Goal: Task Accomplishment & Management: Manage account settings

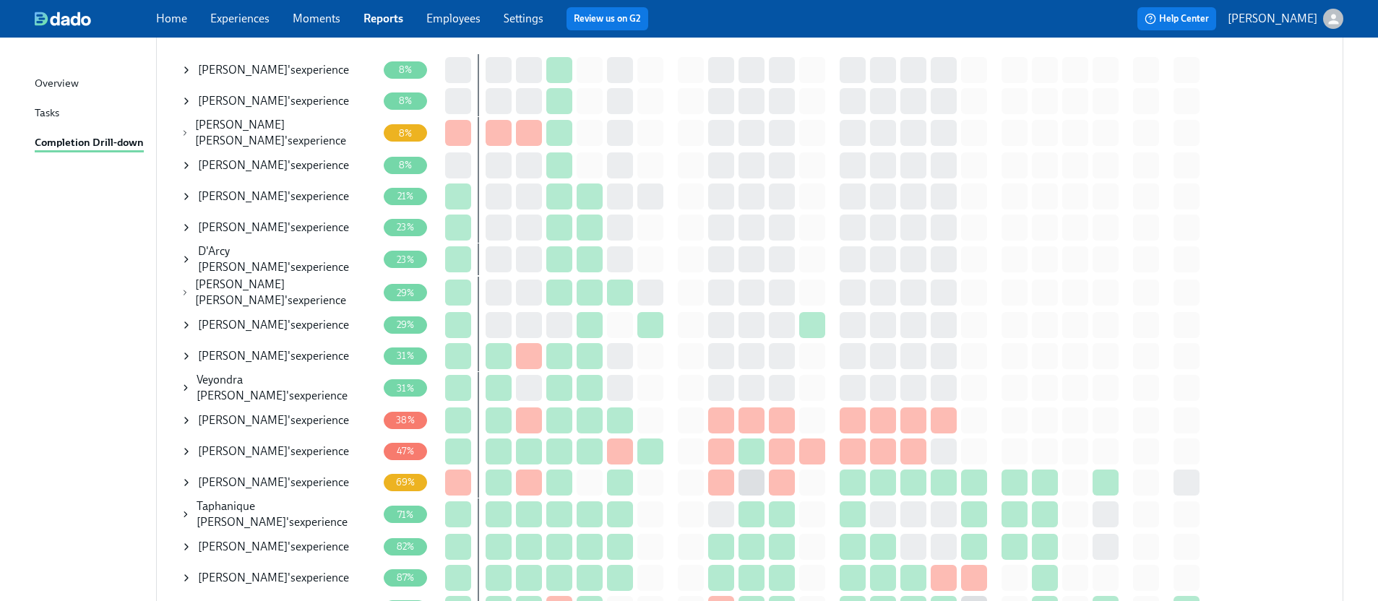
scroll to position [227, 0]
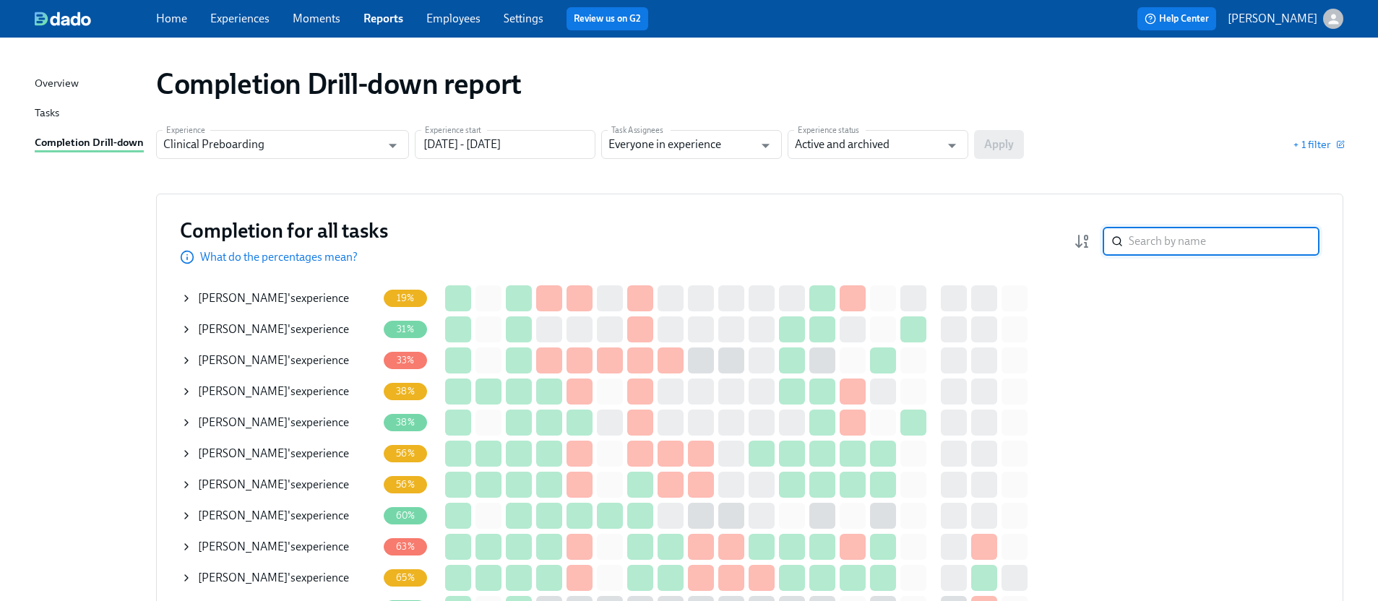
click at [1173, 238] on input "search" at bounding box center [1224, 241] width 191 height 29
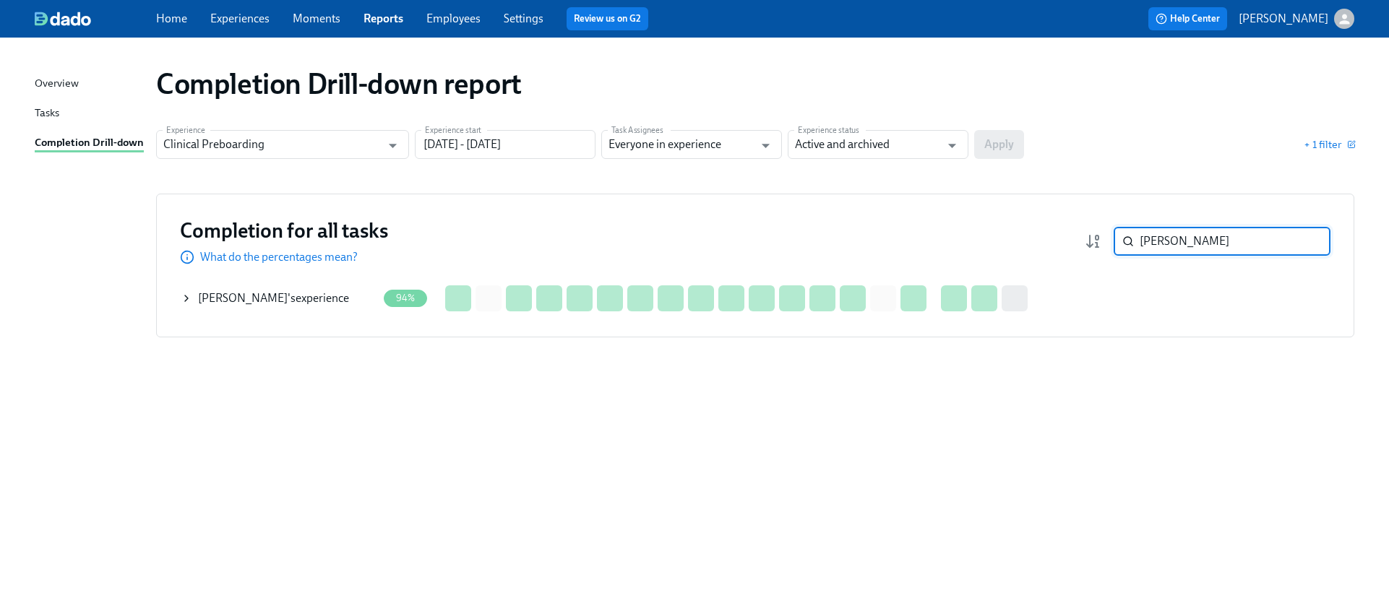
type input "valdes"
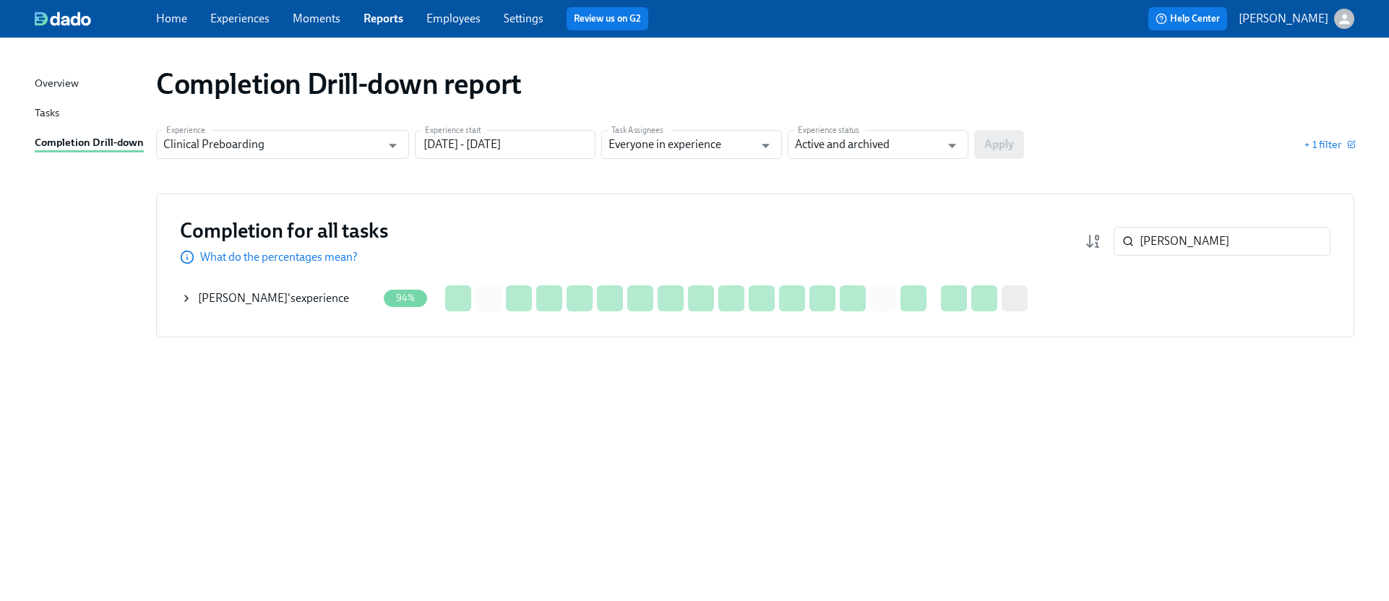
click at [189, 301] on icon at bounding box center [187, 299] width 12 height 12
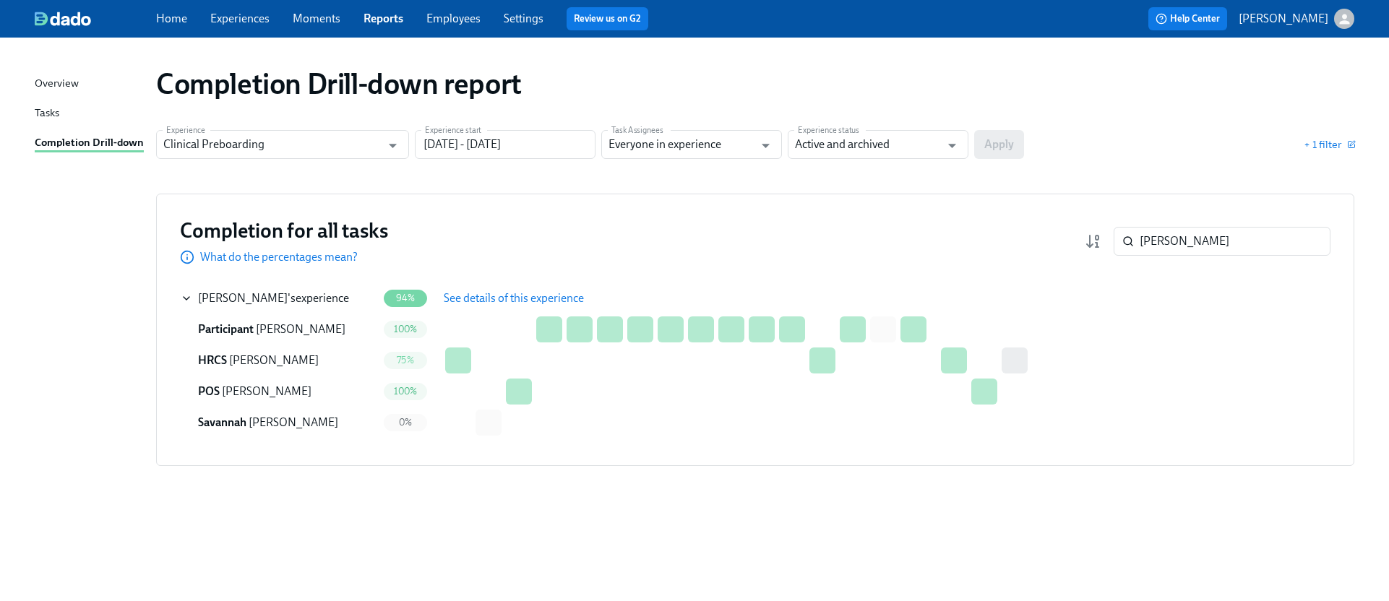
click at [476, 304] on span "See details of this experience" at bounding box center [514, 298] width 140 height 14
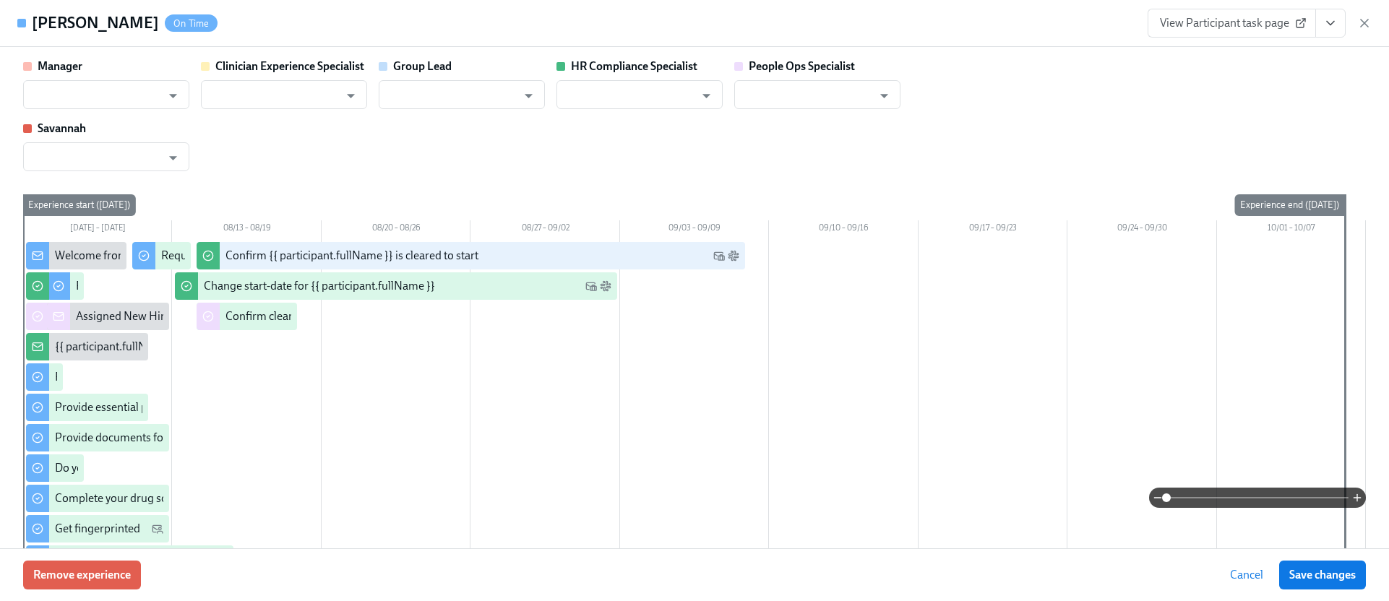
type input "Kyle O'Brien"
type input "Chelsey Mendoza"
type input "Jacqueline Jean"
type input "Savannah Doherty"
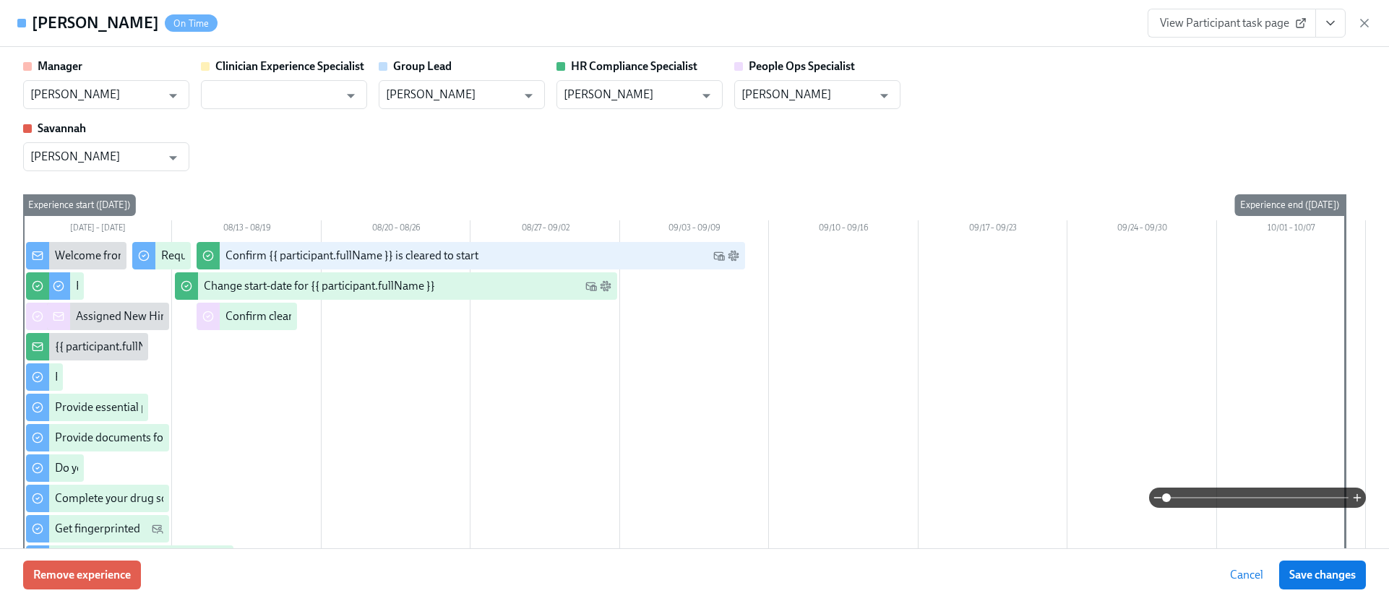
click at [1320, 30] on button "View task page" at bounding box center [1330, 23] width 30 height 29
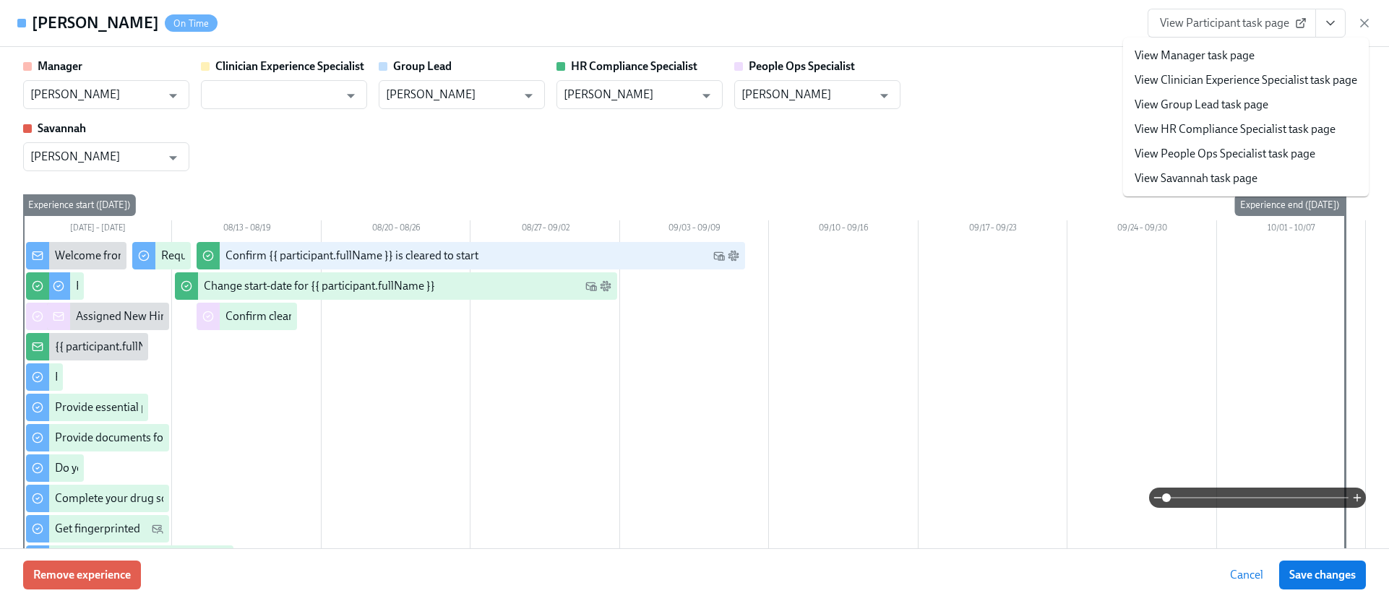
click at [1217, 126] on link "View HR Compliance Specialist task page" at bounding box center [1235, 129] width 201 height 16
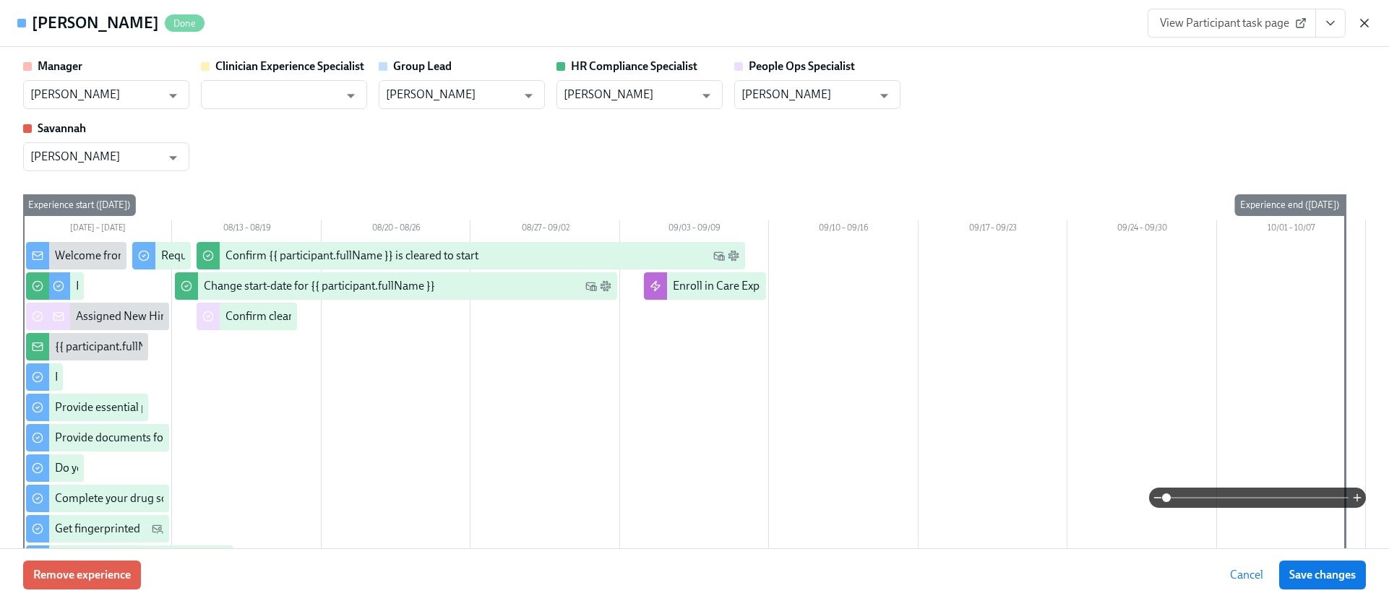
click at [1364, 27] on icon "button" at bounding box center [1364, 23] width 14 height 14
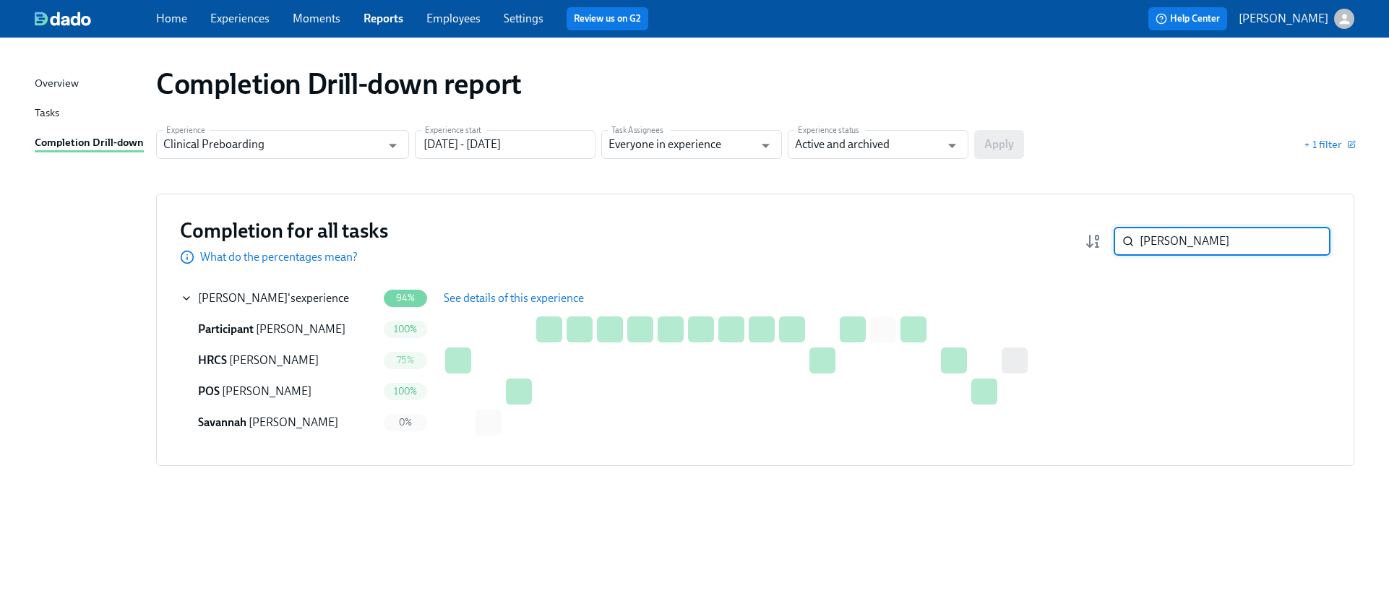
click at [1200, 237] on input "valdes" at bounding box center [1235, 241] width 191 height 29
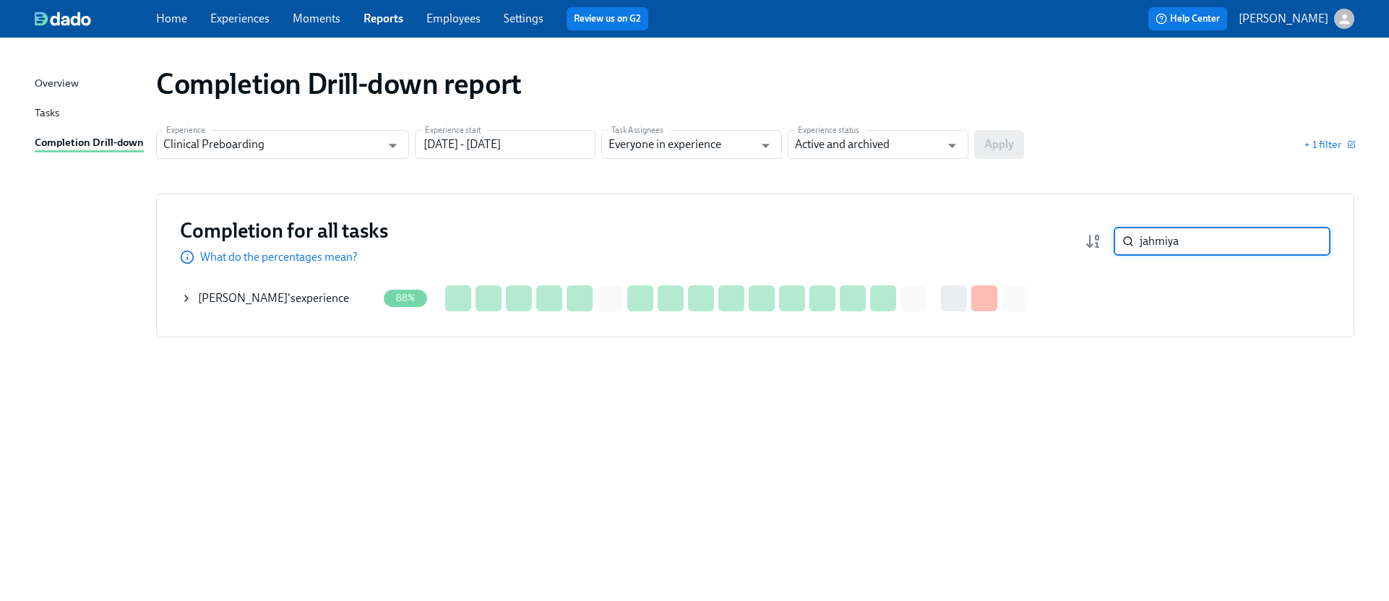
click at [228, 293] on span "Jahmiya Sturdivant" at bounding box center [243, 298] width 90 height 14
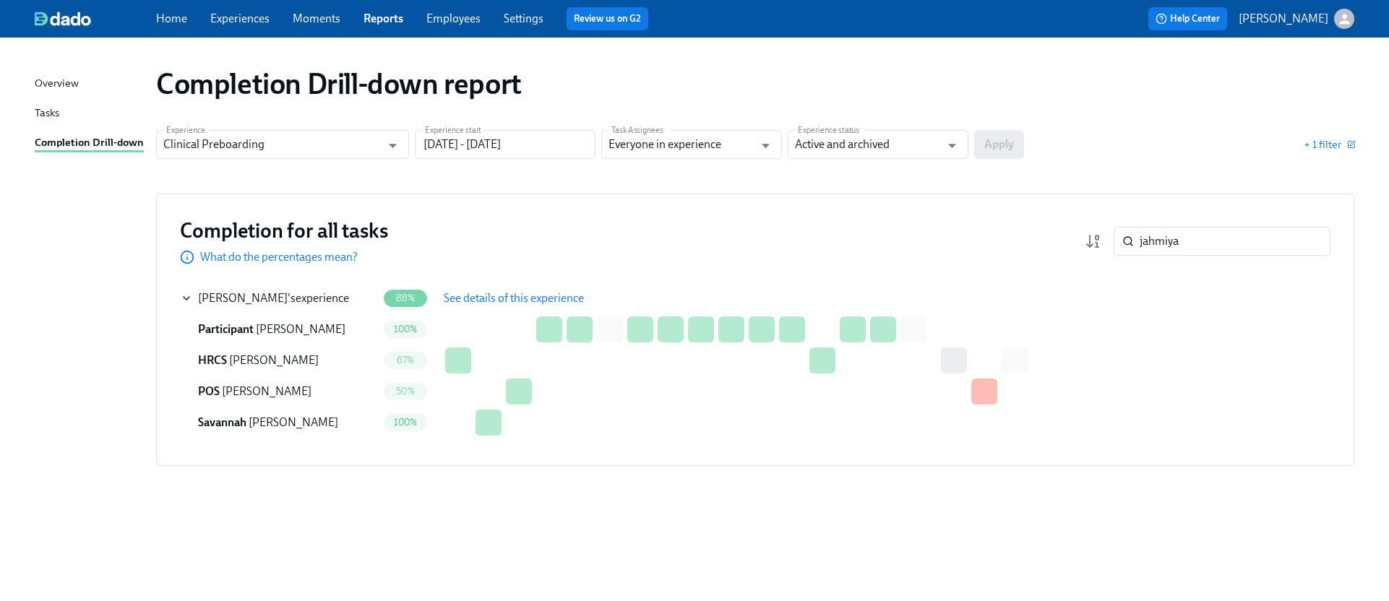
click at [450, 296] on span "See details of this experience" at bounding box center [514, 298] width 140 height 14
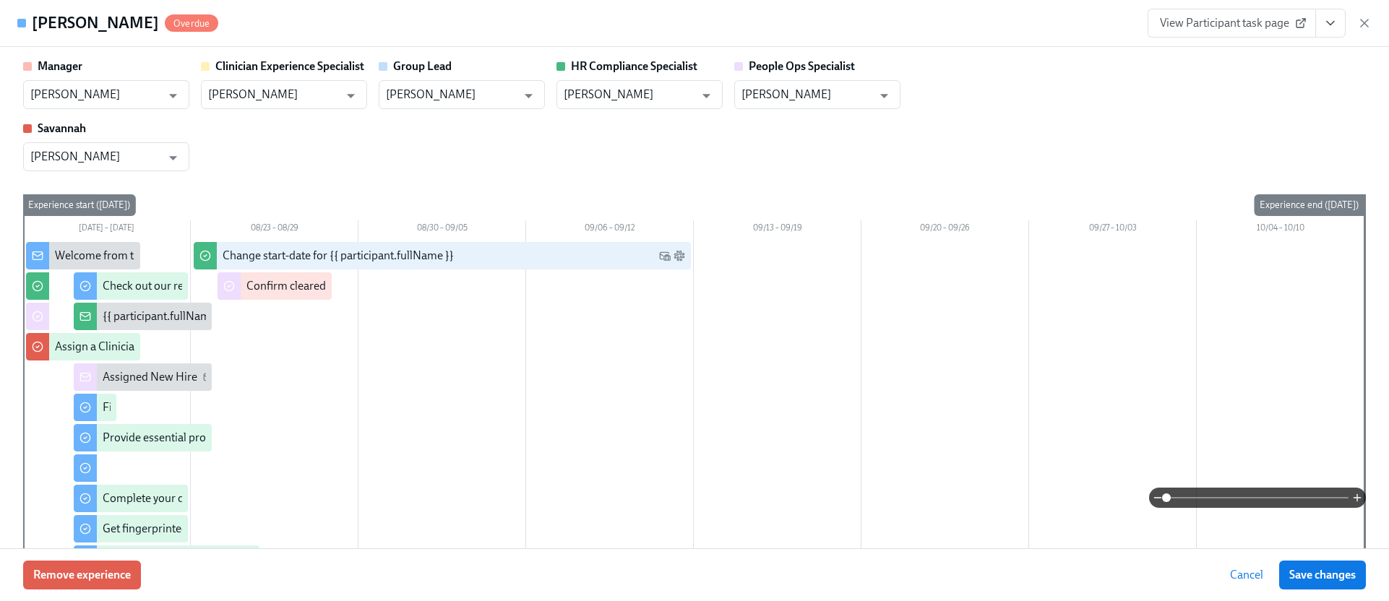
click at [1338, 30] on button "View task page" at bounding box center [1330, 23] width 30 height 29
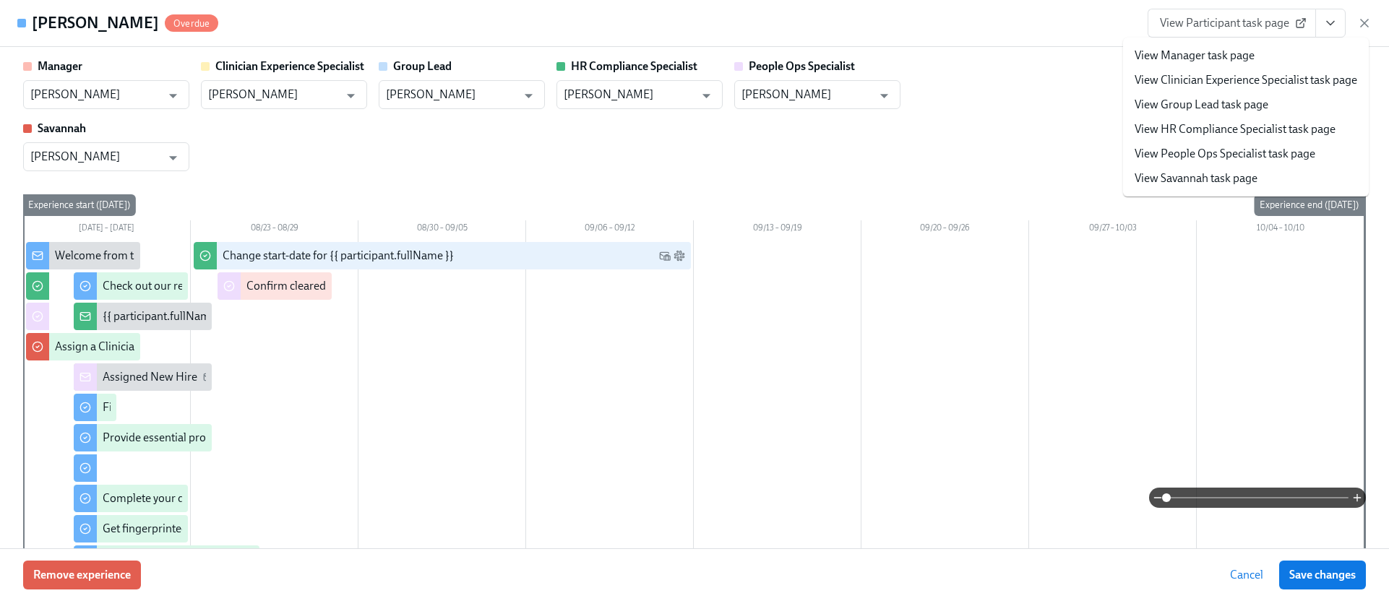
click at [1201, 132] on link "View HR Compliance Specialist task page" at bounding box center [1235, 129] width 201 height 16
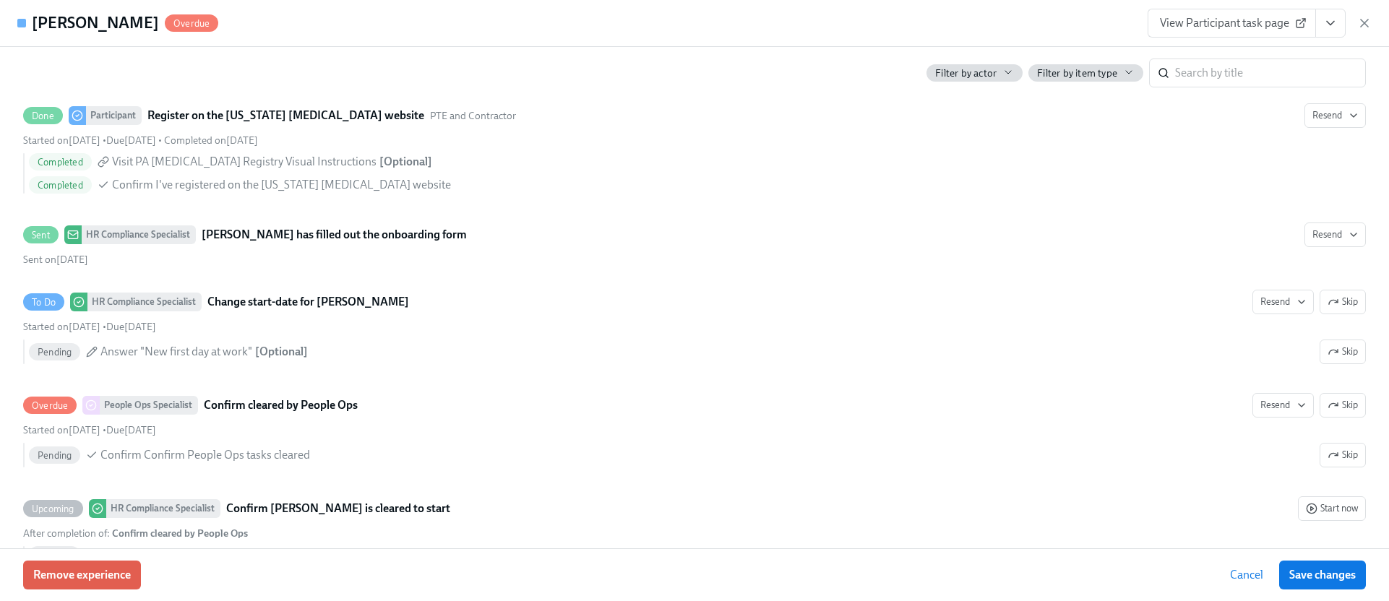
scroll to position [2924, 0]
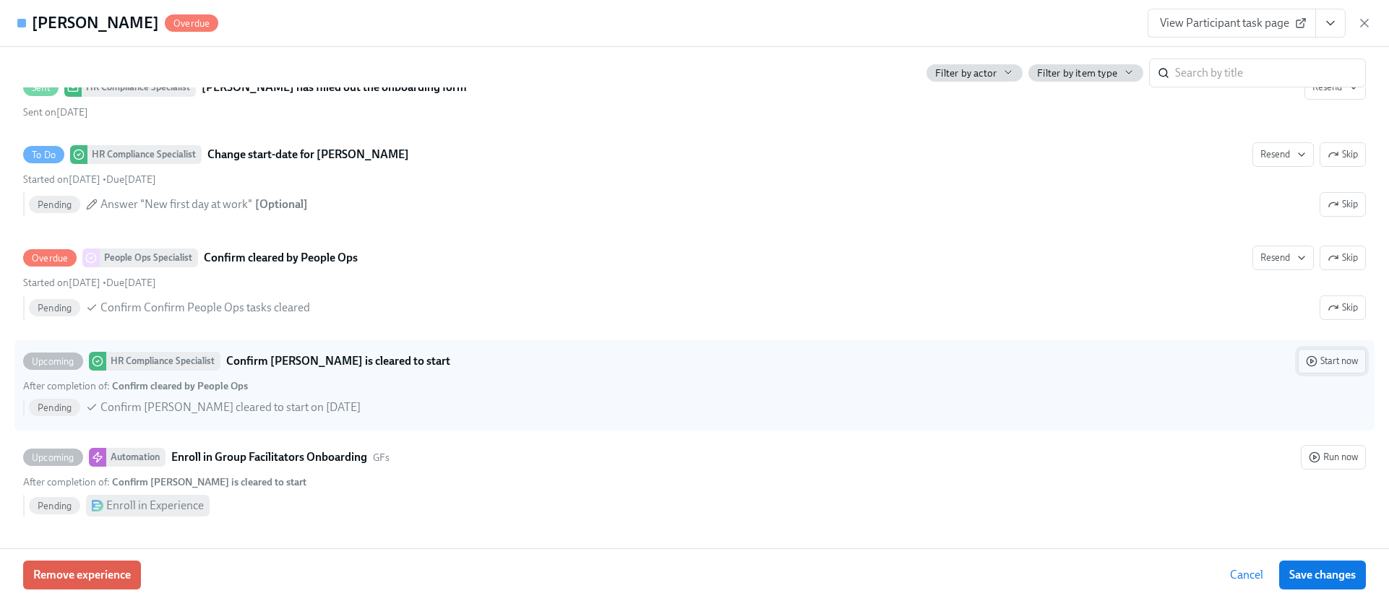
click at [1316, 356] on span "Start now" at bounding box center [1332, 361] width 52 height 14
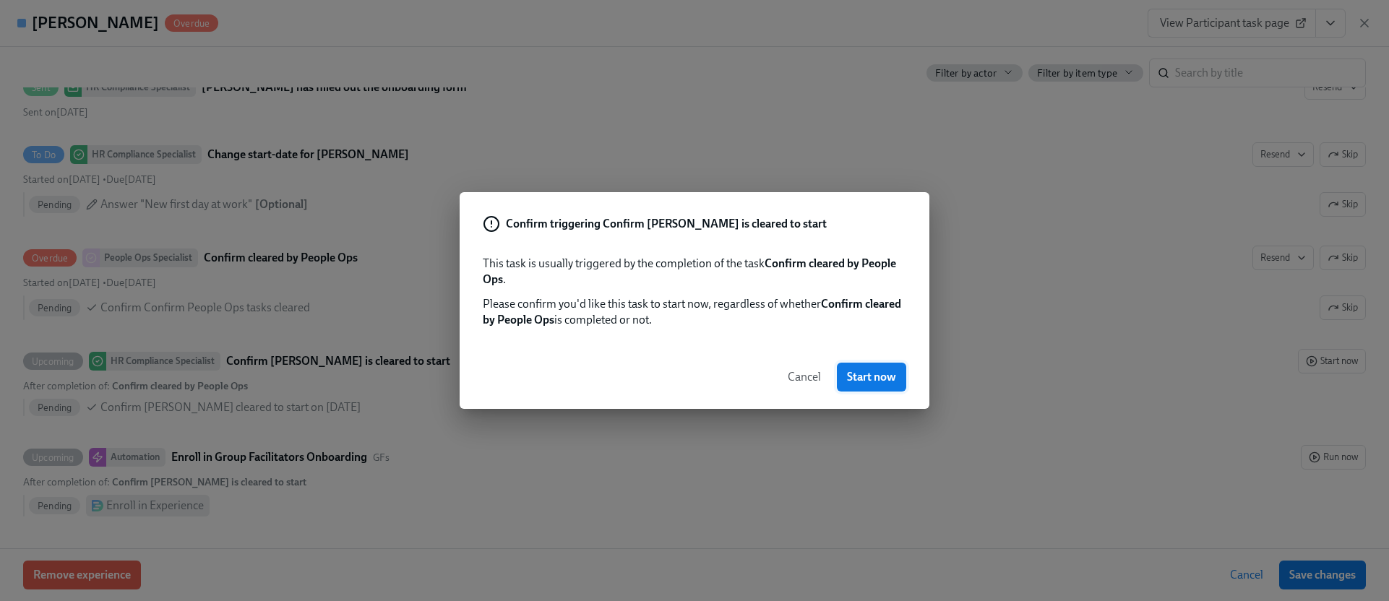
click at [874, 375] on span "Start now" at bounding box center [871, 377] width 49 height 14
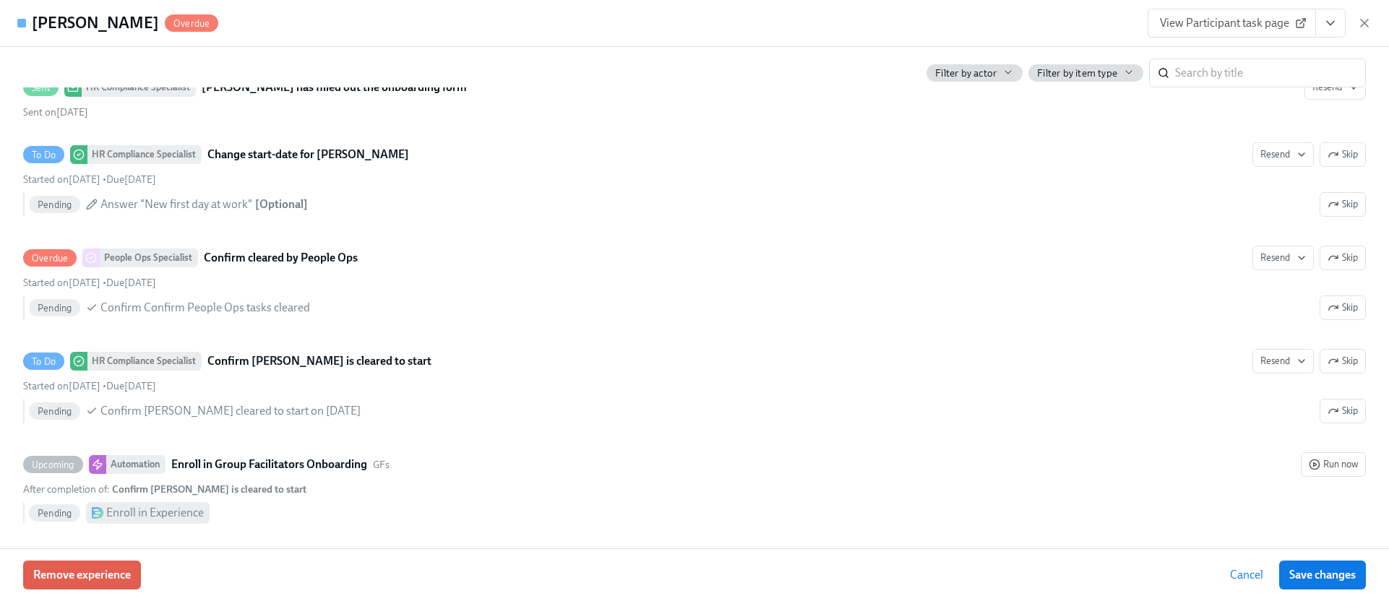
click at [1340, 17] on button "View task page" at bounding box center [1330, 23] width 30 height 29
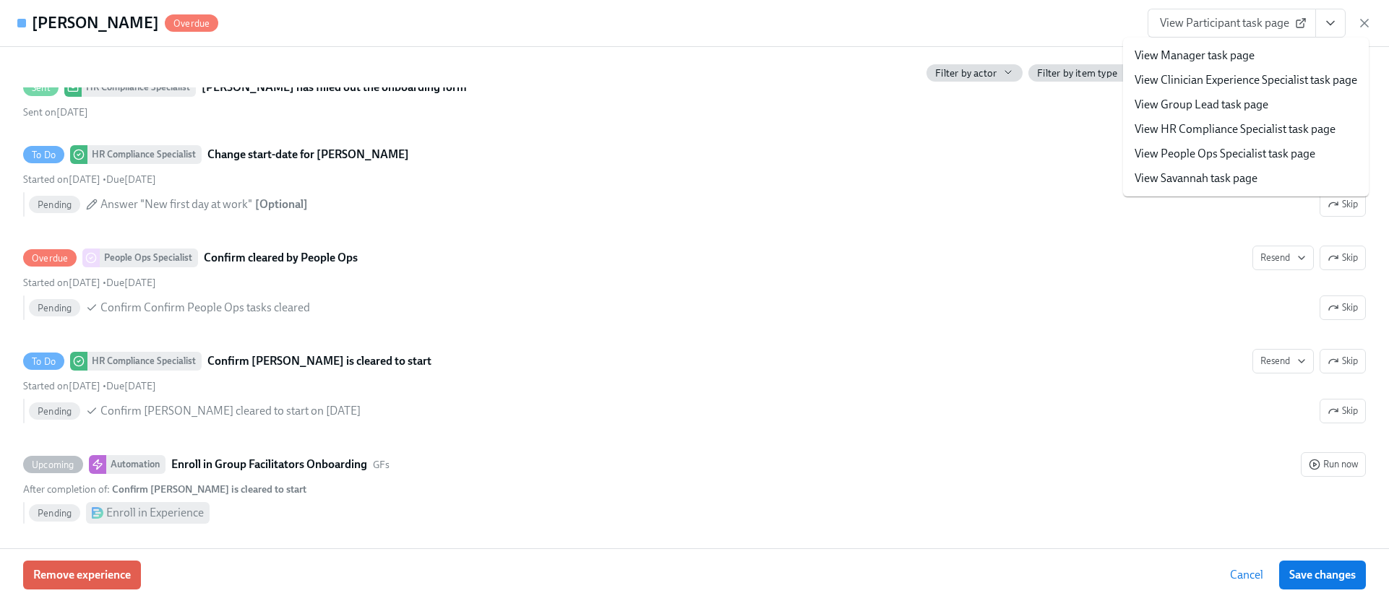
click at [1214, 132] on link "View HR Compliance Specialist task page" at bounding box center [1235, 129] width 201 height 16
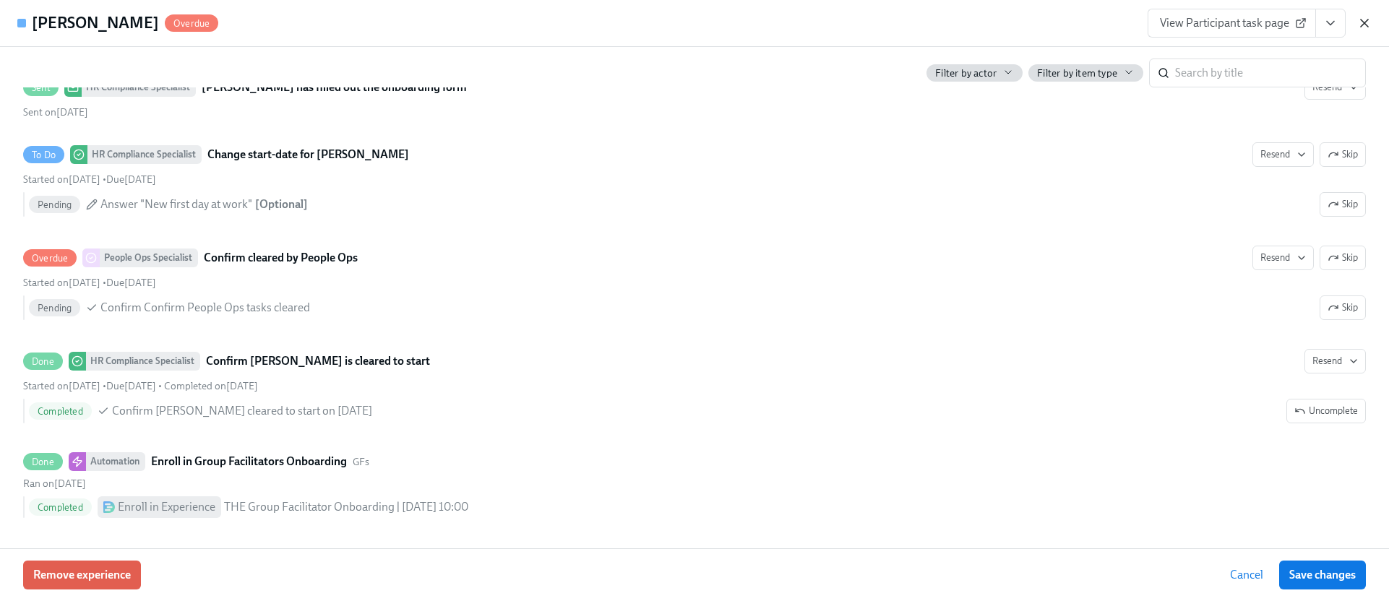
click at [1368, 29] on icon "button" at bounding box center [1364, 23] width 14 height 14
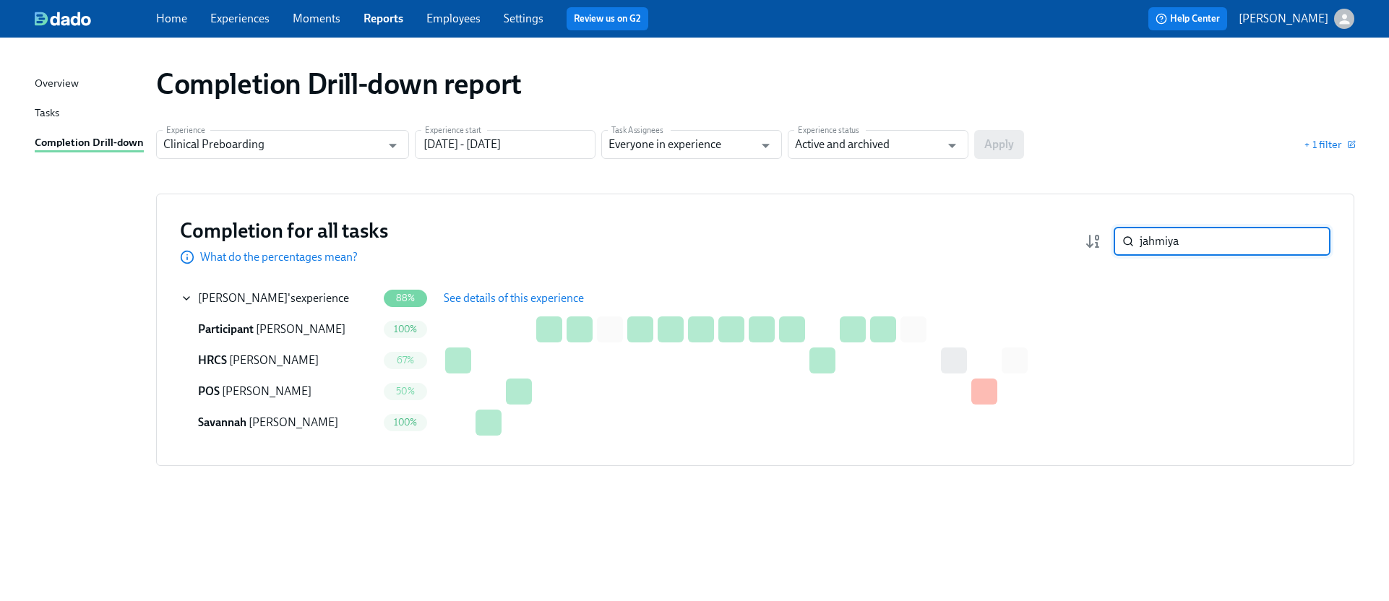
click at [1230, 245] on input "jahmiya" at bounding box center [1235, 241] width 191 height 29
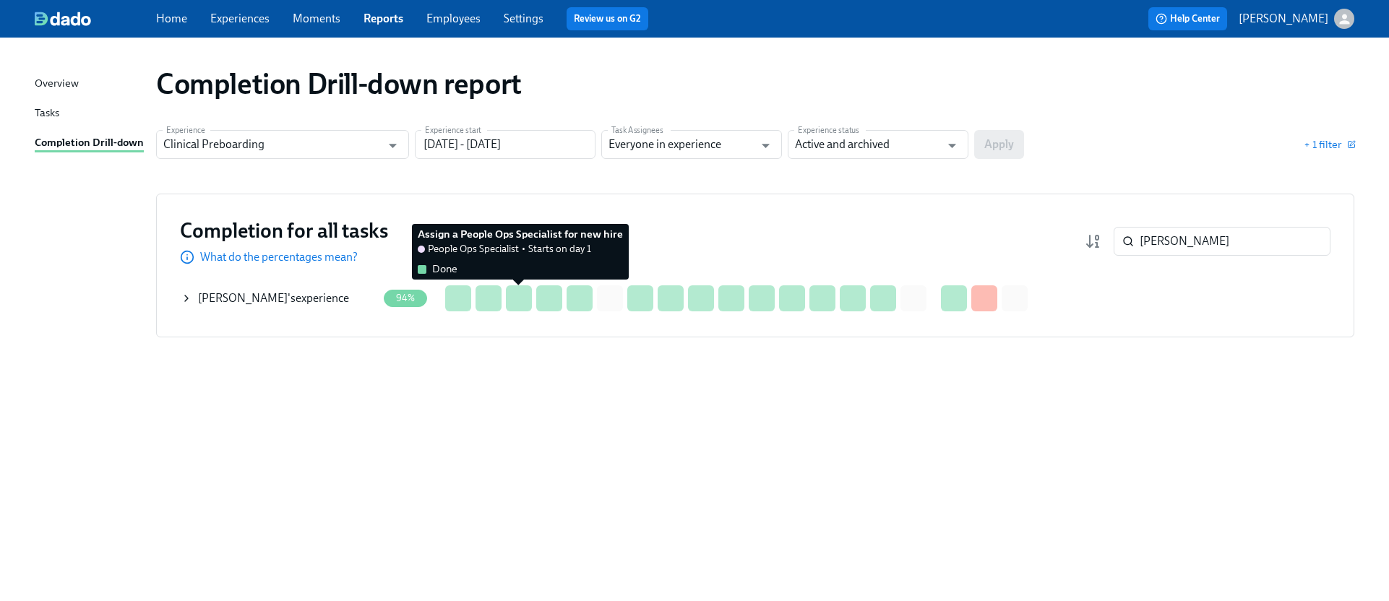
click at [508, 306] on div at bounding box center [519, 298] width 26 height 26
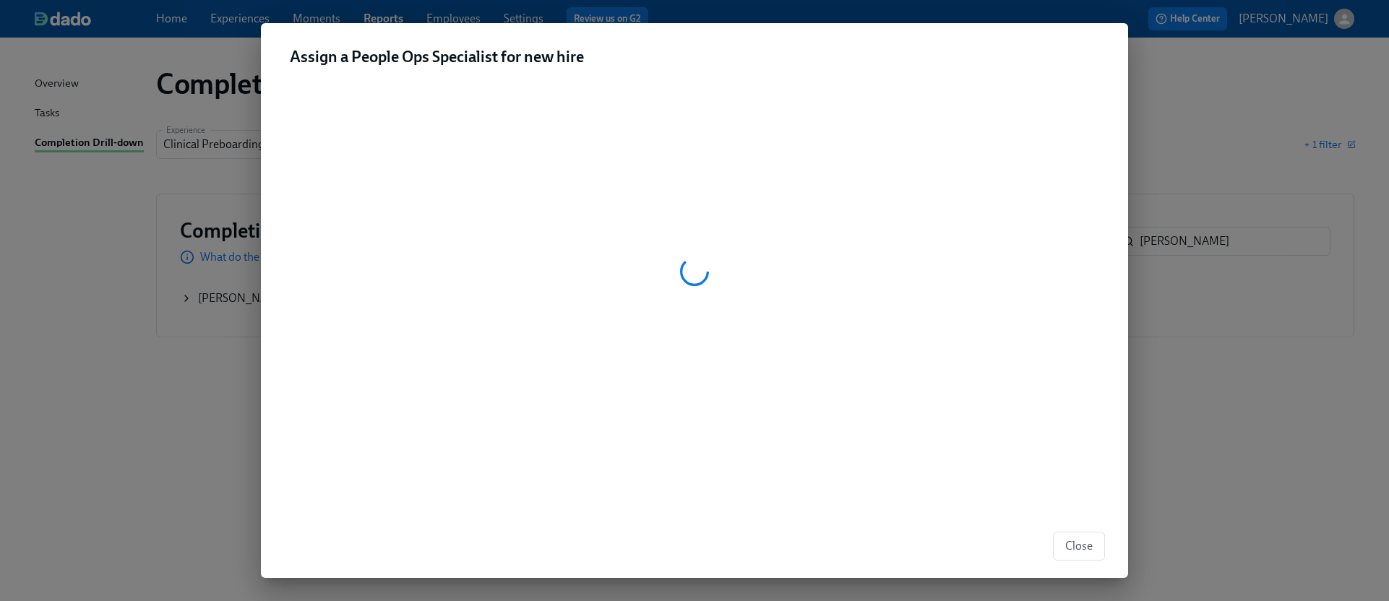
click at [1077, 541] on span "Close" at bounding box center [1078, 546] width 27 height 14
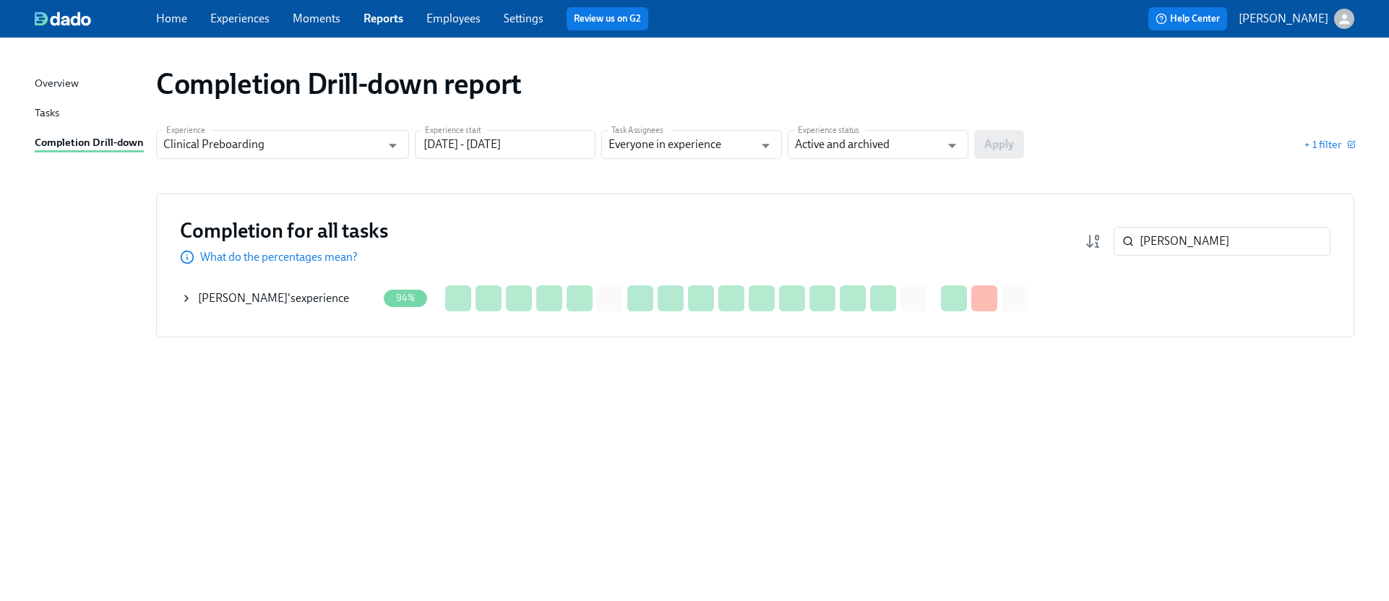
click at [282, 296] on div "Sheri Wade 's experience" at bounding box center [273, 299] width 151 height 16
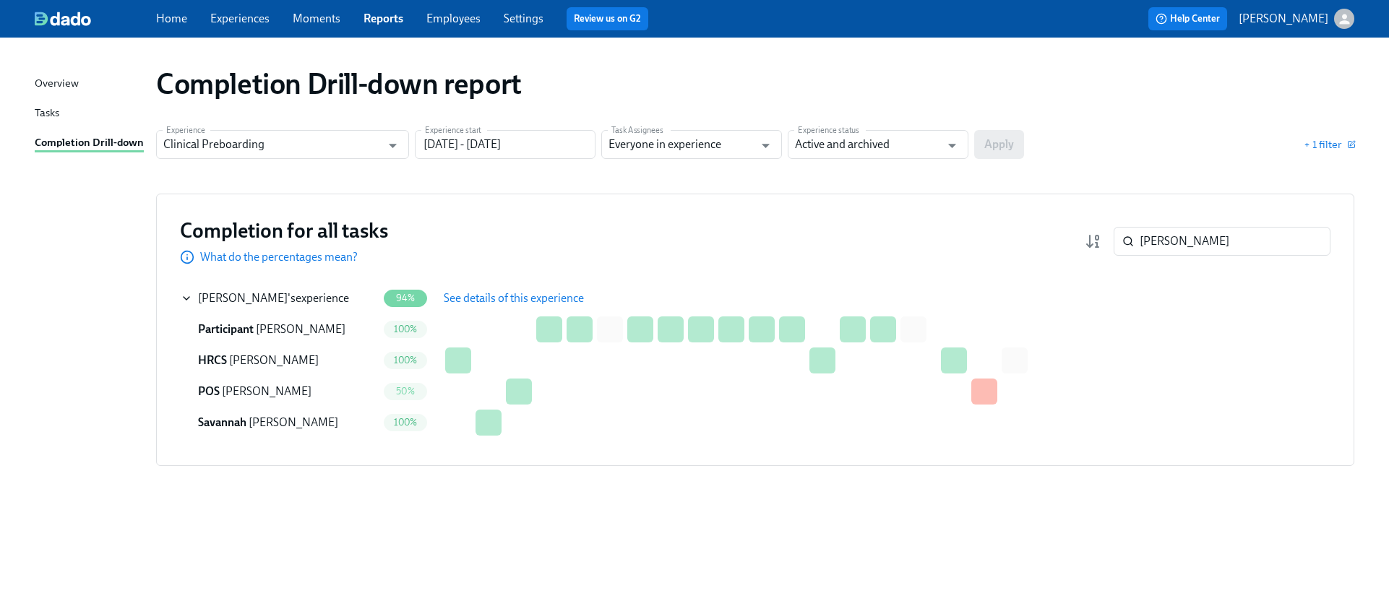
click at [486, 291] on span "See details of this experience" at bounding box center [514, 298] width 140 height 14
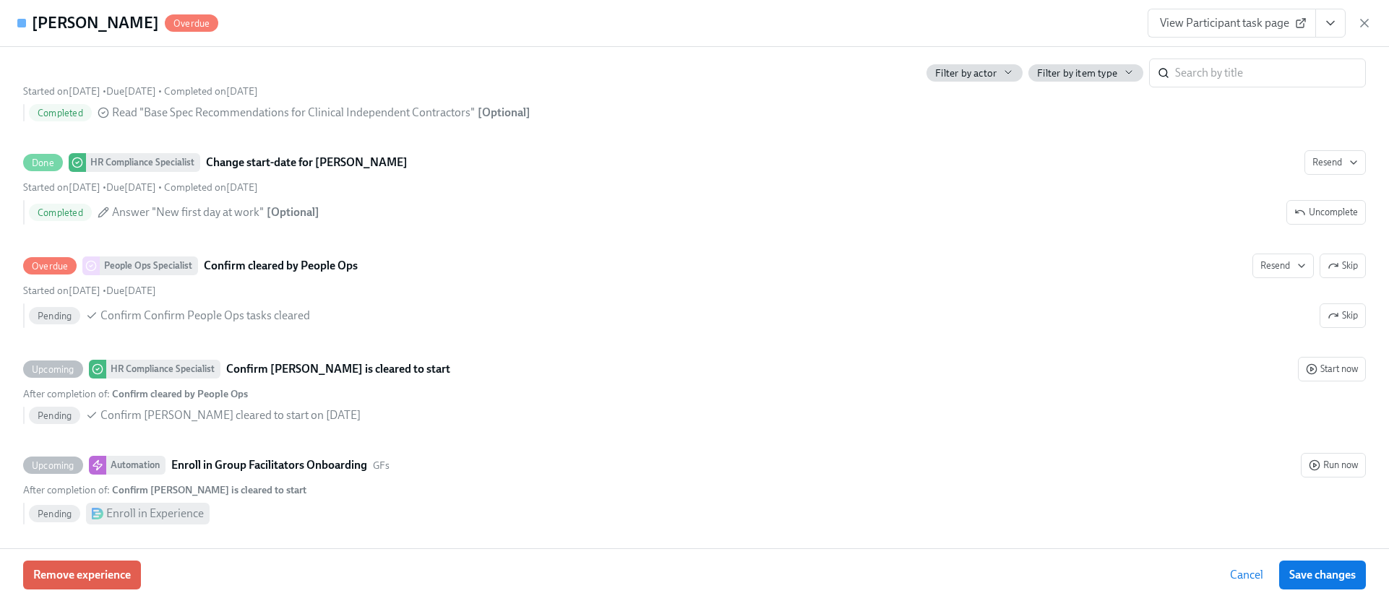
scroll to position [2856, 0]
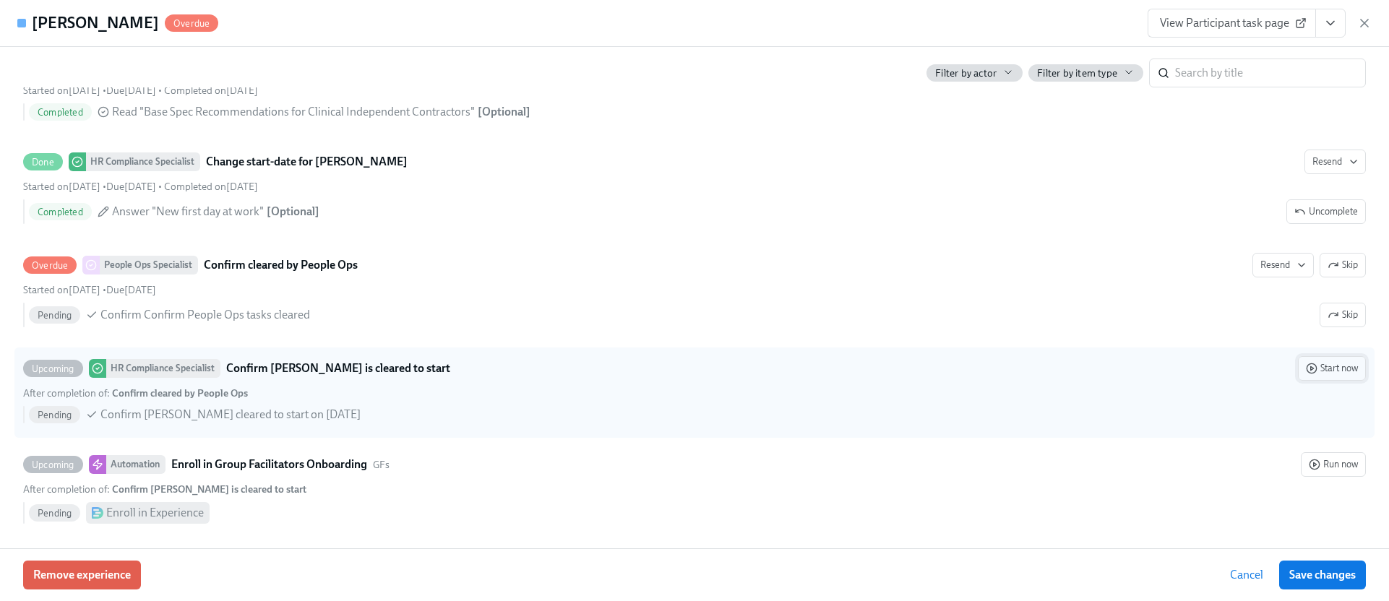
click at [1321, 367] on span "Start now" at bounding box center [1332, 368] width 52 height 14
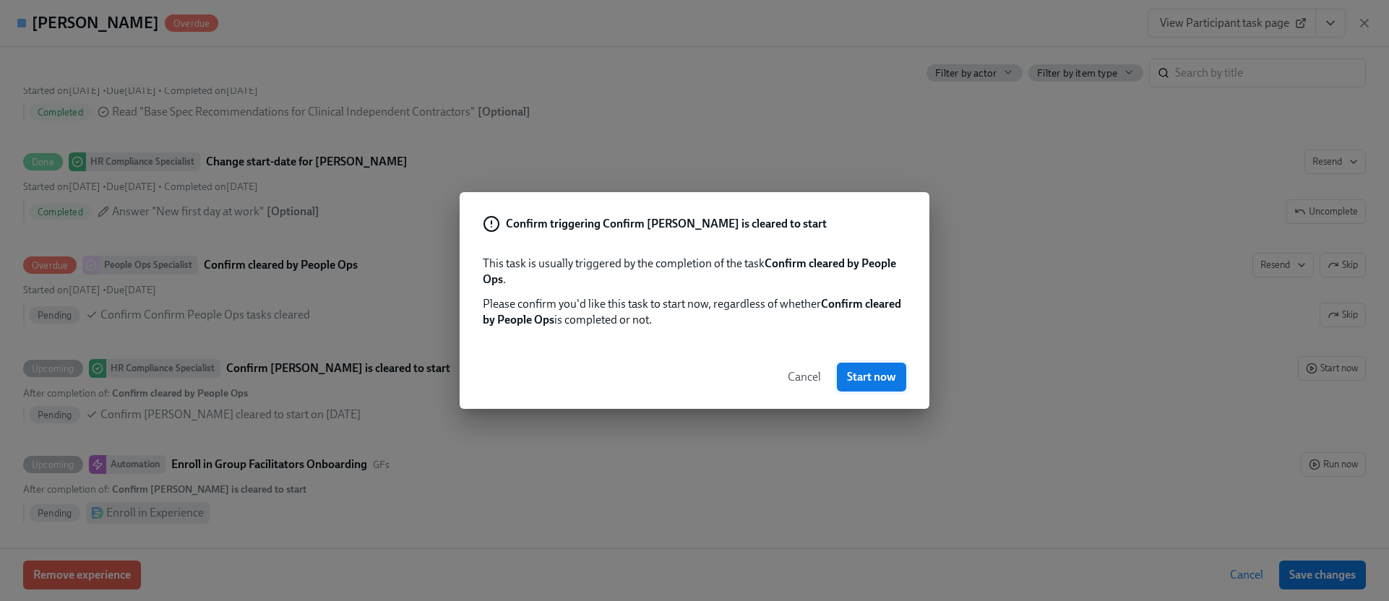
click at [892, 379] on span "Start now" at bounding box center [871, 377] width 49 height 14
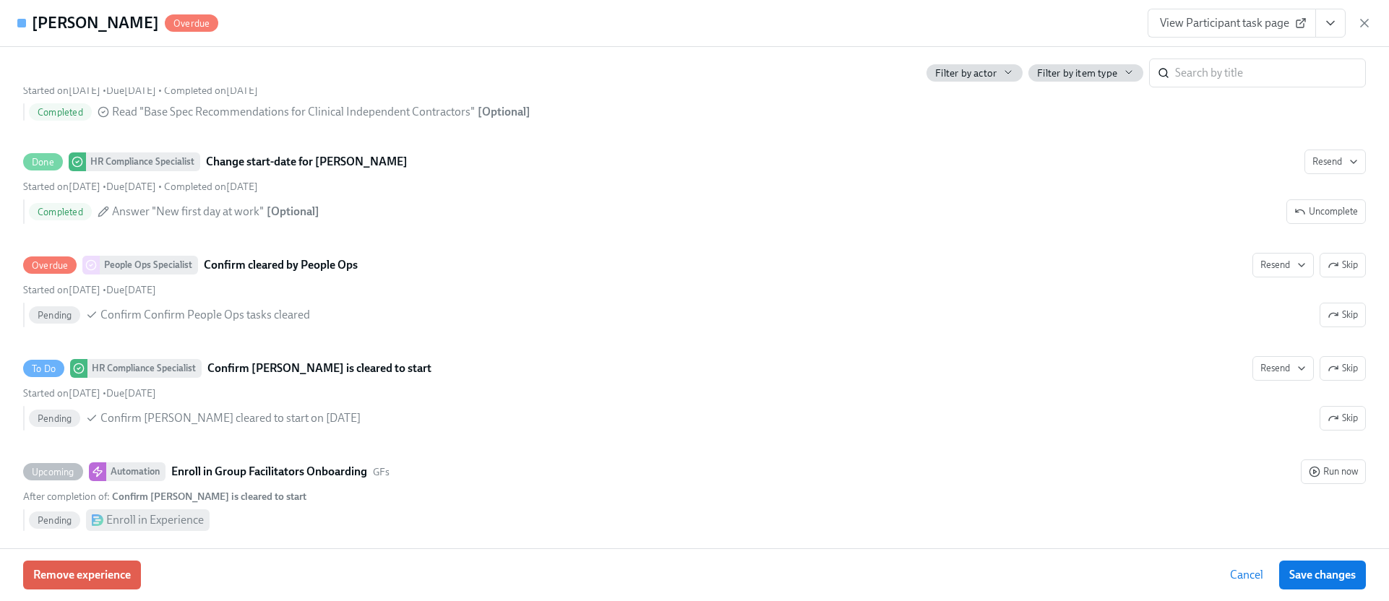
click at [1327, 25] on icon "View task page" at bounding box center [1330, 23] width 14 height 14
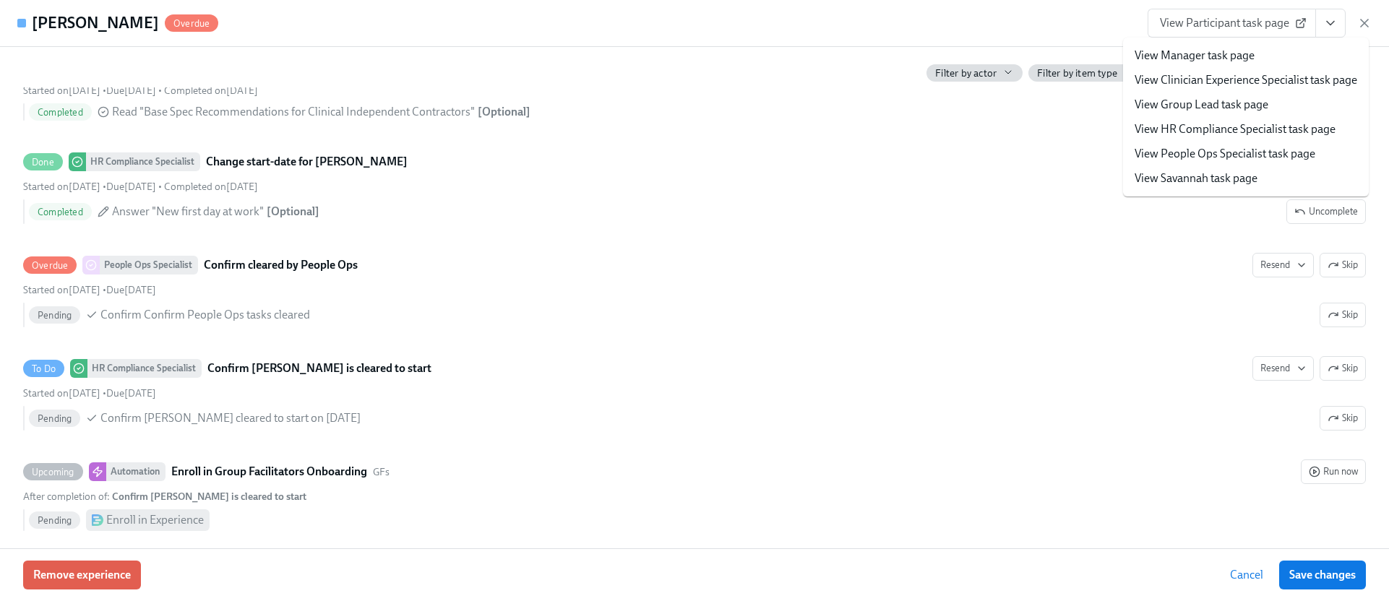
click at [1278, 137] on link "View HR Compliance Specialist task page" at bounding box center [1235, 129] width 201 height 16
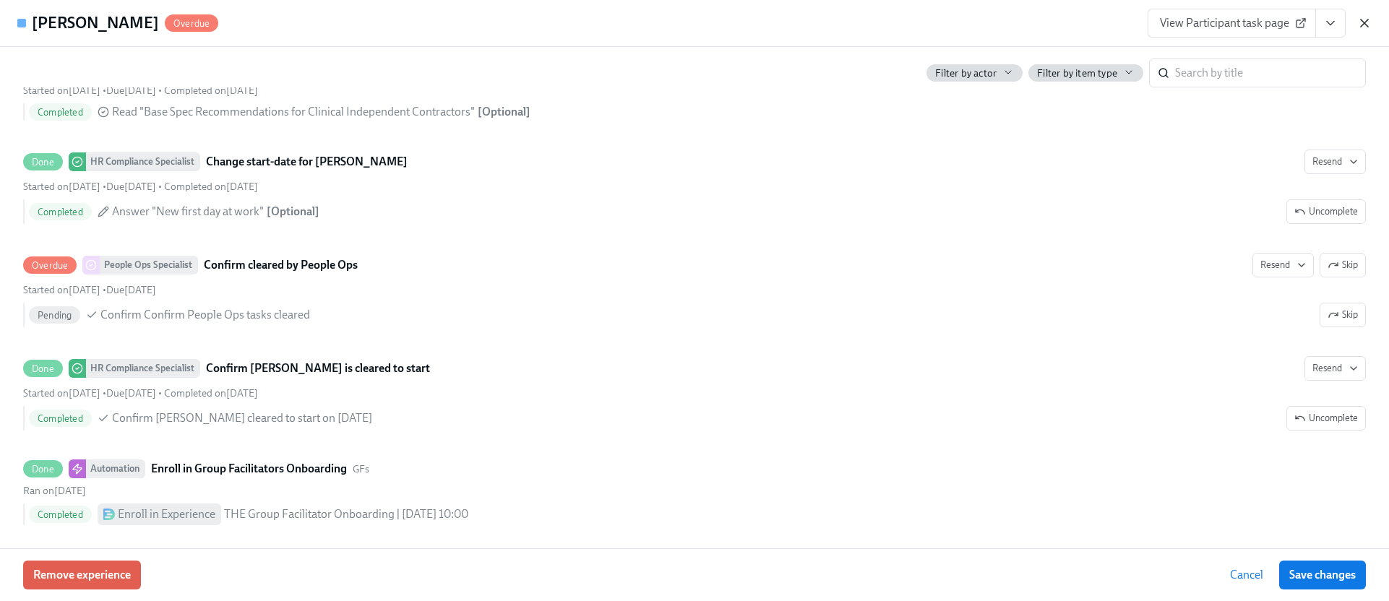
click at [1359, 18] on icon "button" at bounding box center [1364, 23] width 14 height 14
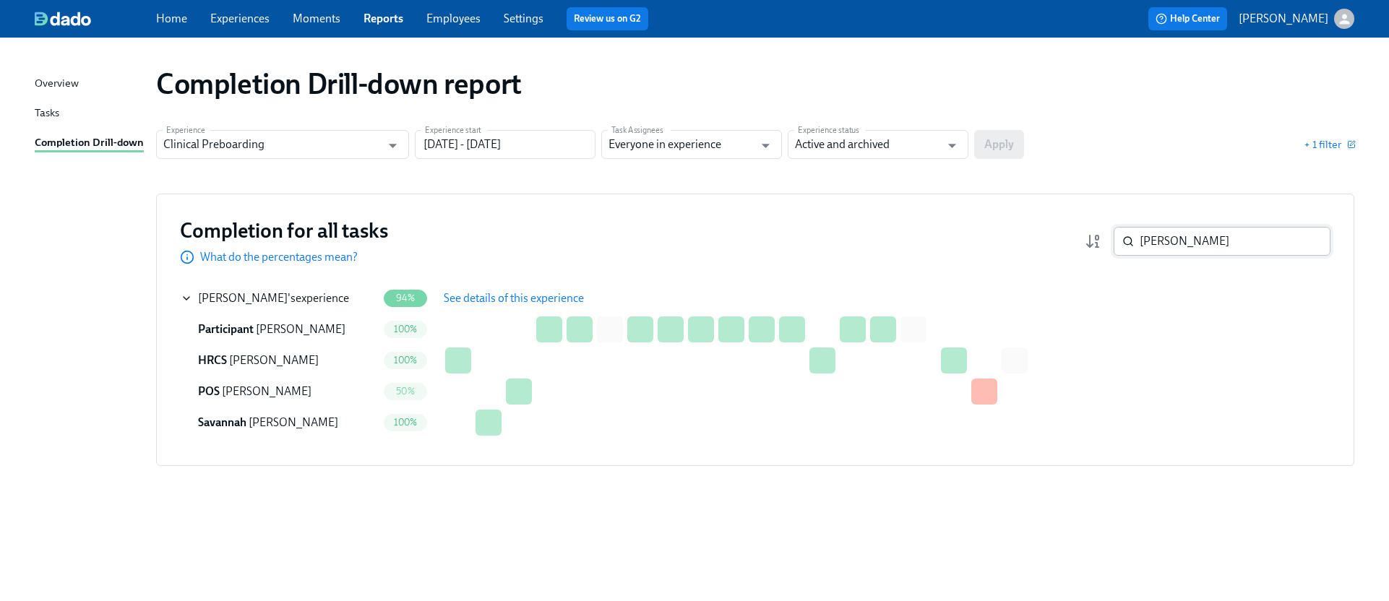
click at [1222, 243] on input "sheri" at bounding box center [1235, 241] width 191 height 29
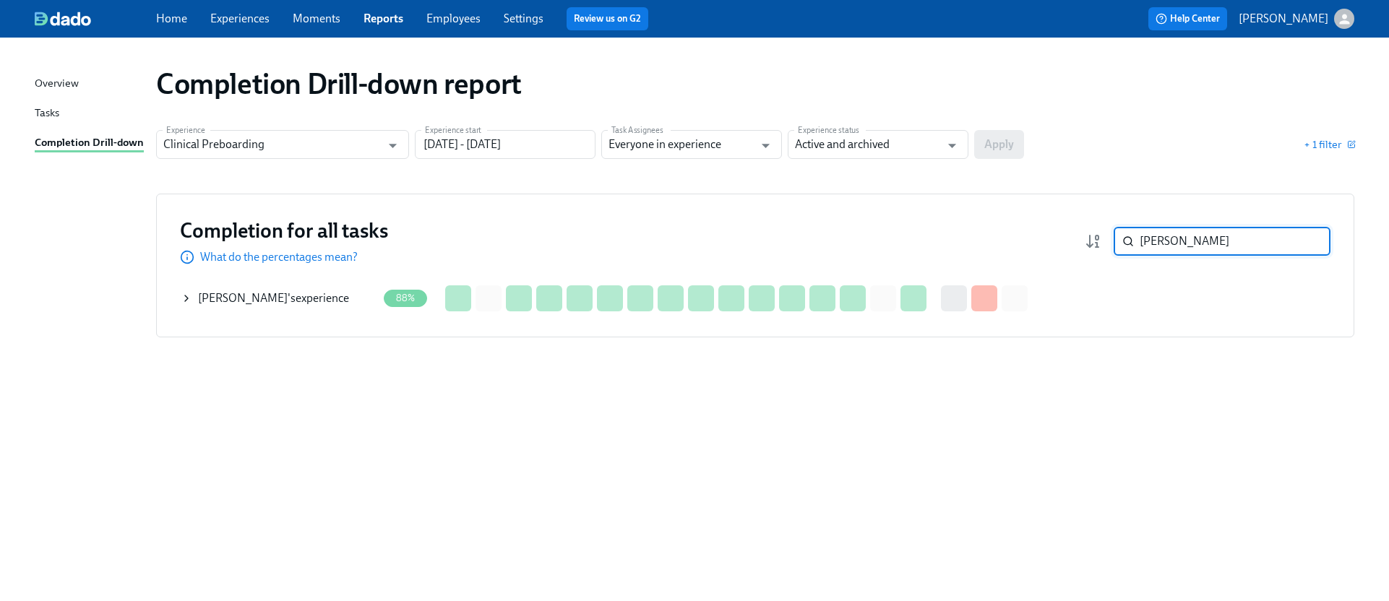
click at [188, 300] on icon at bounding box center [187, 299] width 12 height 12
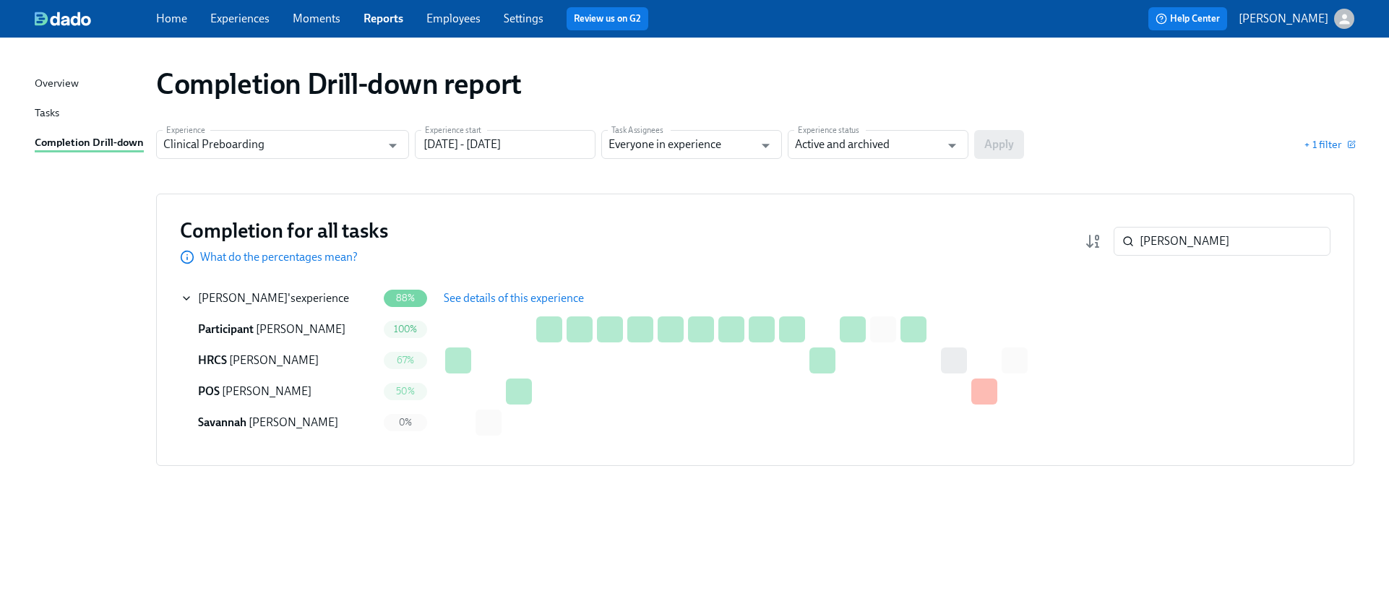
click at [476, 298] on span "See details of this experience" at bounding box center [514, 298] width 140 height 14
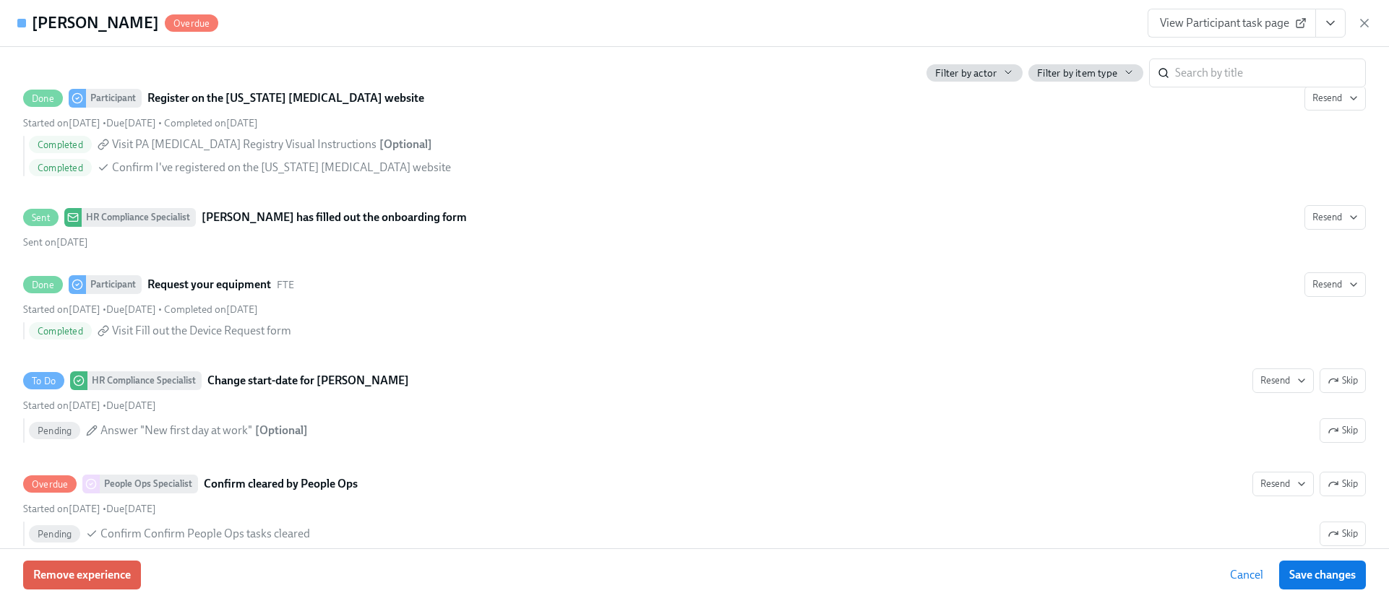
scroll to position [2901, 0]
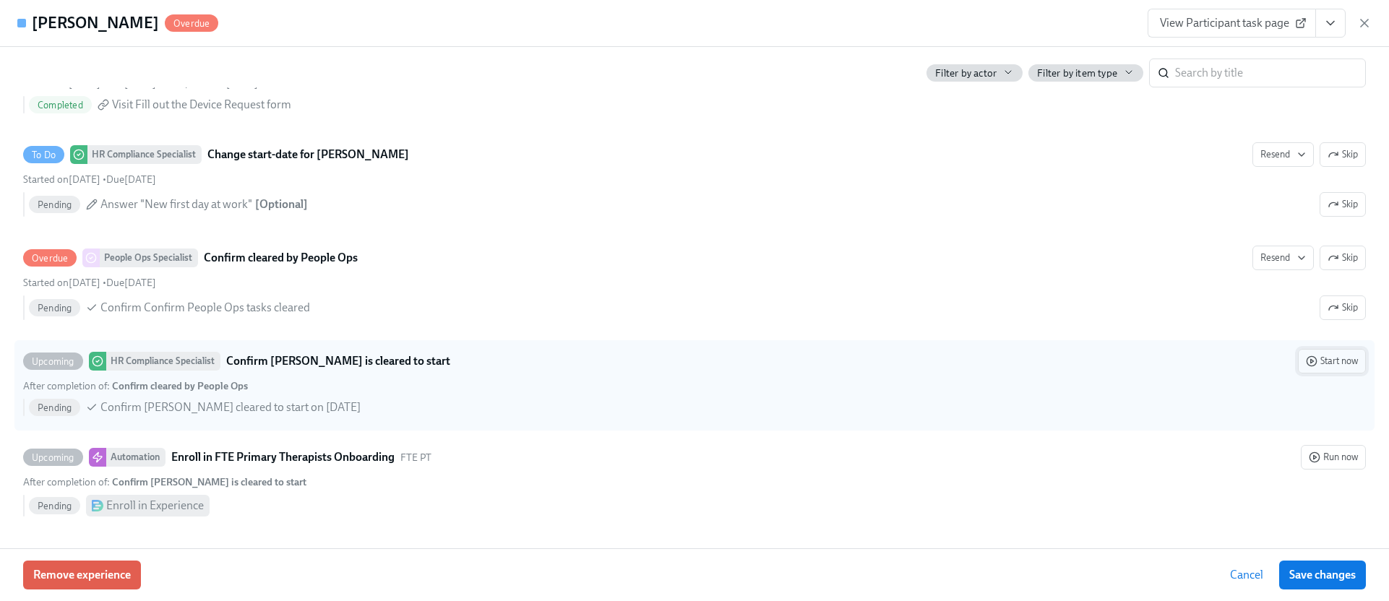
click at [1333, 365] on span "Start now" at bounding box center [1332, 361] width 52 height 14
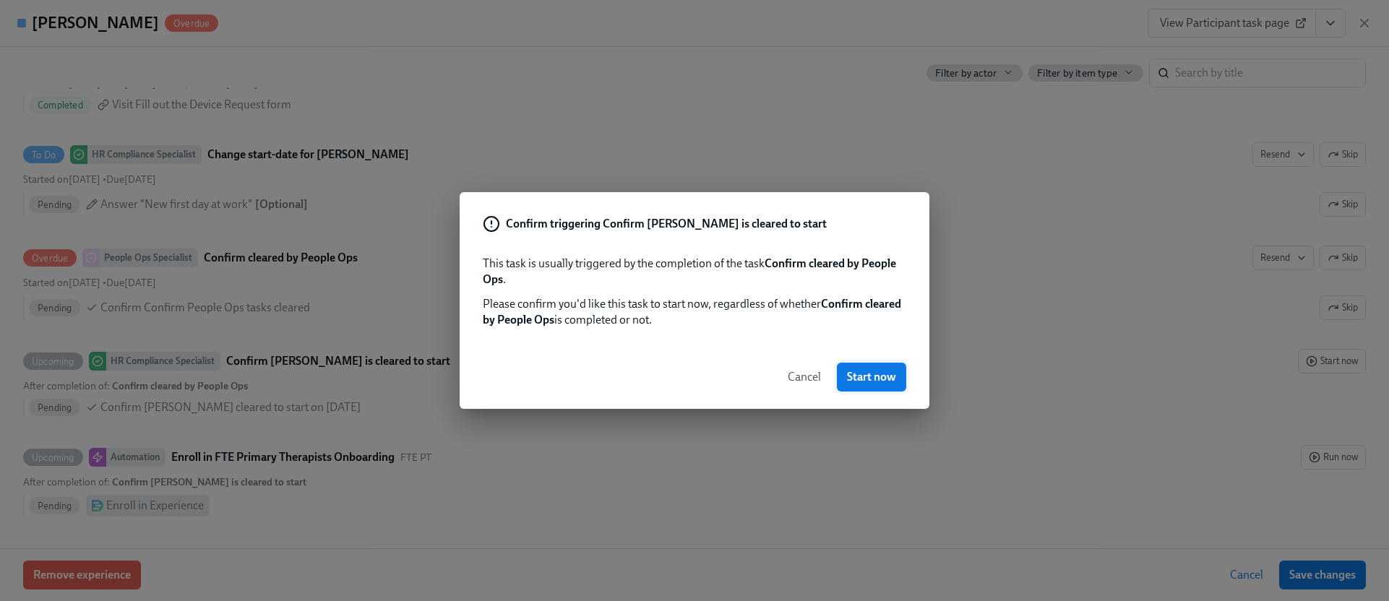
click at [891, 384] on button "Start now" at bounding box center [871, 377] width 69 height 29
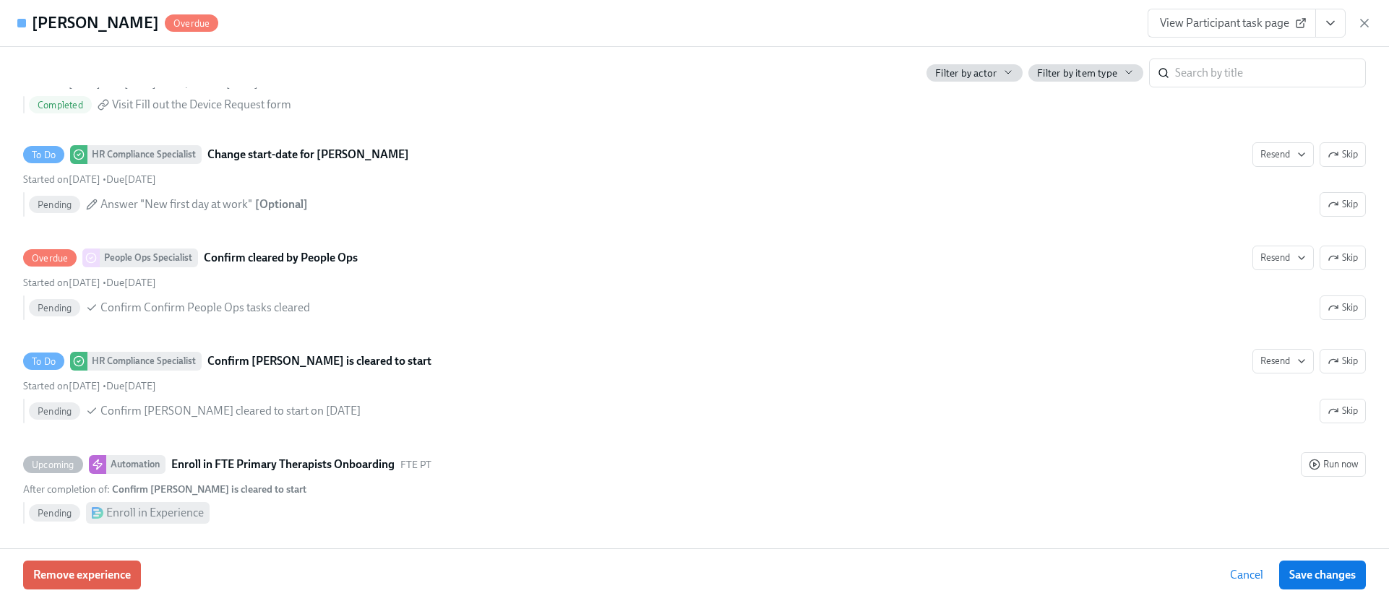
click at [1337, 17] on icon "View task page" at bounding box center [1330, 23] width 14 height 14
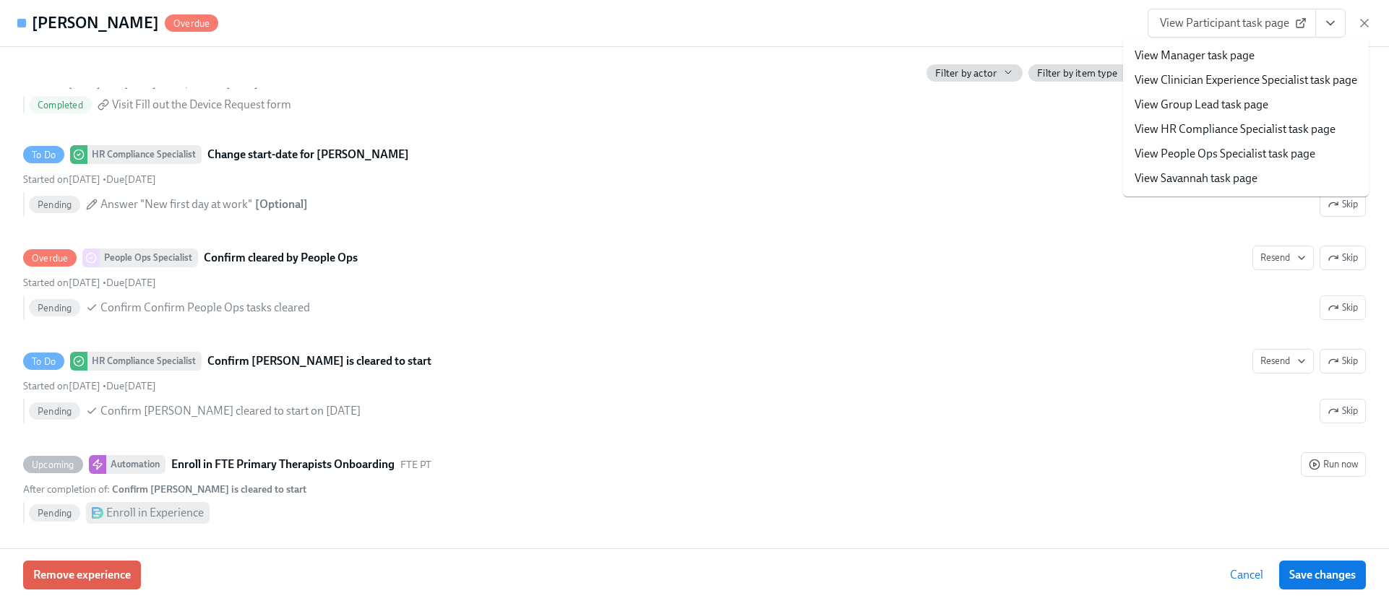
click at [1234, 132] on link "View HR Compliance Specialist task page" at bounding box center [1235, 129] width 201 height 16
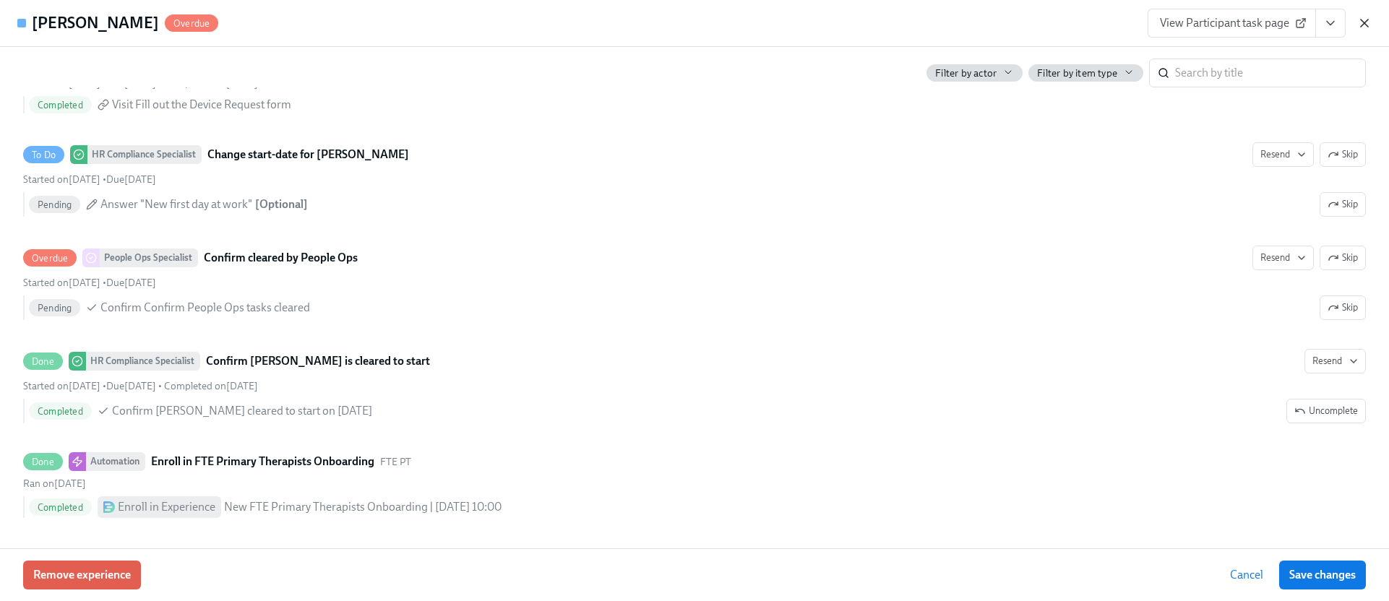
click at [1360, 21] on icon "button" at bounding box center [1364, 23] width 14 height 14
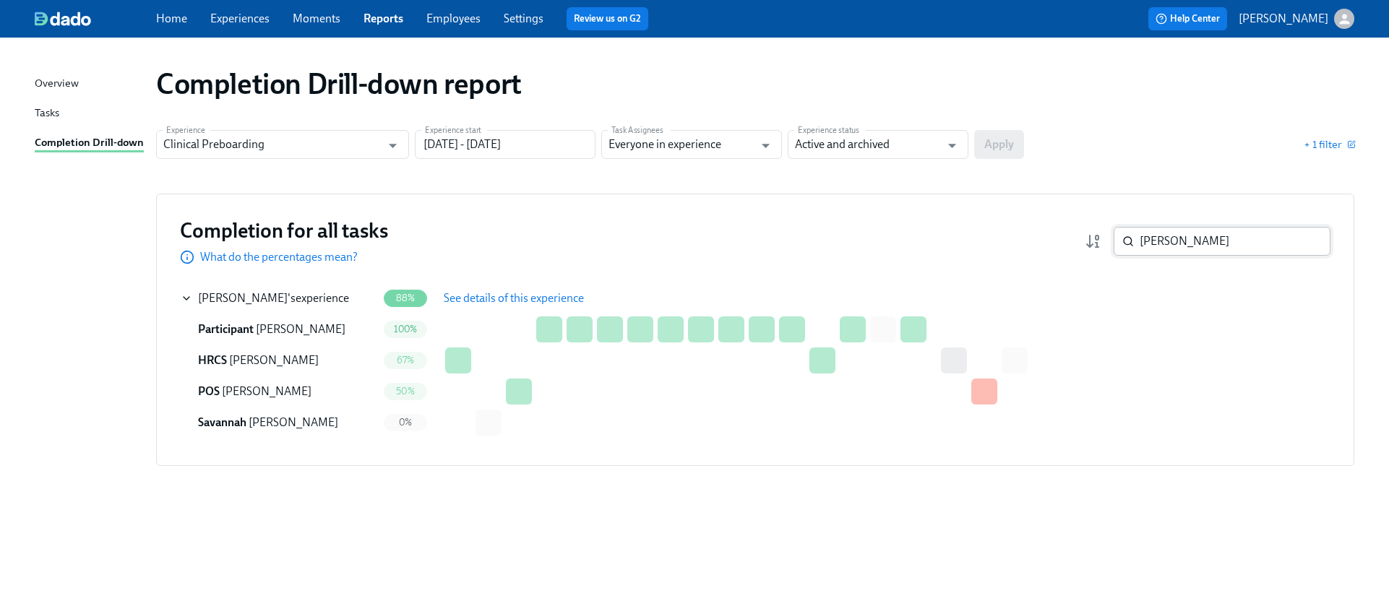
click at [1178, 250] on input "jaclyn" at bounding box center [1235, 241] width 191 height 29
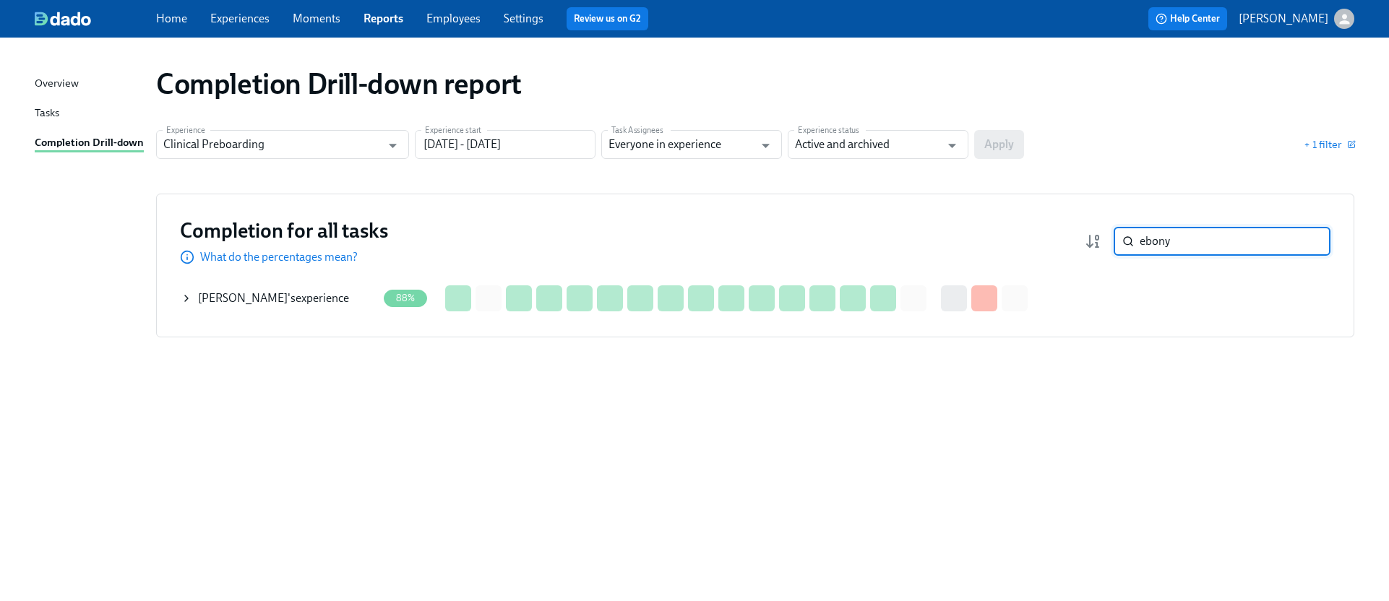
click at [283, 300] on div "Ebony Murphy 's experience" at bounding box center [273, 299] width 151 height 16
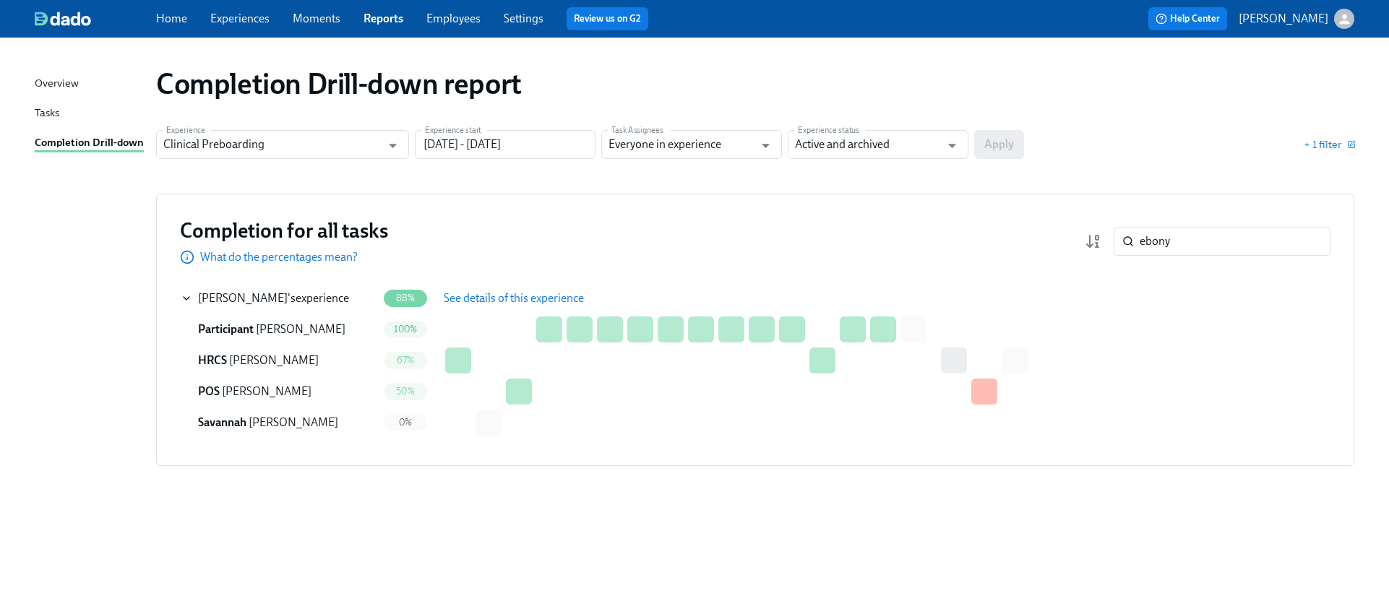
click at [511, 296] on span "See details of this experience" at bounding box center [514, 298] width 140 height 14
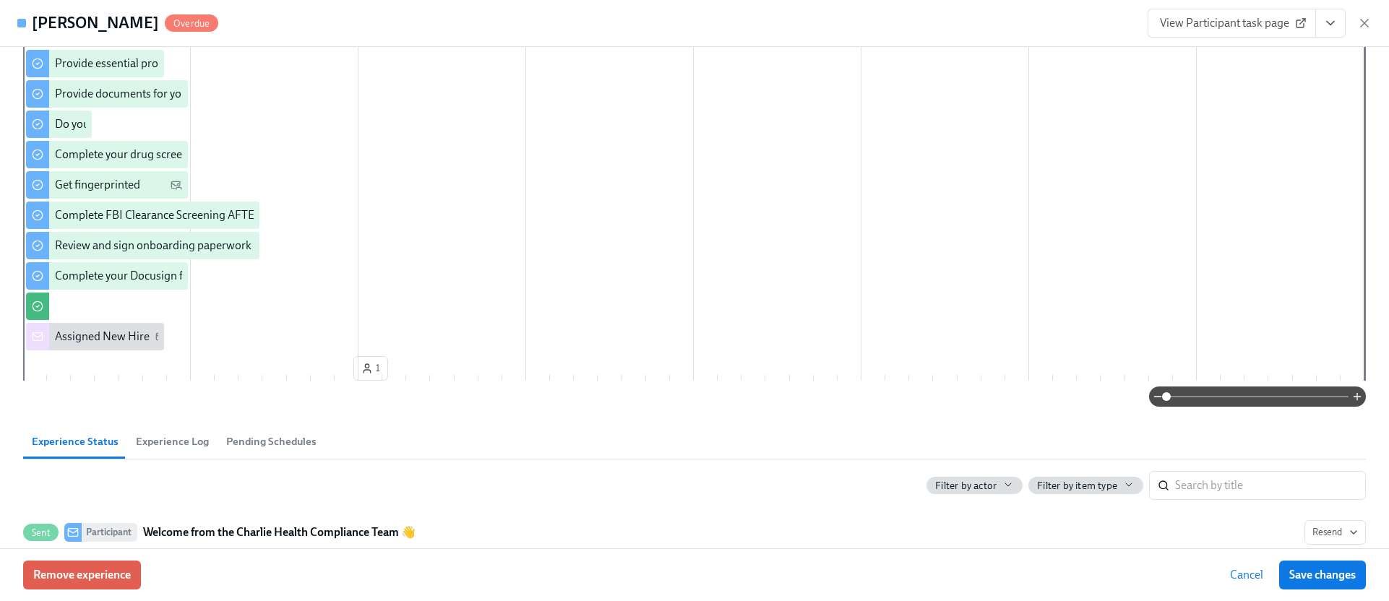
scroll to position [332, 0]
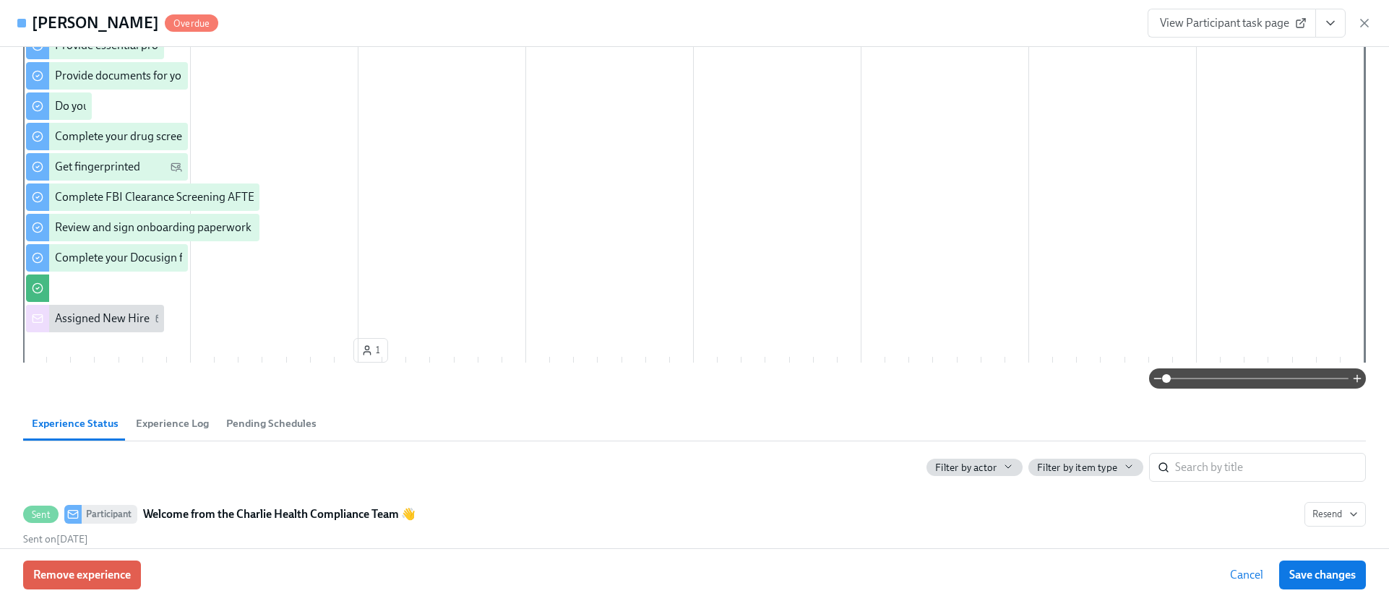
click at [1341, 12] on button "View task page" at bounding box center [1330, 23] width 30 height 29
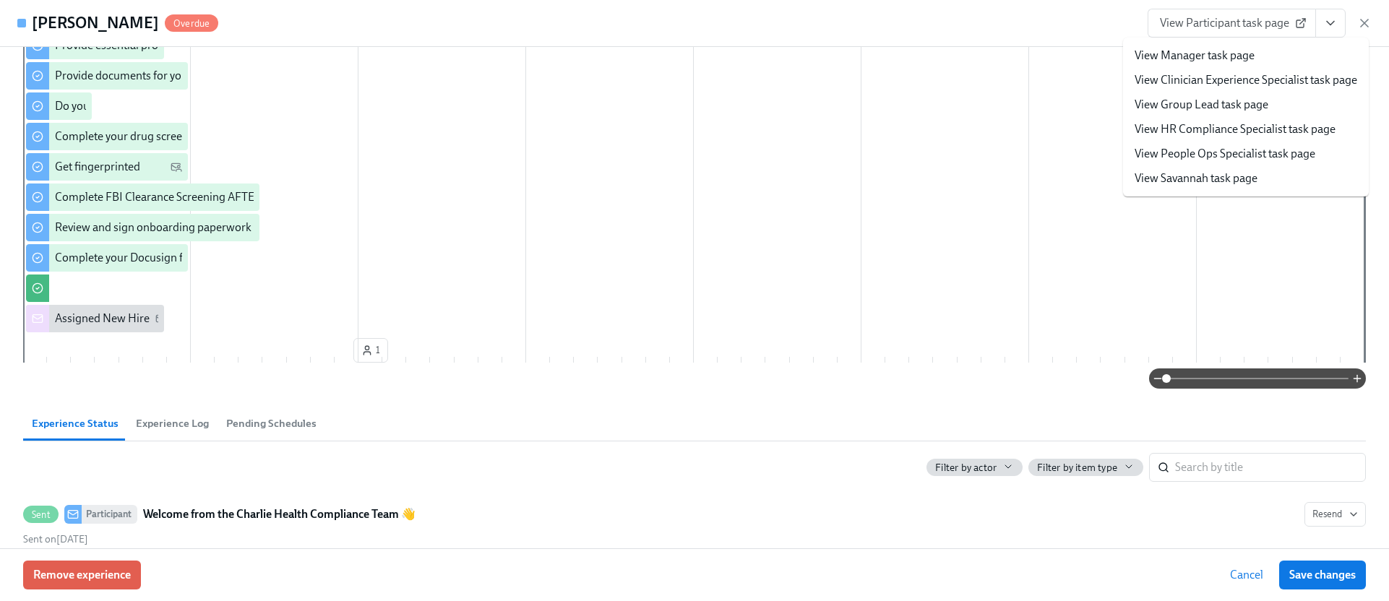
click at [1210, 125] on link "View HR Compliance Specialist task page" at bounding box center [1235, 129] width 201 height 16
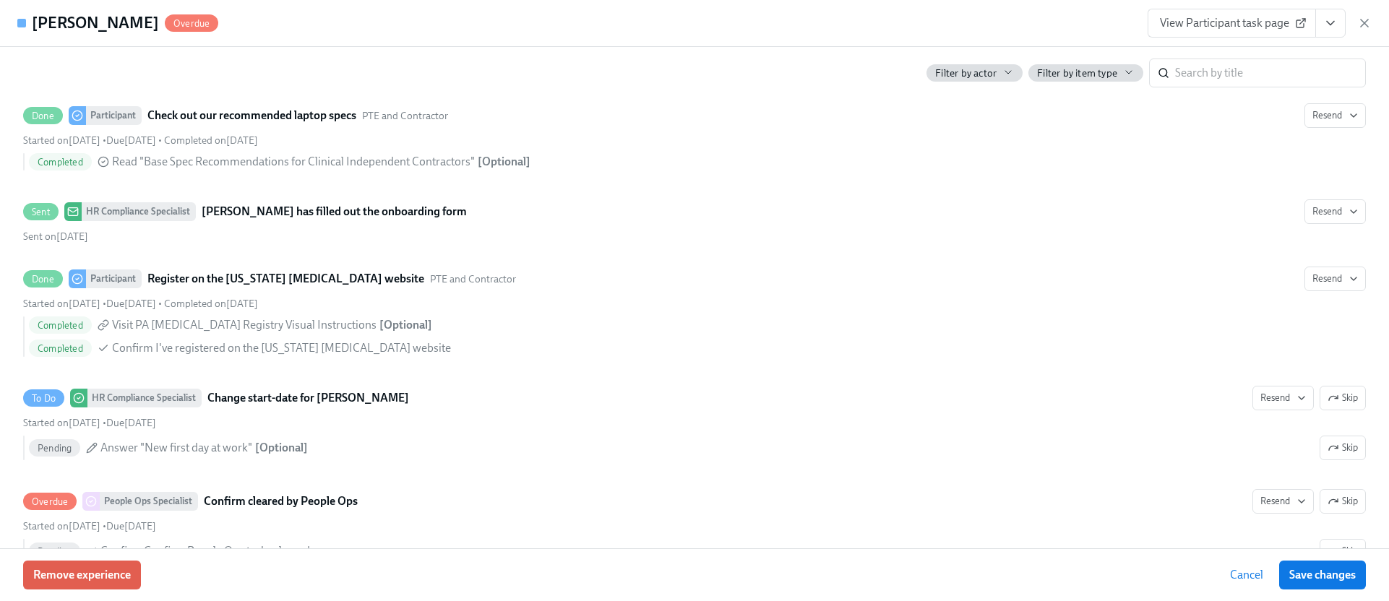
scroll to position [2892, 0]
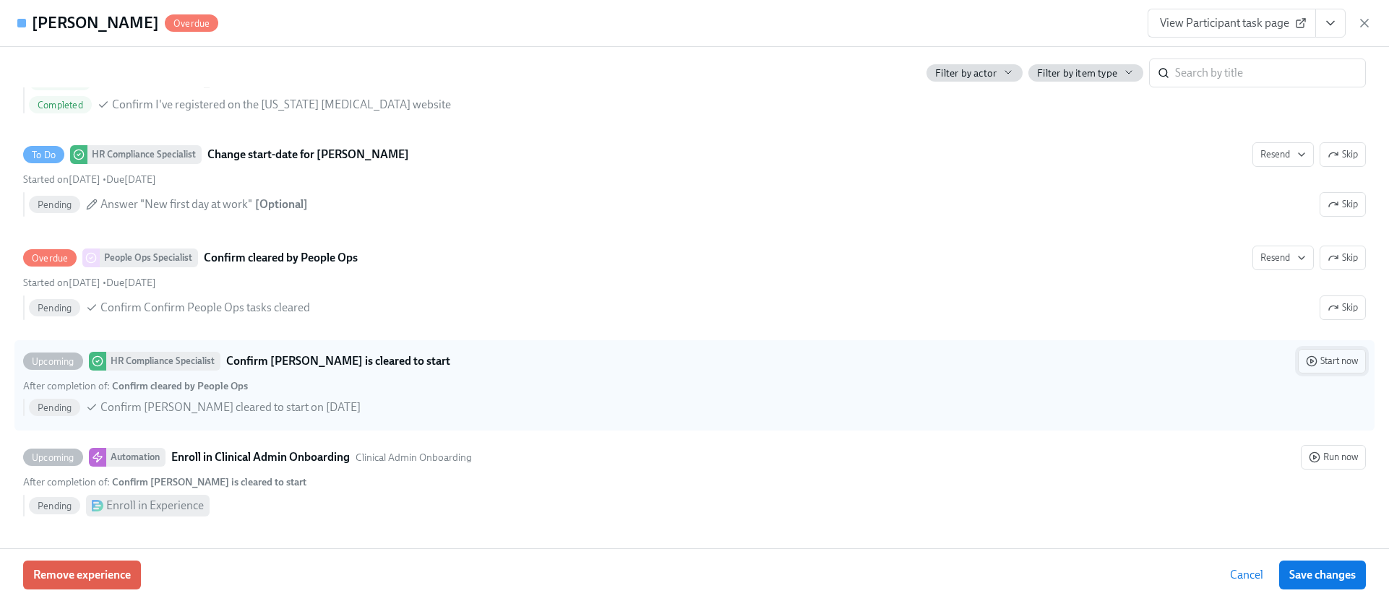
click at [1307, 358] on span "Start now" at bounding box center [1332, 361] width 52 height 14
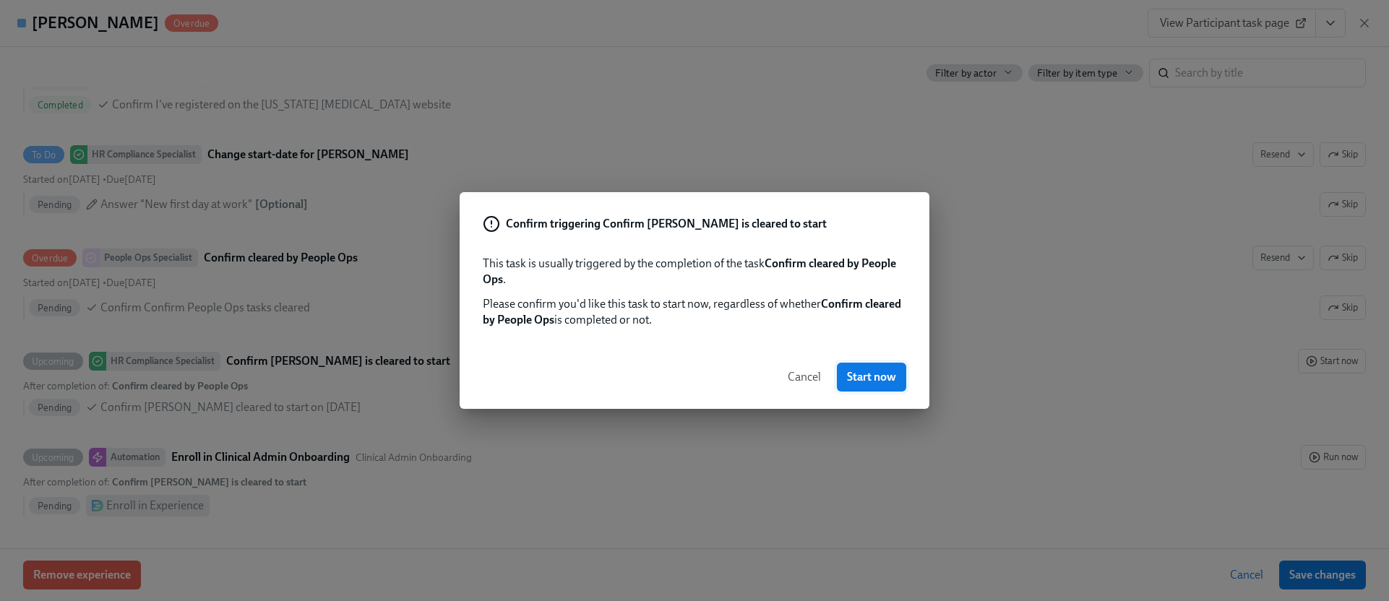
click at [856, 388] on button "Start now" at bounding box center [871, 377] width 69 height 29
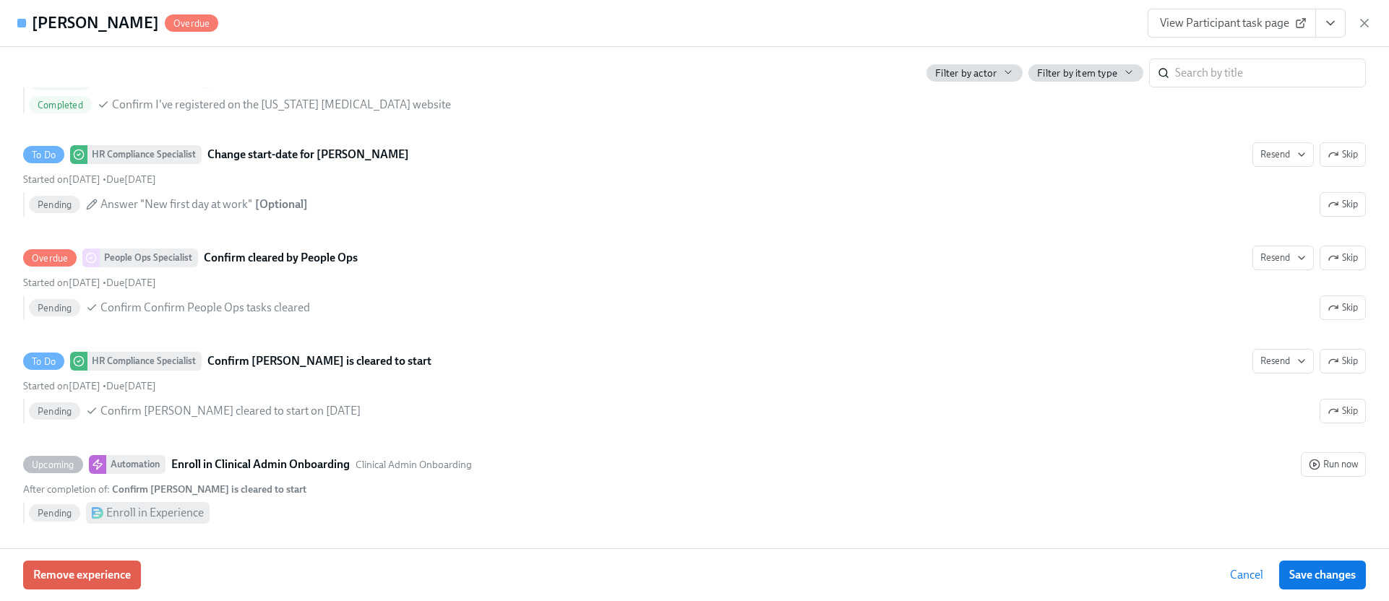
click at [1337, 20] on icon "View task page" at bounding box center [1330, 23] width 14 height 14
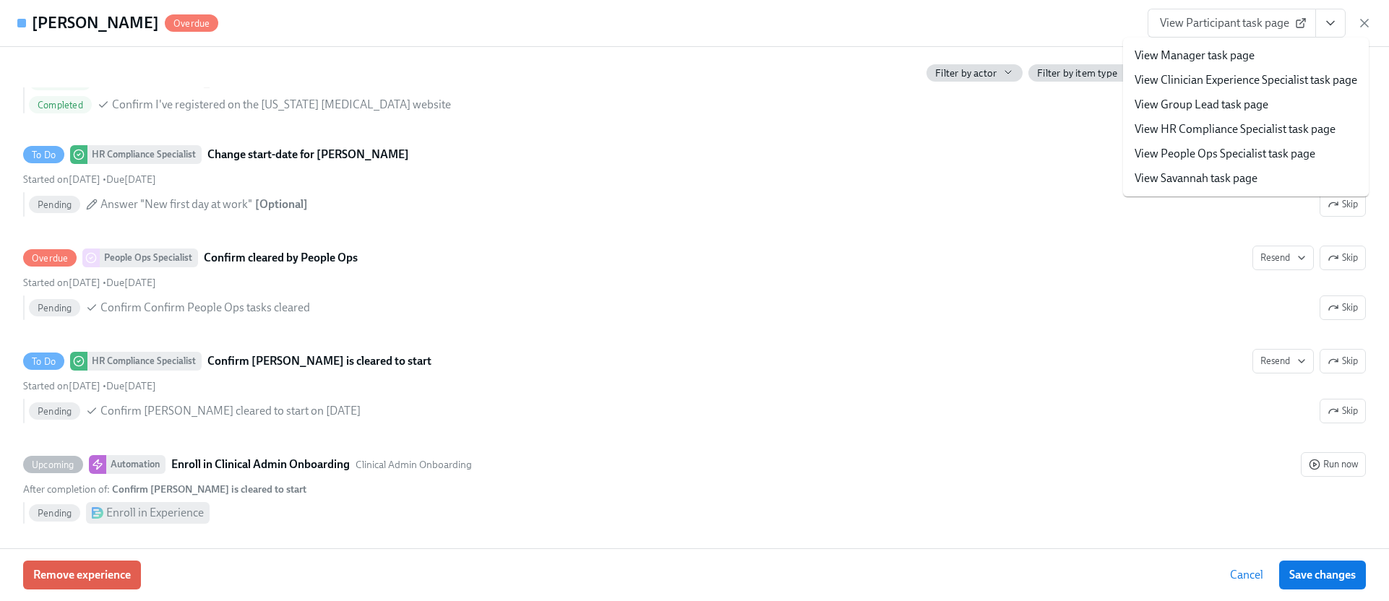
click at [1227, 130] on link "View HR Compliance Specialist task page" at bounding box center [1235, 129] width 201 height 16
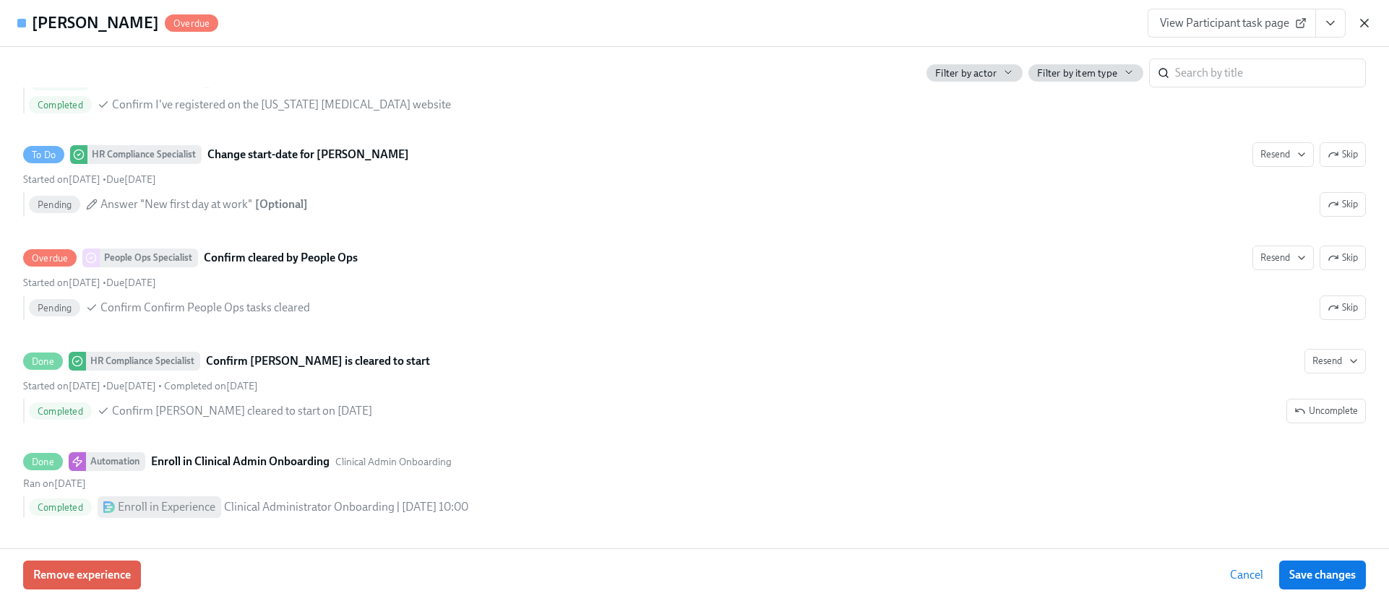
click at [1361, 19] on icon "button" at bounding box center [1364, 23] width 14 height 14
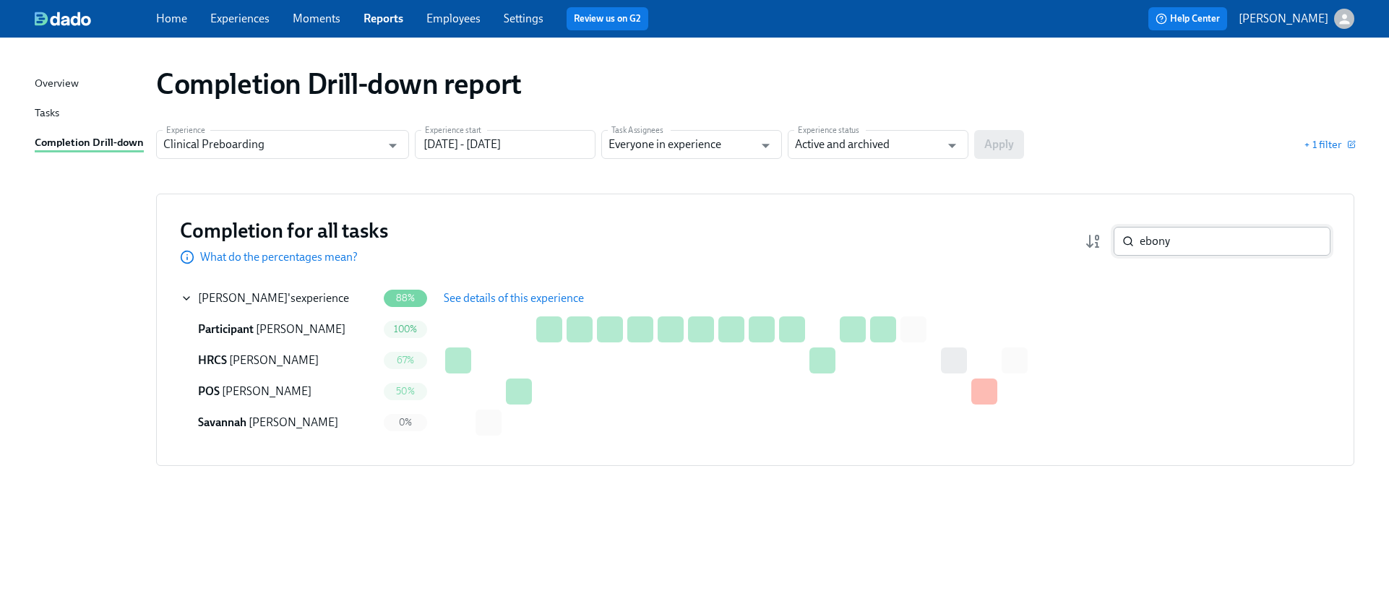
click at [1187, 239] on input "ebony" at bounding box center [1235, 241] width 191 height 29
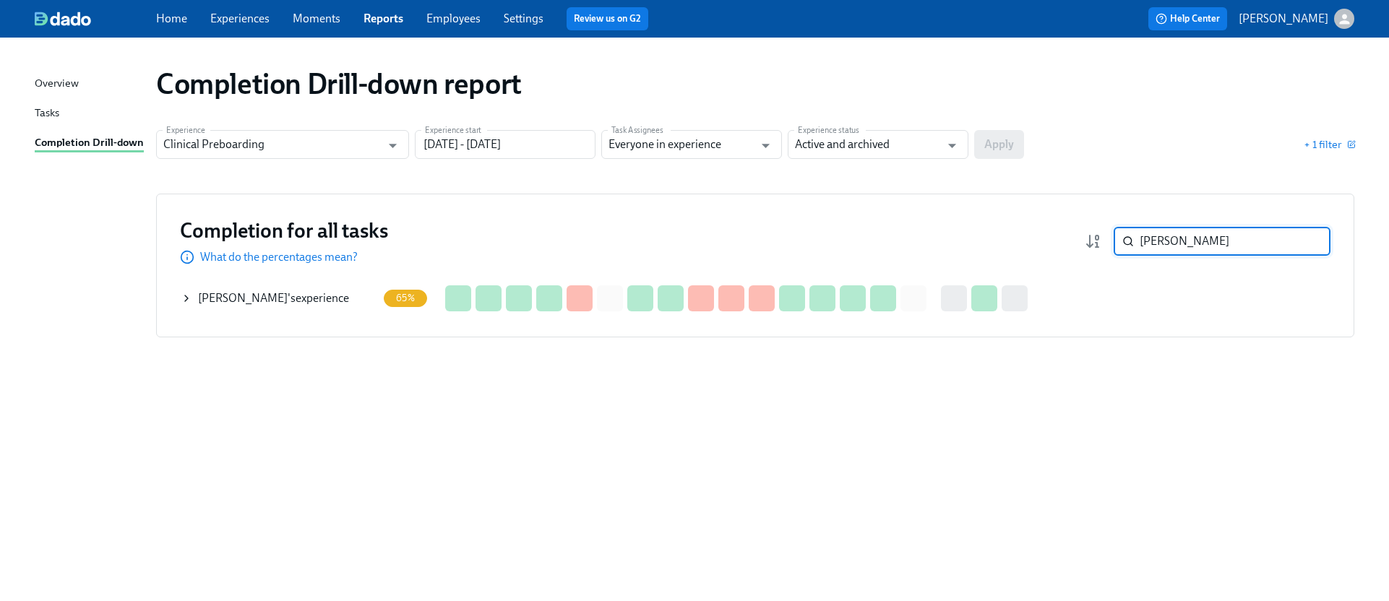
click at [188, 300] on icon at bounding box center [187, 299] width 12 height 12
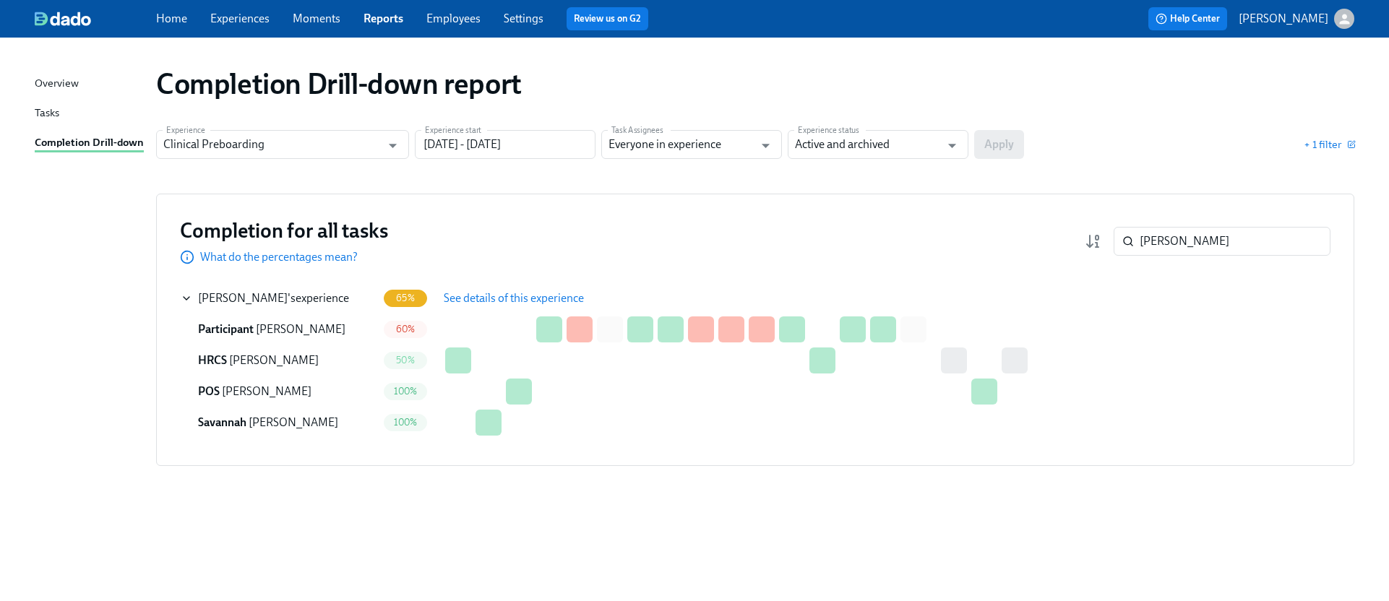
click at [474, 301] on span "See details of this experience" at bounding box center [514, 298] width 140 height 14
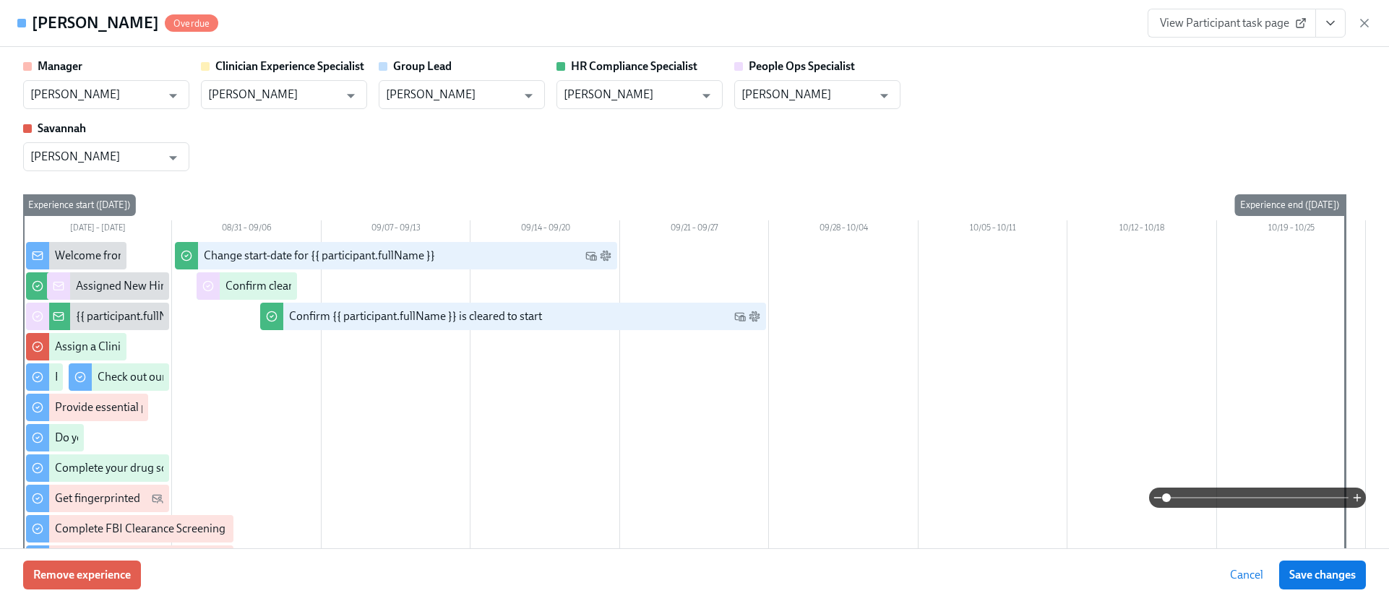
click at [1341, 23] on button "View task page" at bounding box center [1330, 23] width 30 height 29
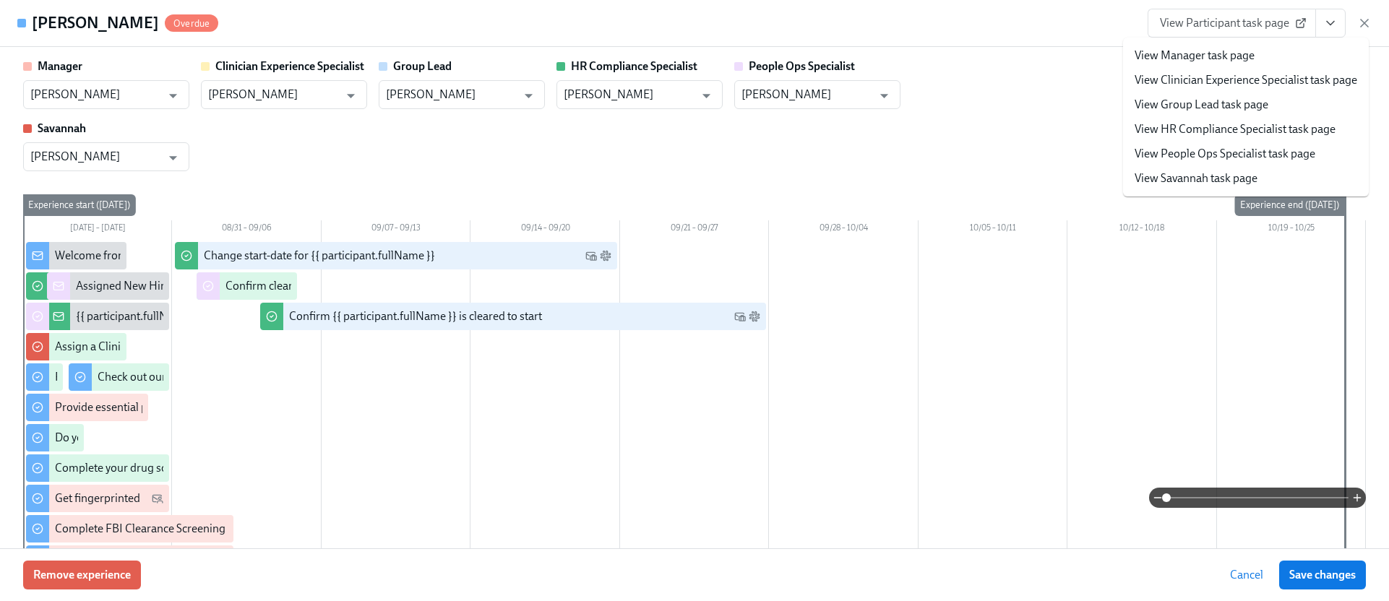
click at [1223, 121] on link "View HR Compliance Specialist task page" at bounding box center [1235, 129] width 201 height 16
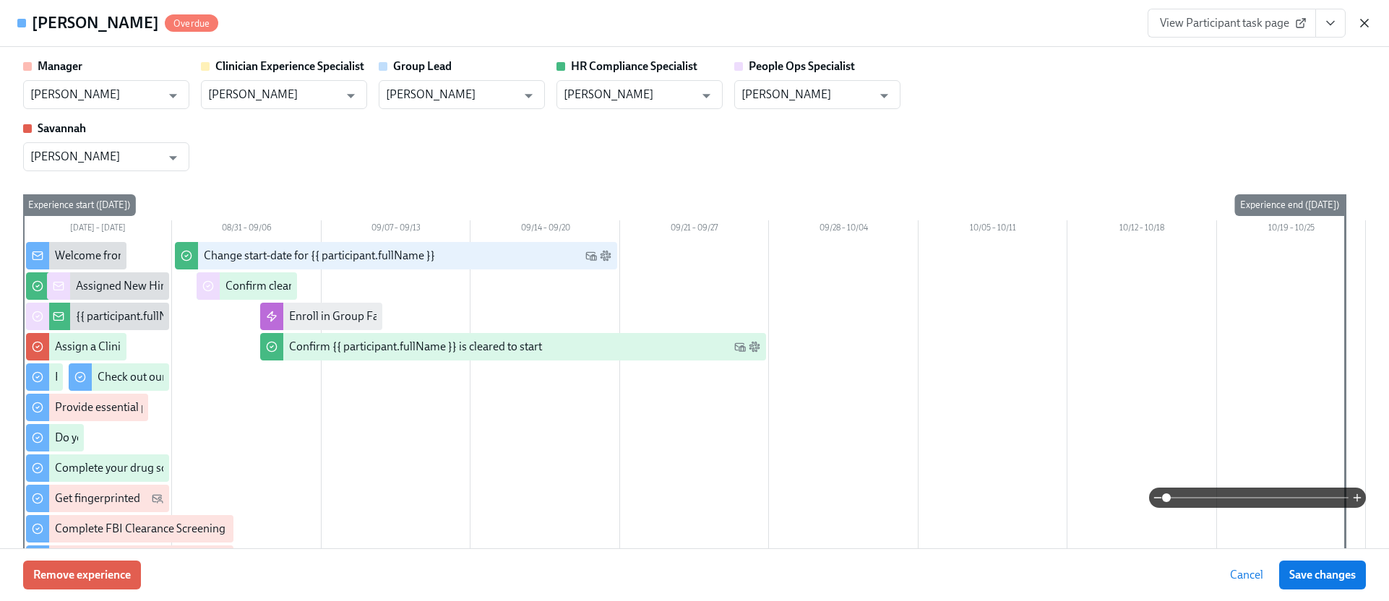
click at [1361, 20] on icon "button" at bounding box center [1364, 23] width 7 height 7
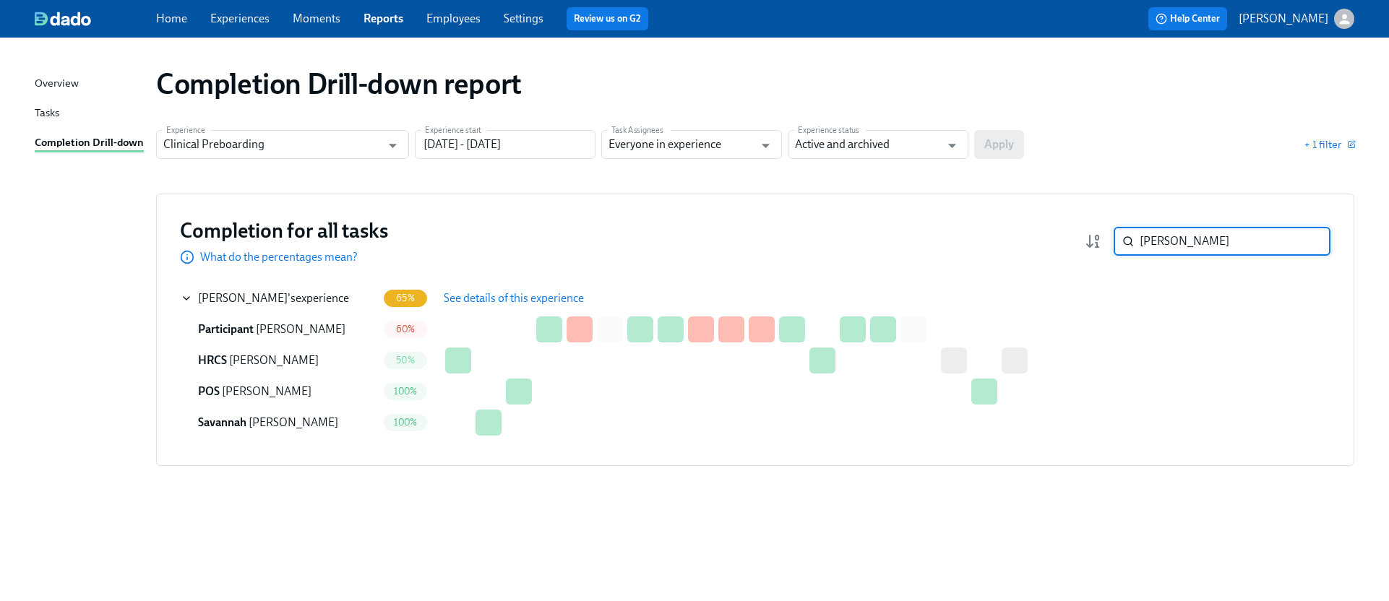
click at [1178, 231] on input "priscilla" at bounding box center [1235, 241] width 191 height 29
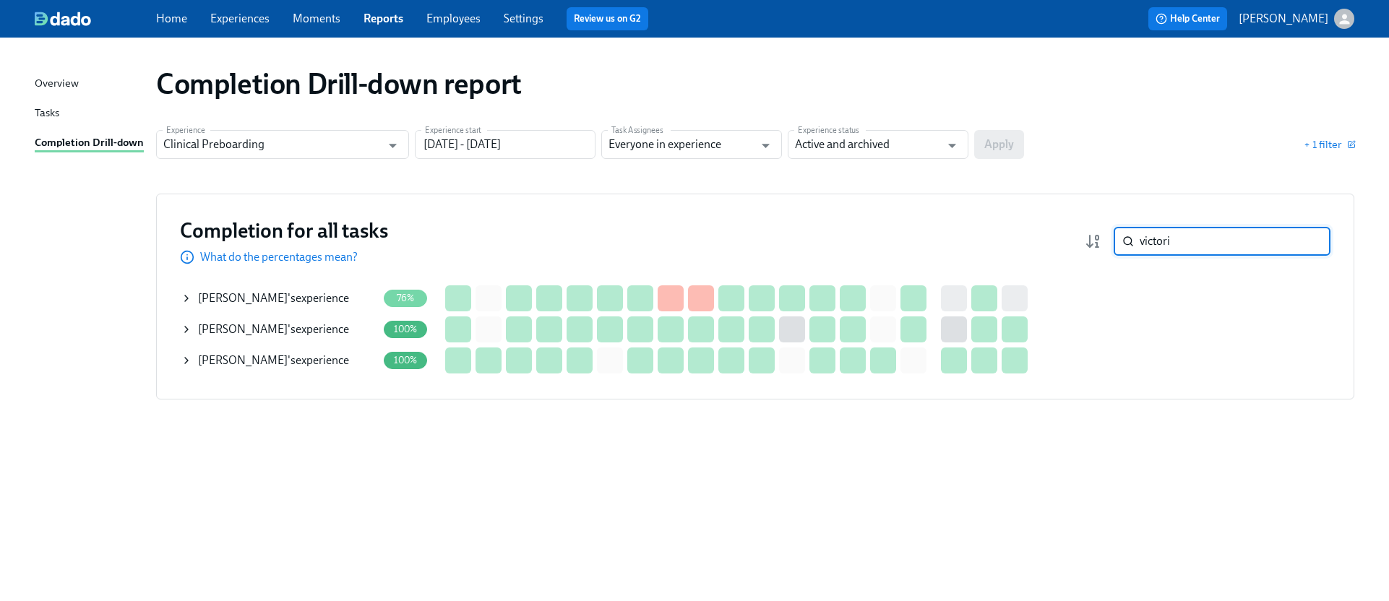
type input "victori"
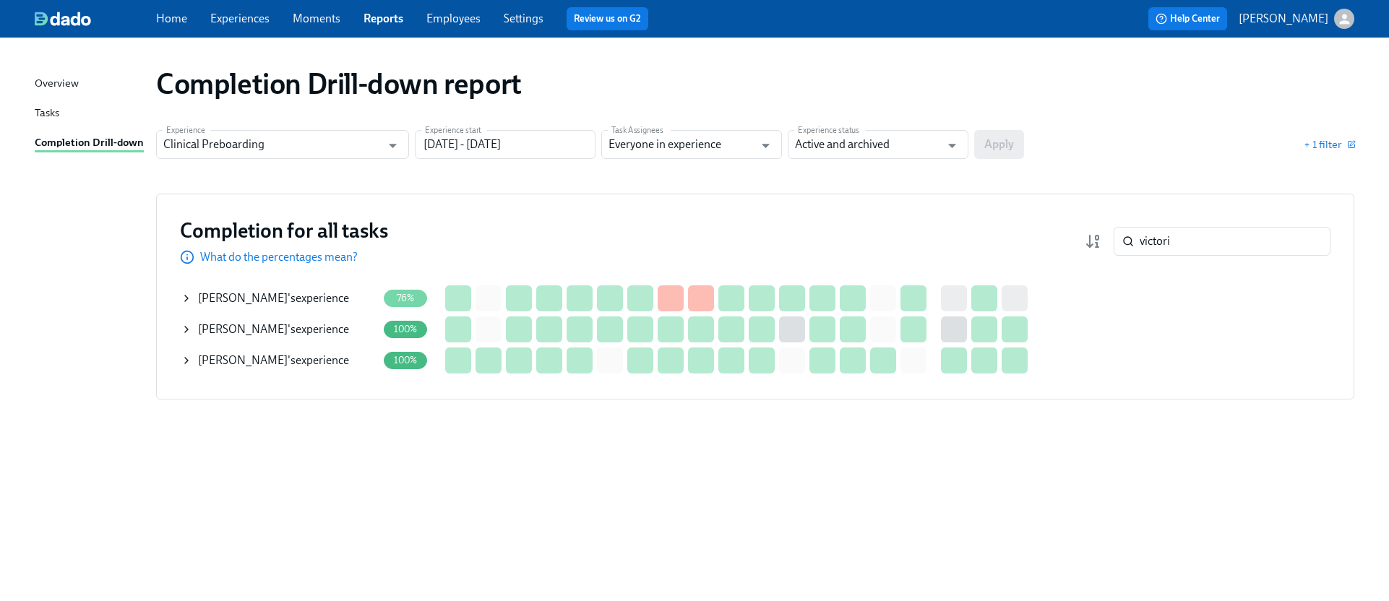
click at [185, 296] on icon at bounding box center [186, 299] width 3 height 6
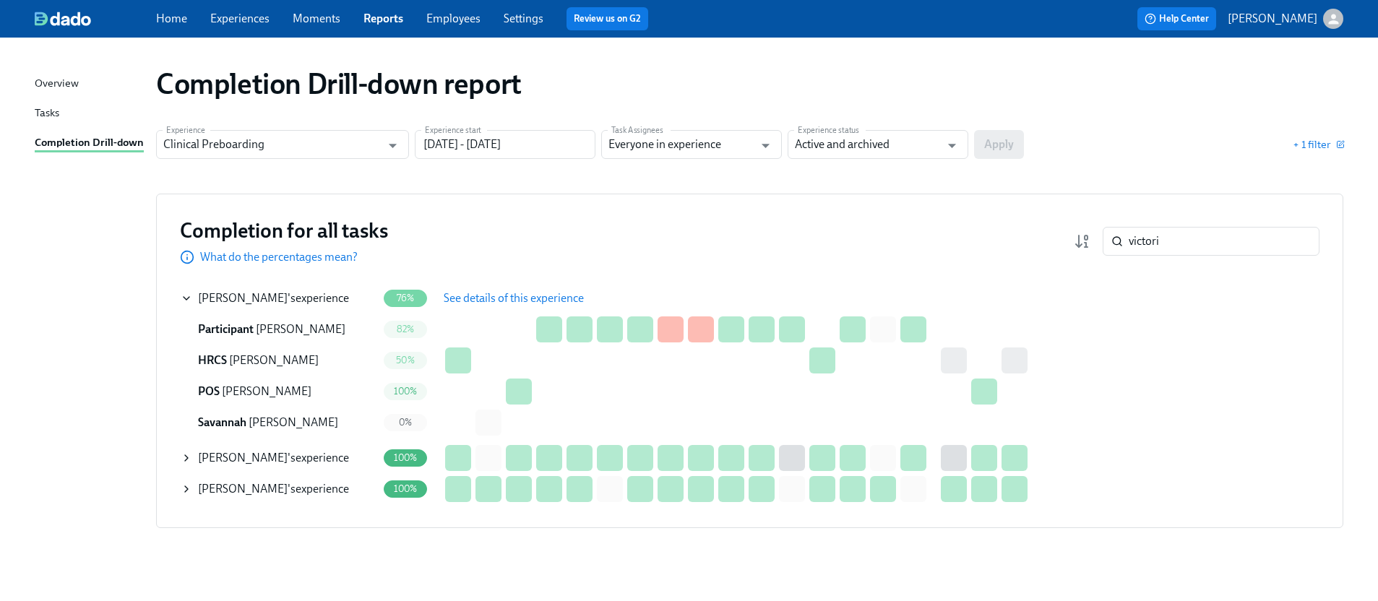
click at [473, 291] on span "See details of this experience" at bounding box center [514, 298] width 140 height 14
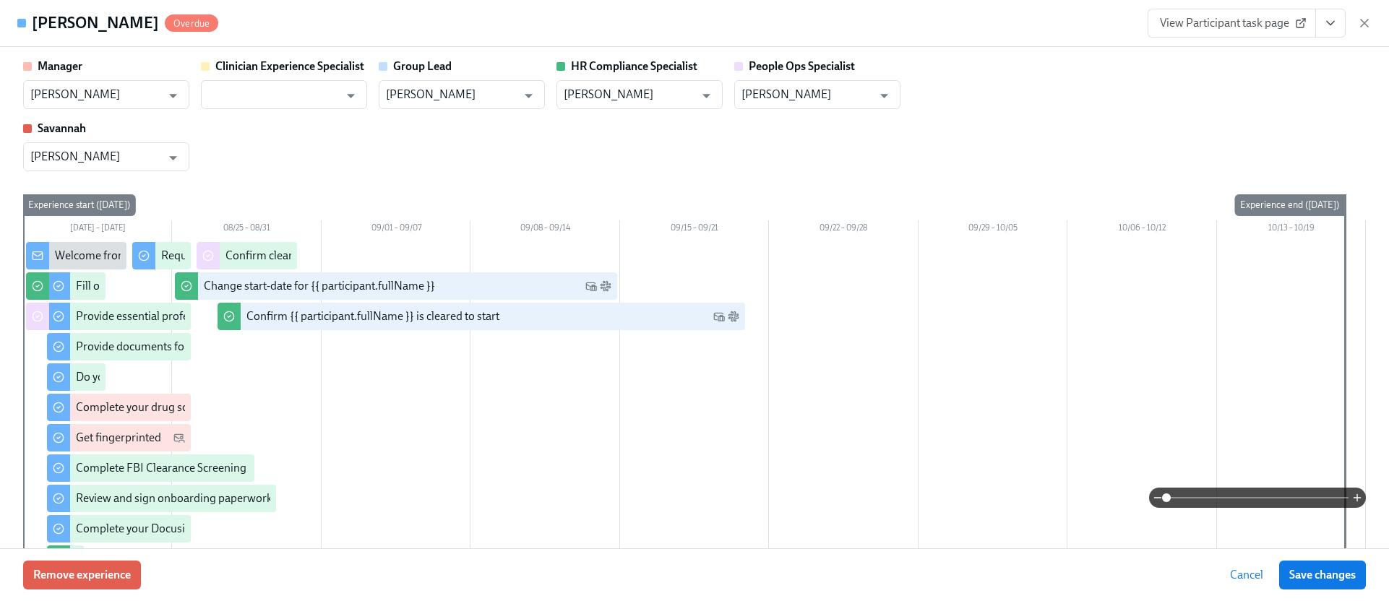
click at [1325, 24] on icon "View task page" at bounding box center [1330, 23] width 14 height 14
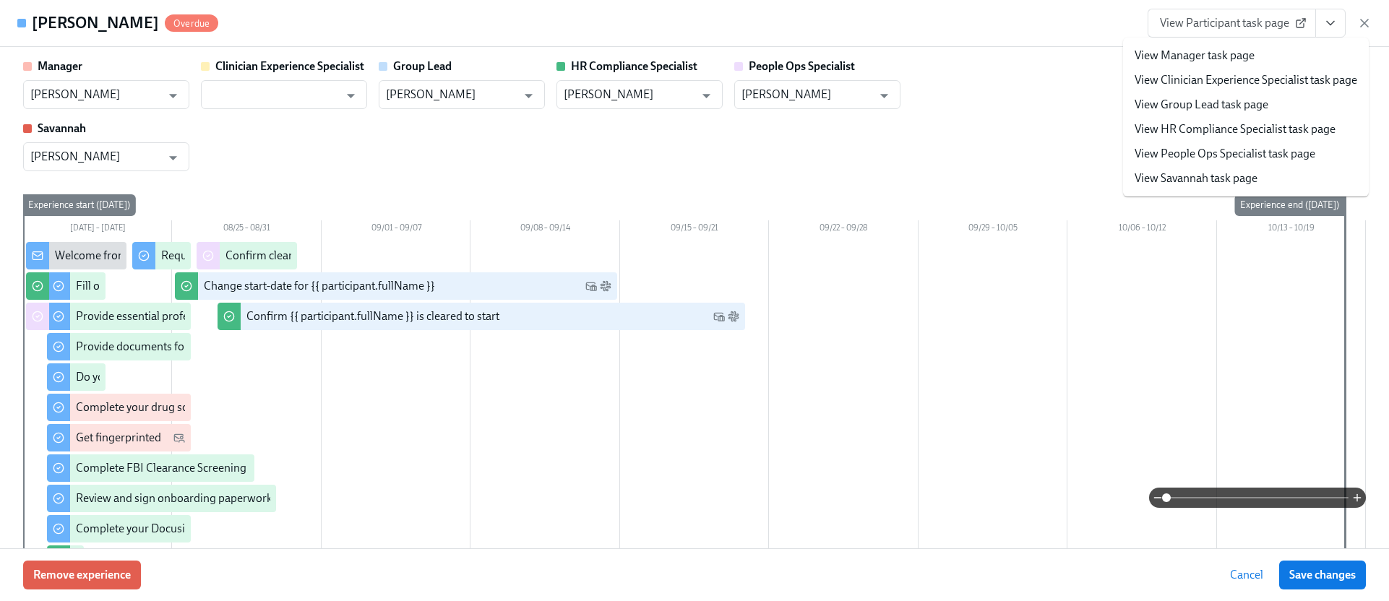
click at [1208, 128] on link "View HR Compliance Specialist task page" at bounding box center [1235, 129] width 201 height 16
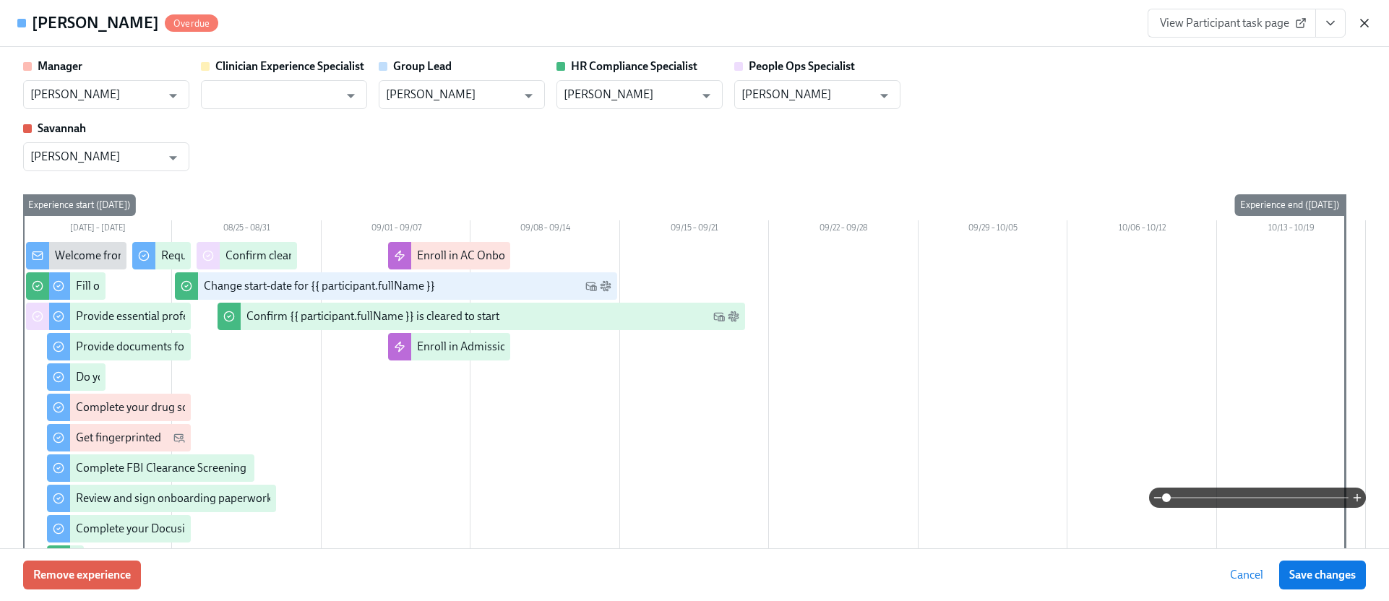
click at [1367, 17] on icon "button" at bounding box center [1364, 23] width 14 height 14
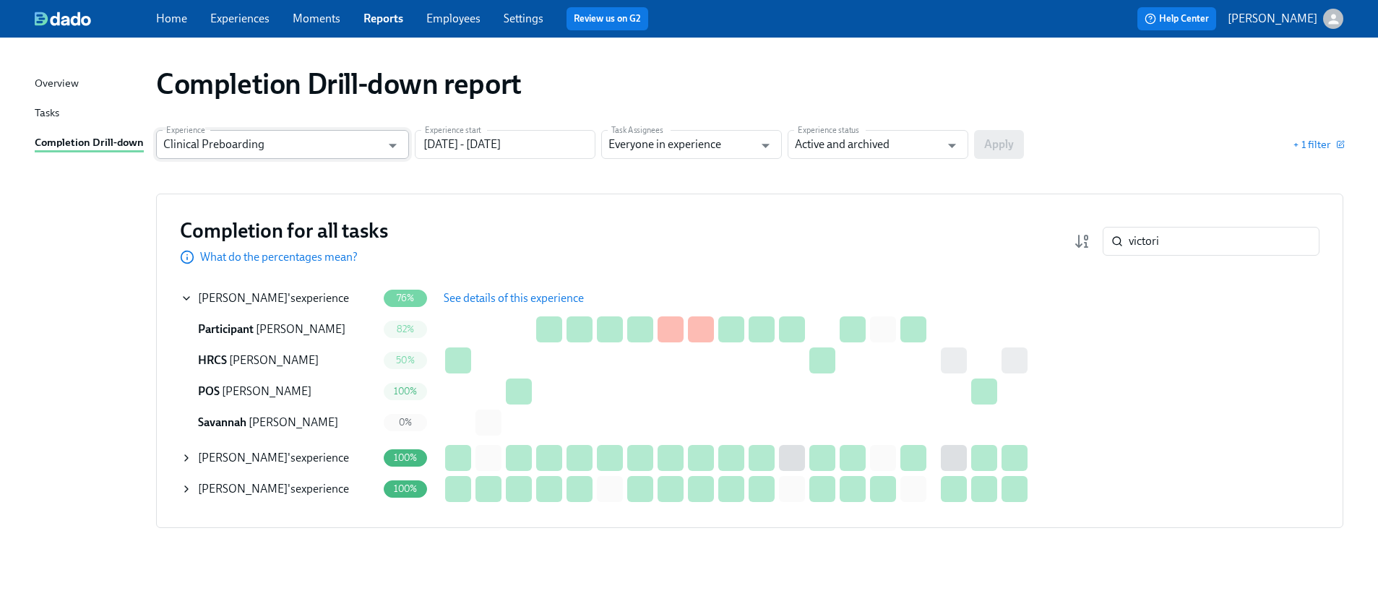
click at [245, 150] on input "Clinical Preboarding" at bounding box center [272, 144] width 218 height 29
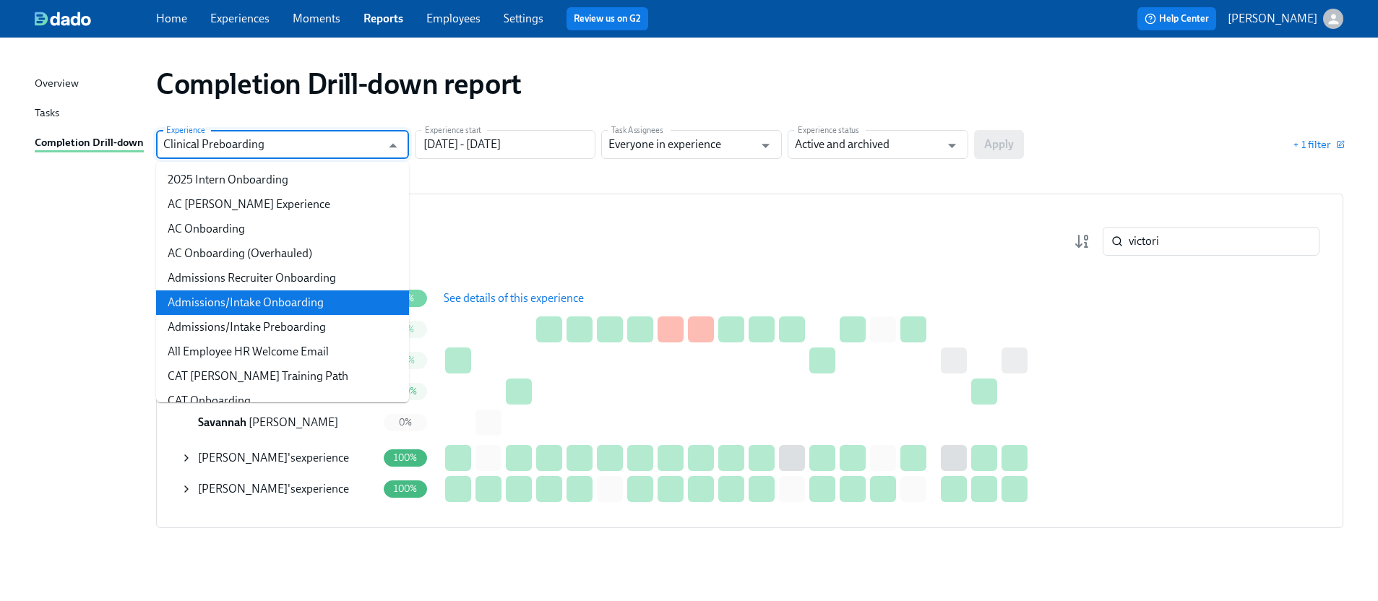
click at [249, 300] on li "Admissions/Intake Onboarding" at bounding box center [282, 303] width 253 height 25
type input "Admissions/Intake Onboarding"
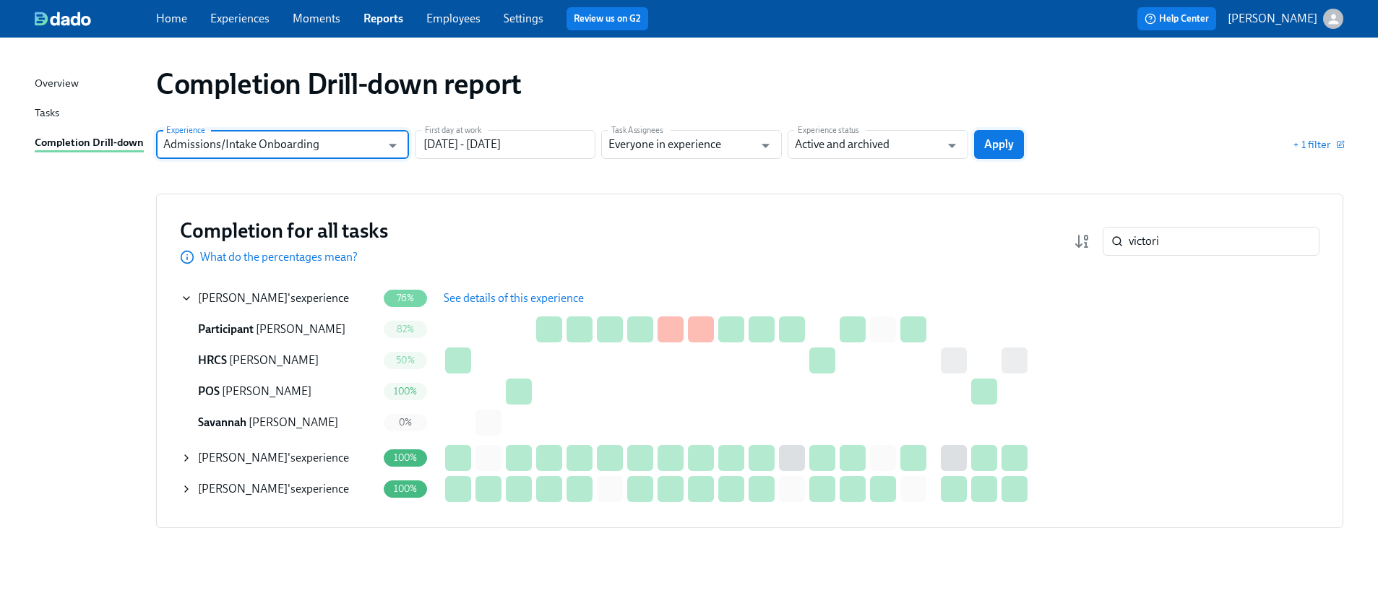
click at [1001, 145] on span "Apply" at bounding box center [999, 144] width 30 height 14
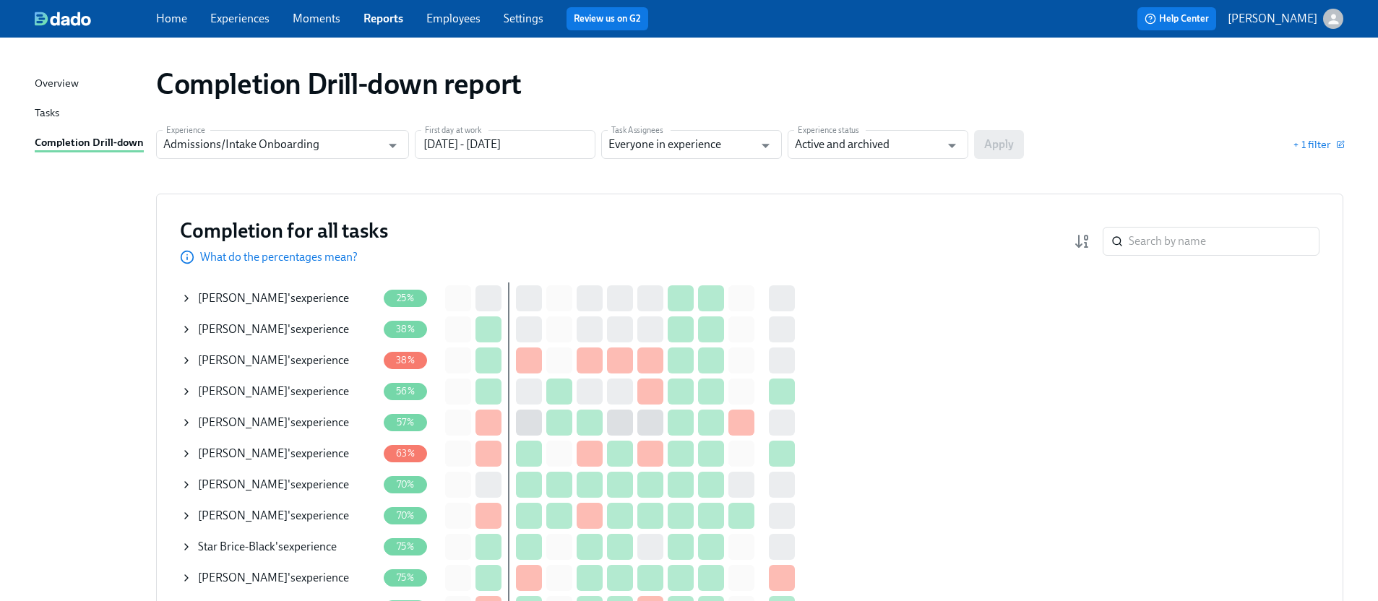
click at [233, 24] on link "Experiences" at bounding box center [239, 19] width 59 height 14
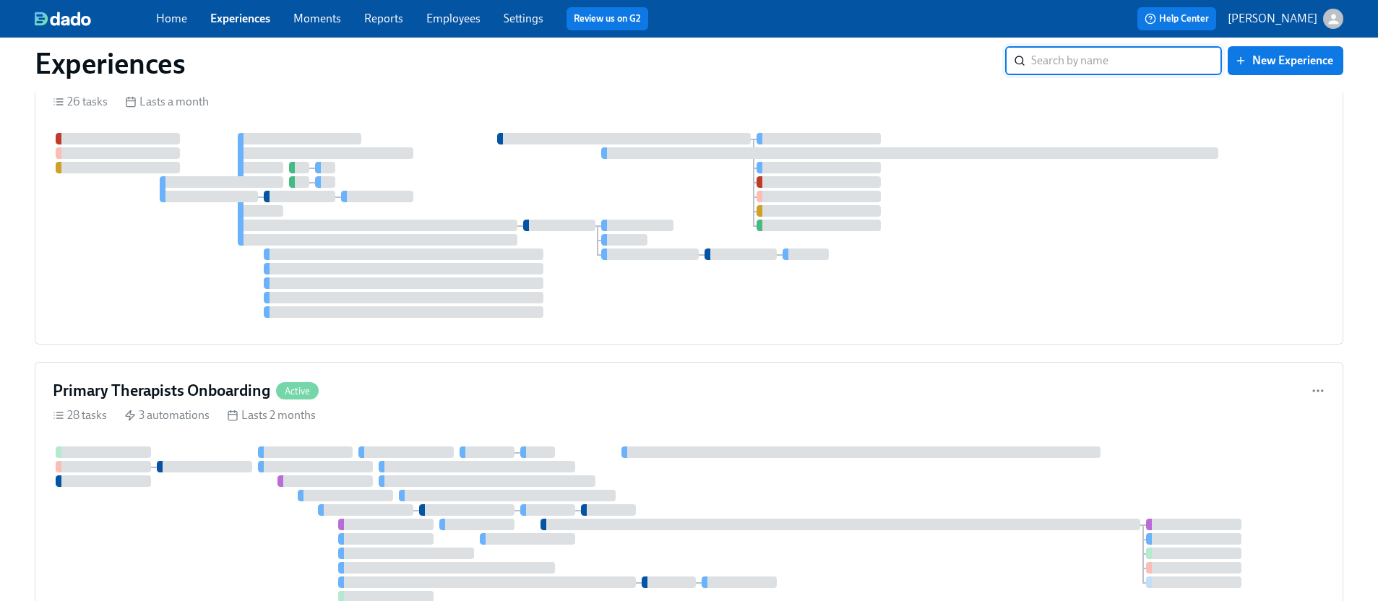
scroll to position [6505, 0]
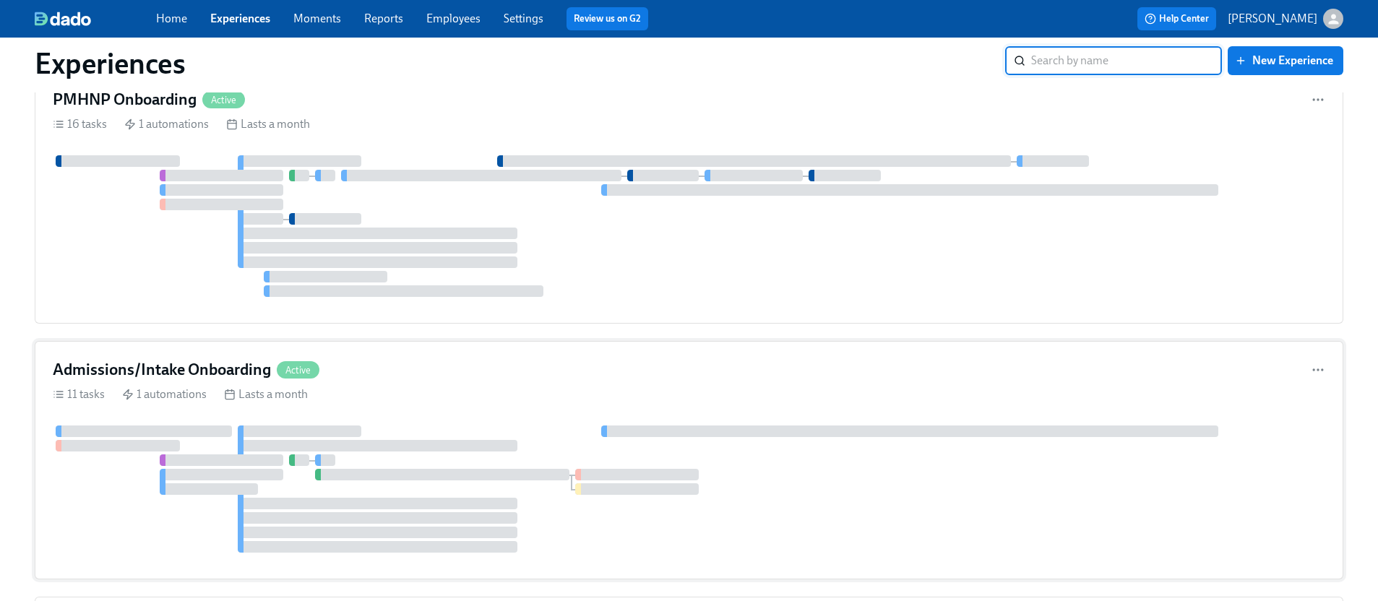
click at [416, 359] on div "Admissions/Intake Onboarding Active" at bounding box center [689, 370] width 1273 height 22
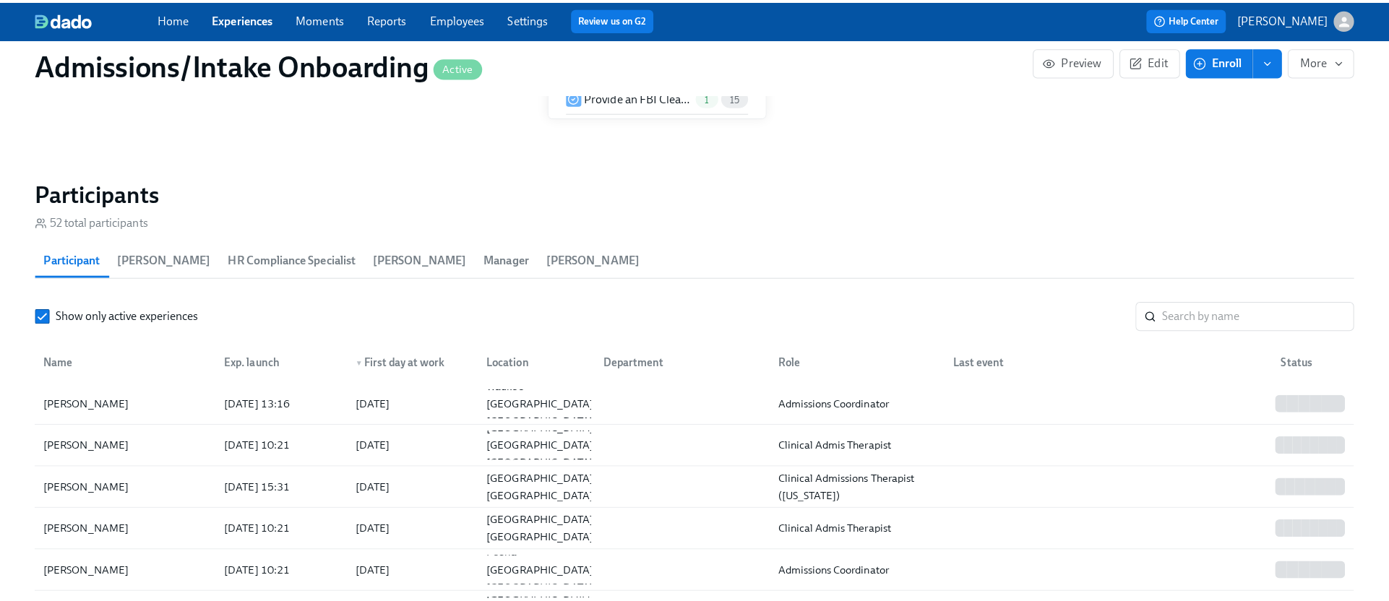
scroll to position [0, 7073]
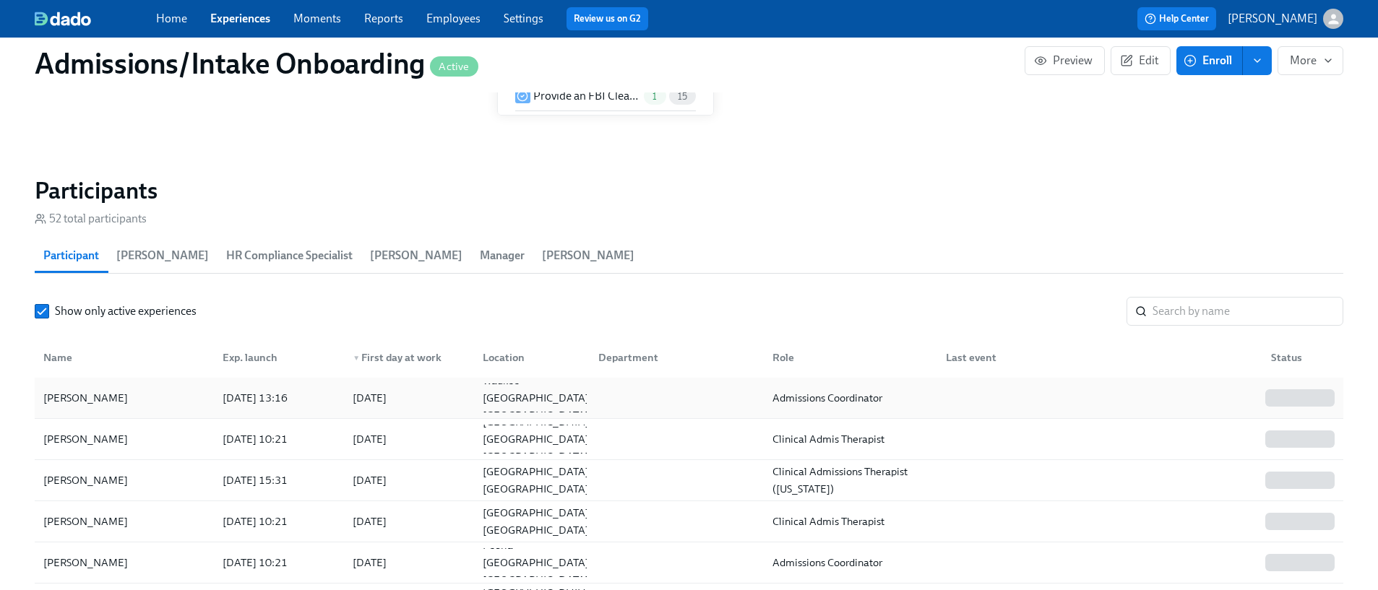
click at [337, 384] on div "2025/09/04 13:16" at bounding box center [276, 398] width 130 height 29
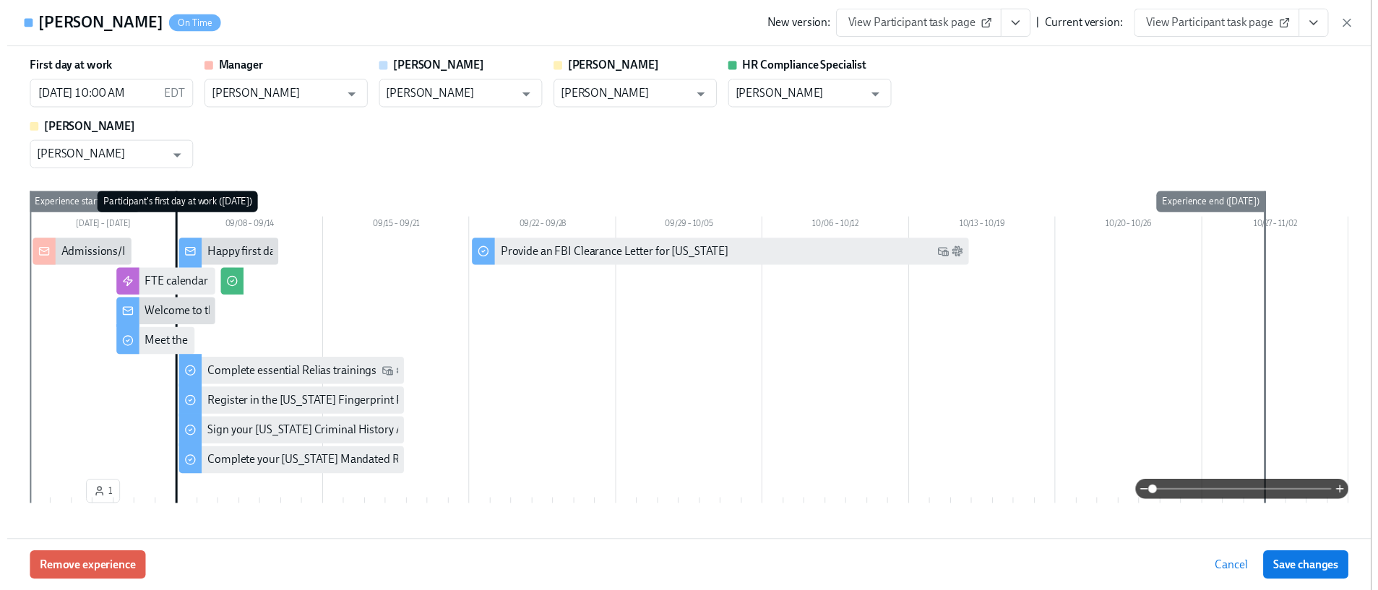
scroll to position [0, 7586]
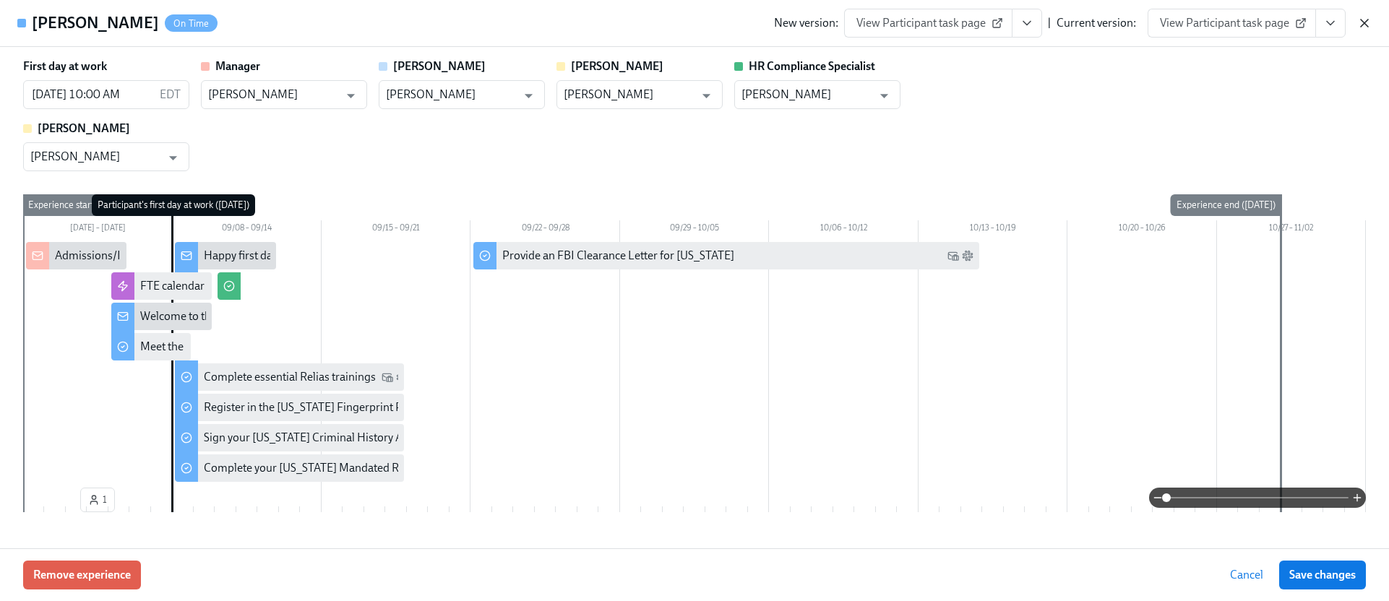
click at [1368, 22] on icon "button" at bounding box center [1364, 23] width 14 height 14
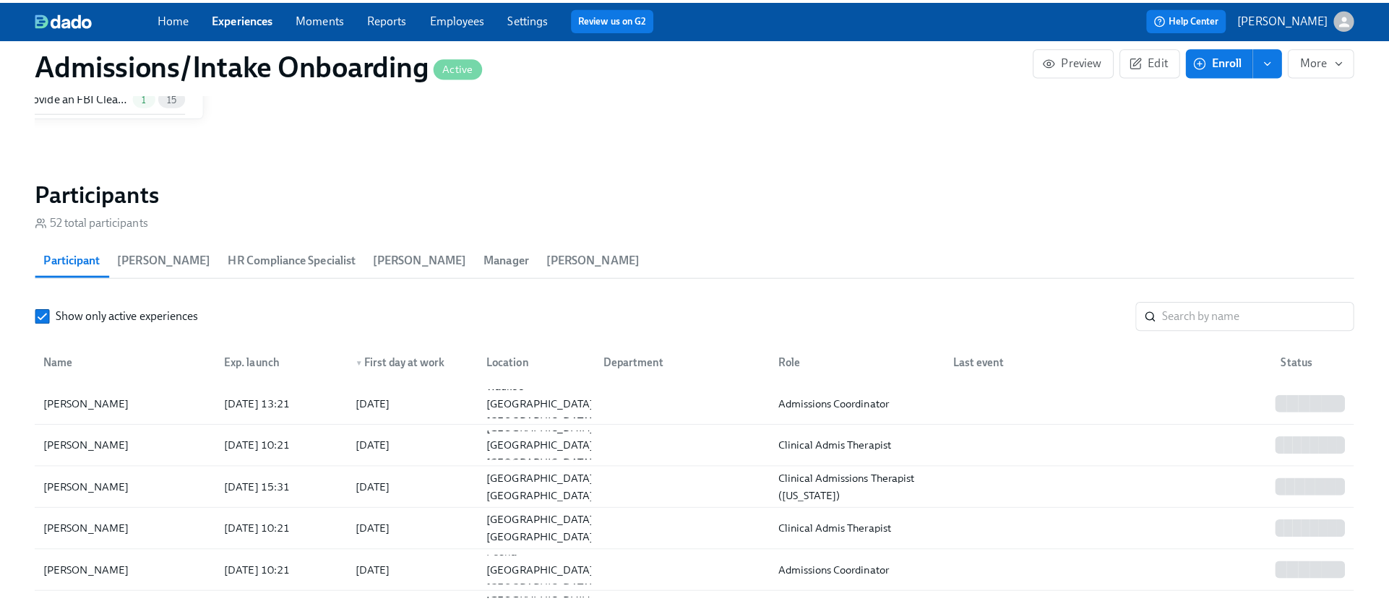
scroll to position [0, 7575]
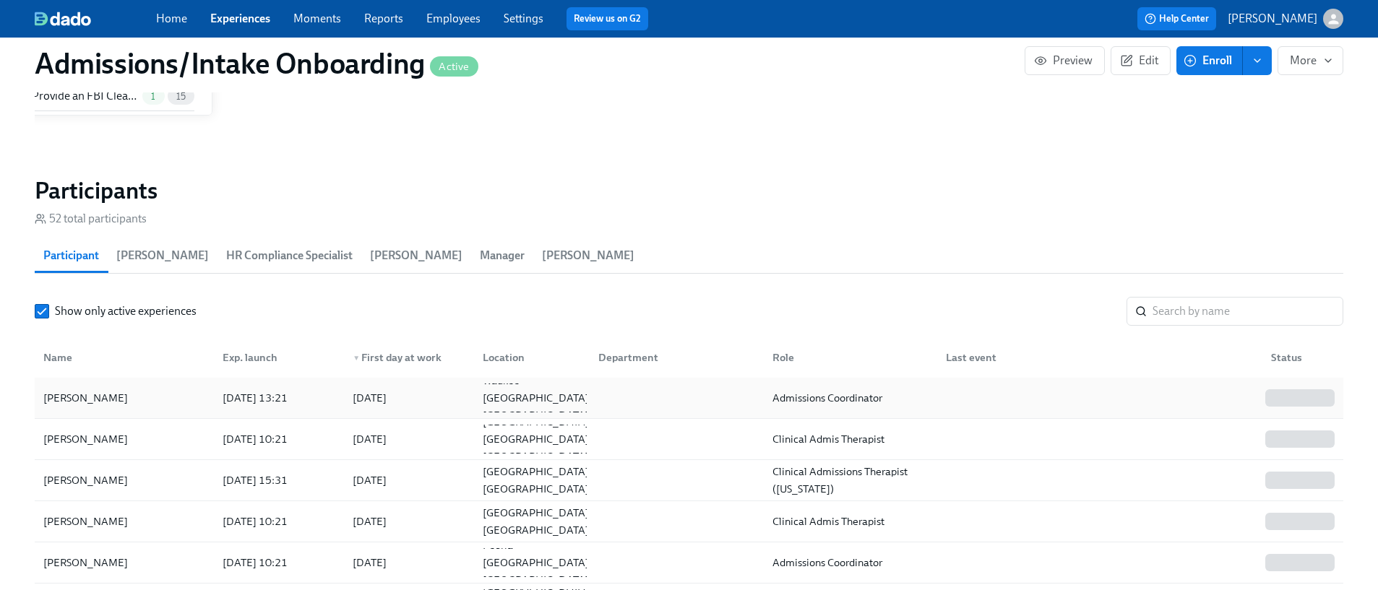
click at [291, 390] on div "2025/09/04 13:21" at bounding box center [255, 398] width 77 height 17
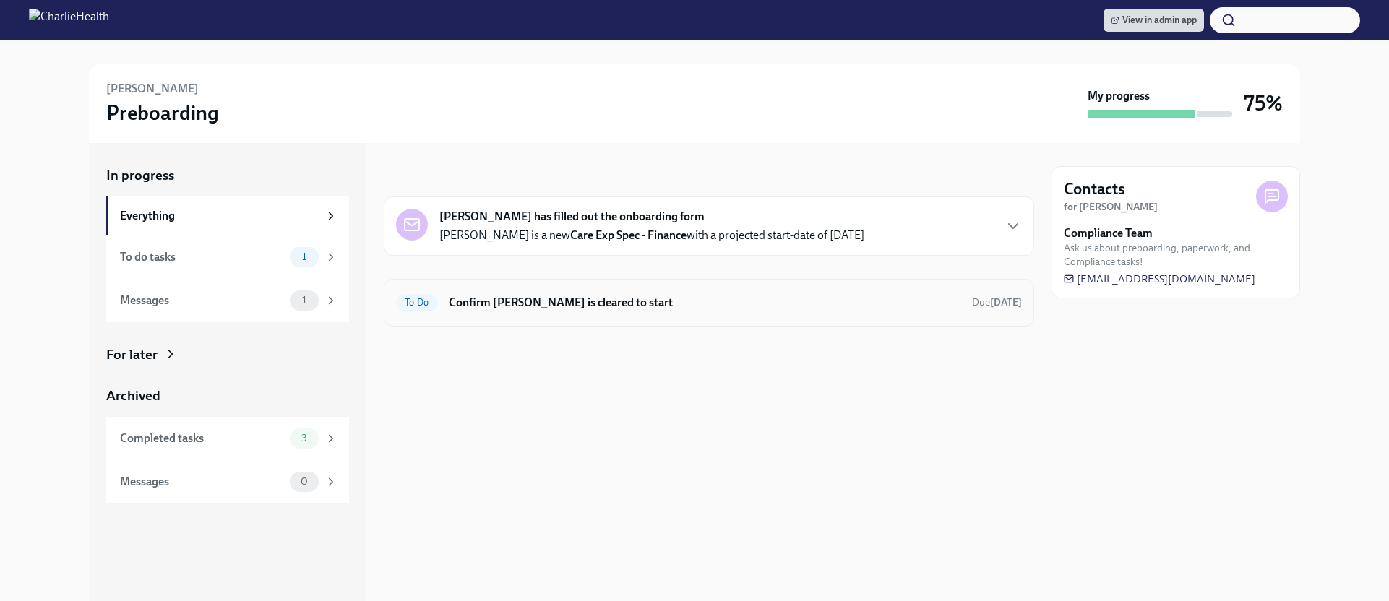
click at [600, 299] on h6 "Confirm Cristina Valdes is cleared to start" at bounding box center [705, 303] width 512 height 16
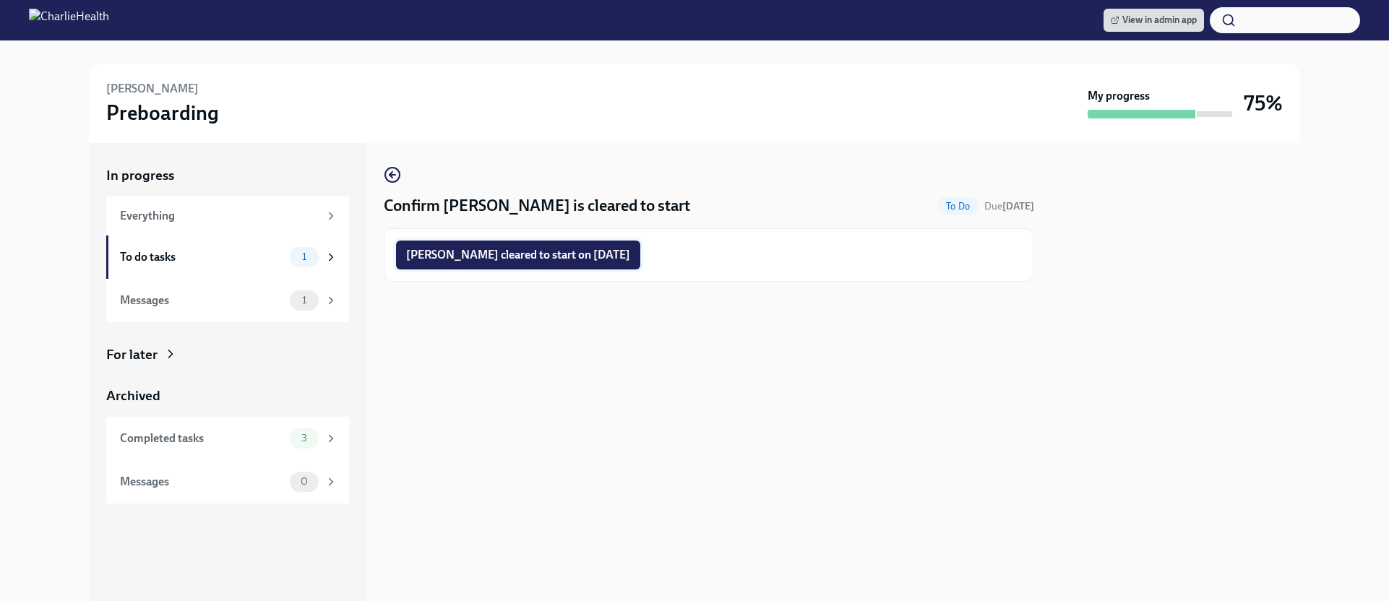
click at [596, 258] on span "Cristina Valdes cleared to start on 09/08/2025" at bounding box center [518, 255] width 224 height 14
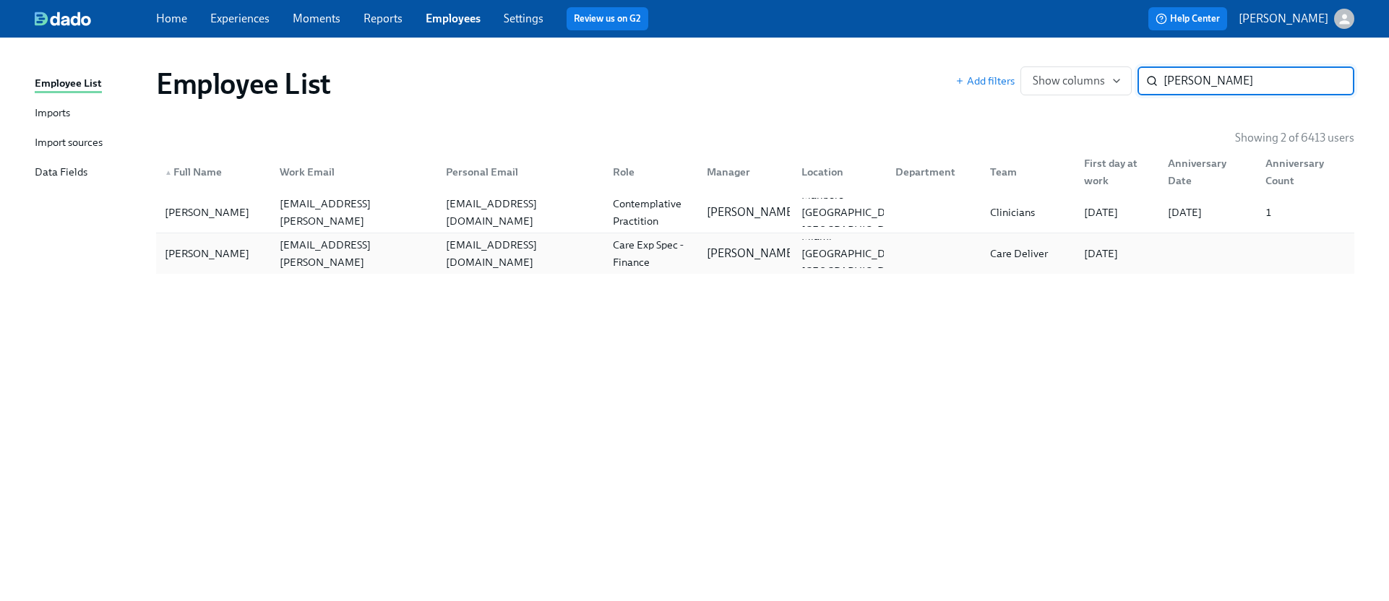
type input "[PERSON_NAME]"
click at [575, 249] on div "[EMAIL_ADDRESS][DOMAIN_NAME]" at bounding box center [517, 253] width 167 height 29
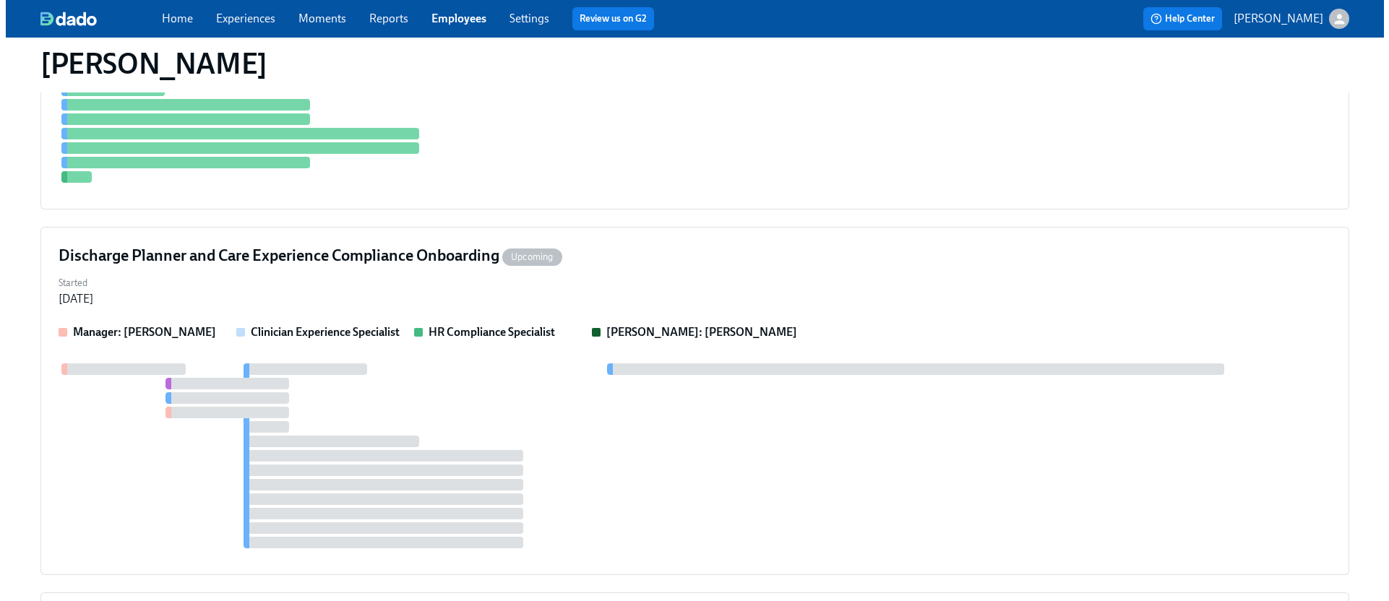
scroll to position [812, 0]
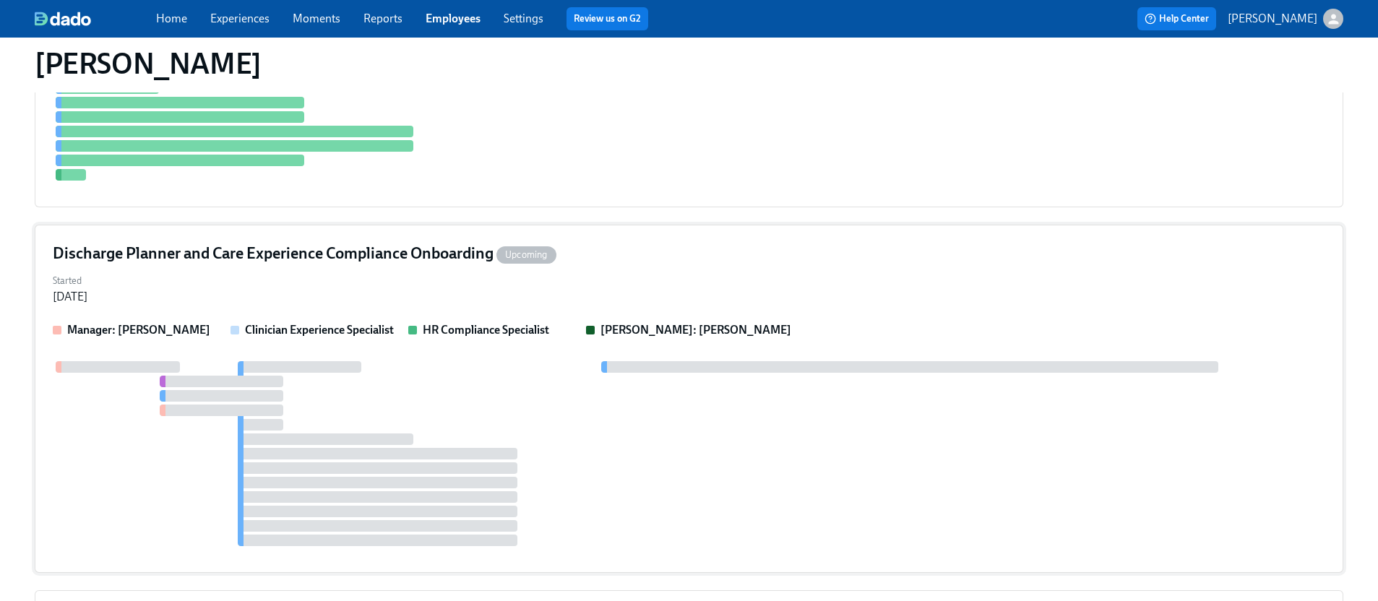
click at [473, 274] on div "Started Sep 04, 2025" at bounding box center [689, 287] width 1273 height 35
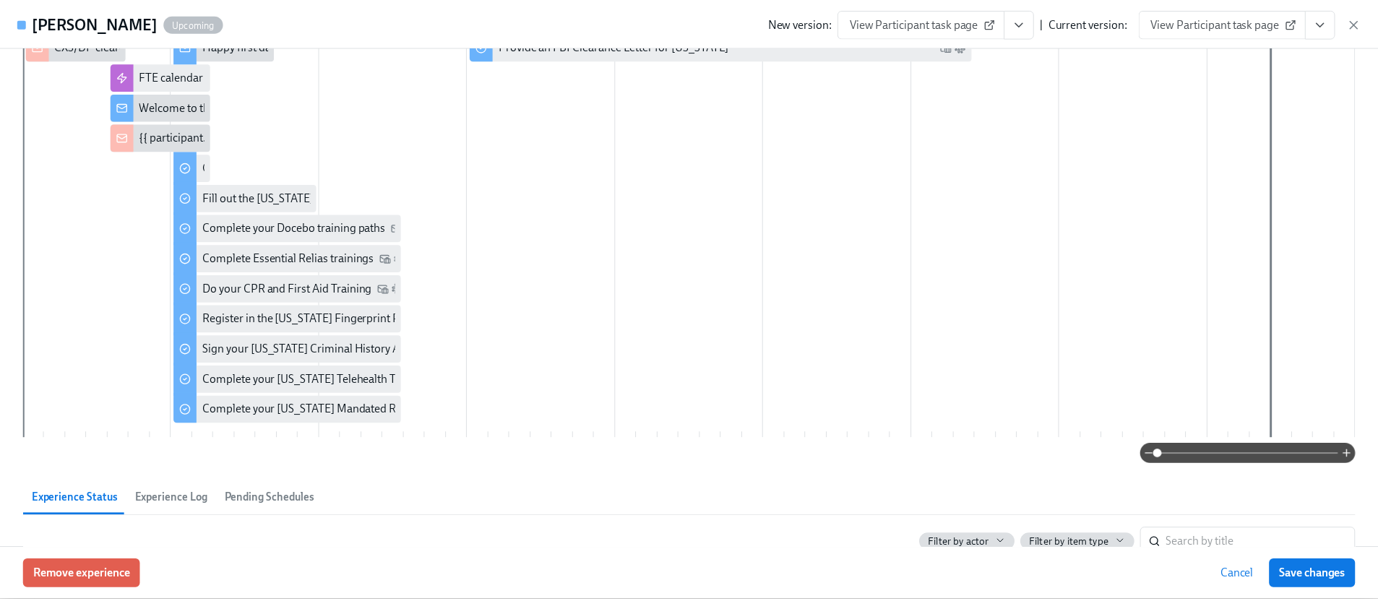
scroll to position [0, 0]
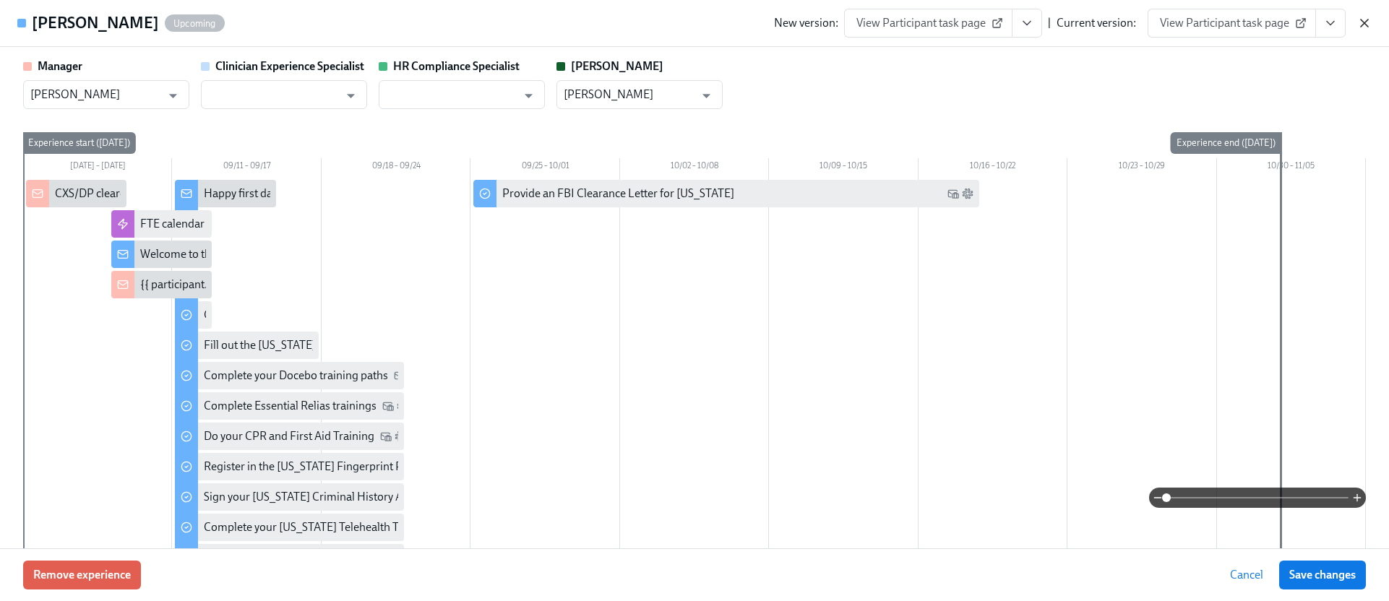
click at [1364, 27] on icon "button" at bounding box center [1364, 23] width 14 height 14
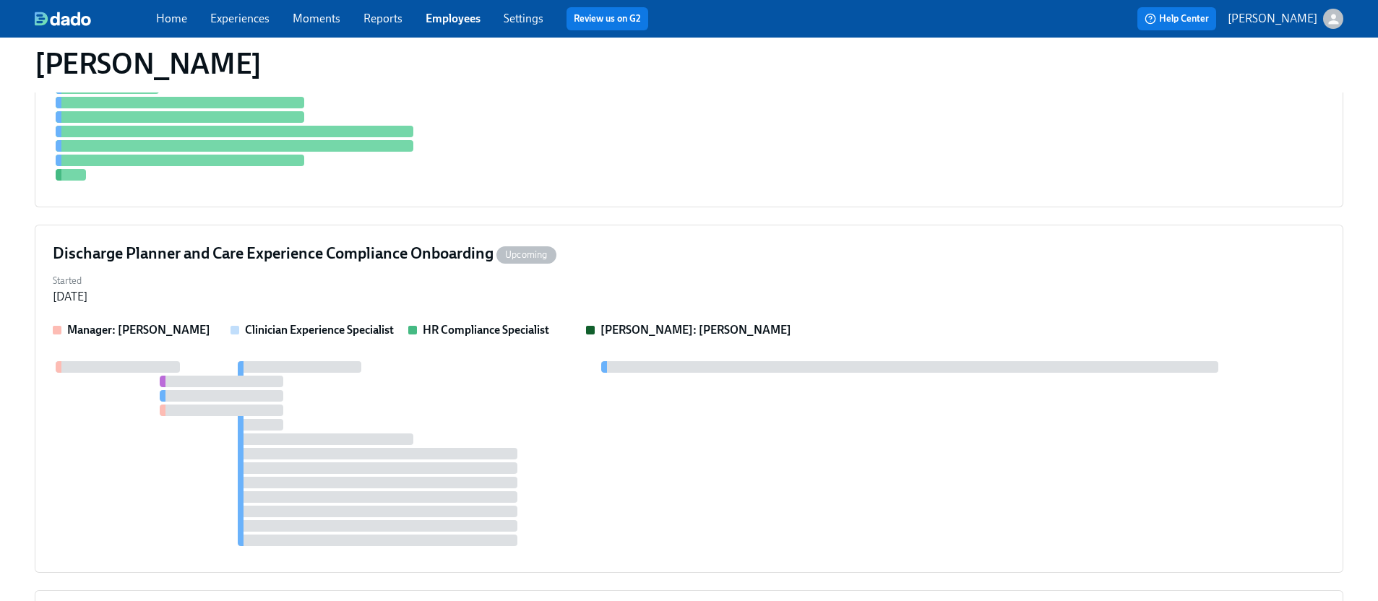
click at [242, 14] on link "Experiences" at bounding box center [239, 19] width 59 height 14
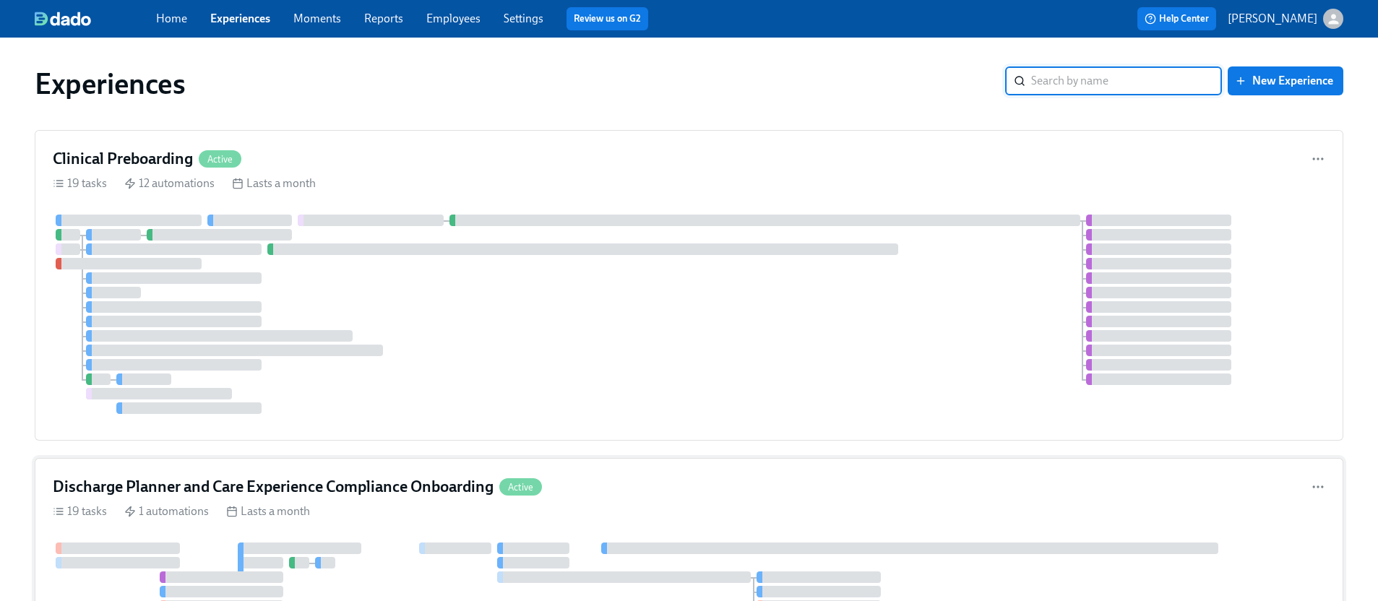
click at [408, 473] on div "Discharge Planner and Care Experience Compliance Onboarding Active 19 tasks 1 a…" at bounding box center [689, 606] width 1309 height 296
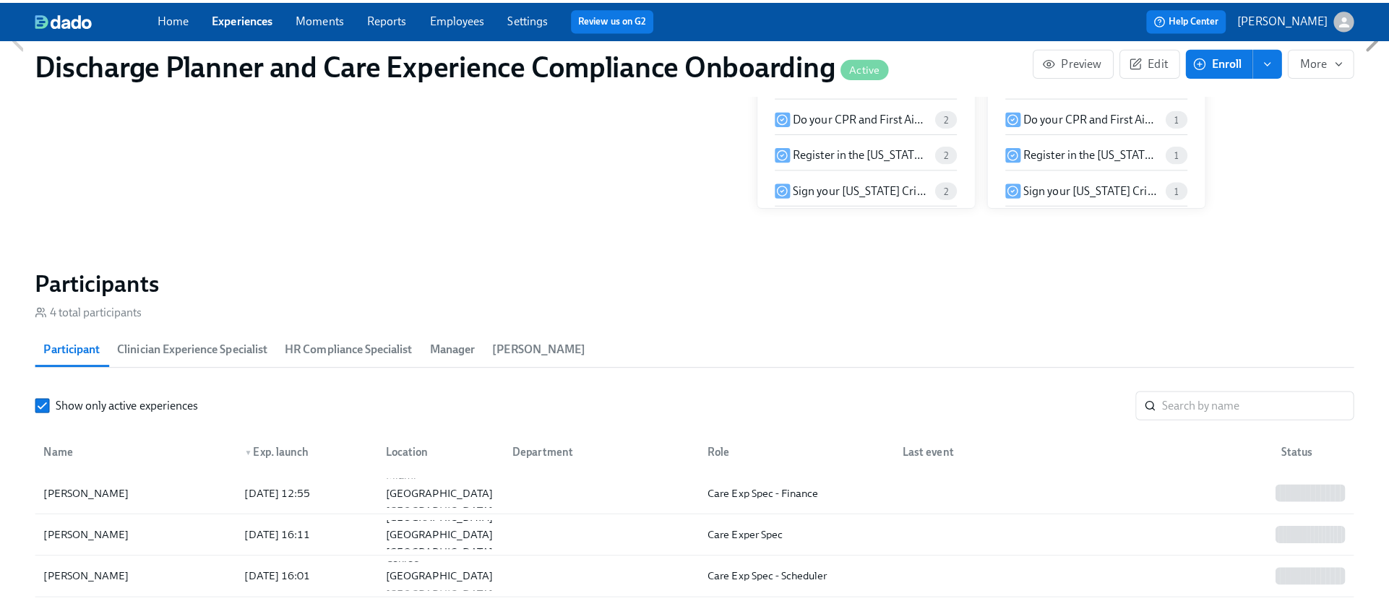
scroll to position [0, 1364]
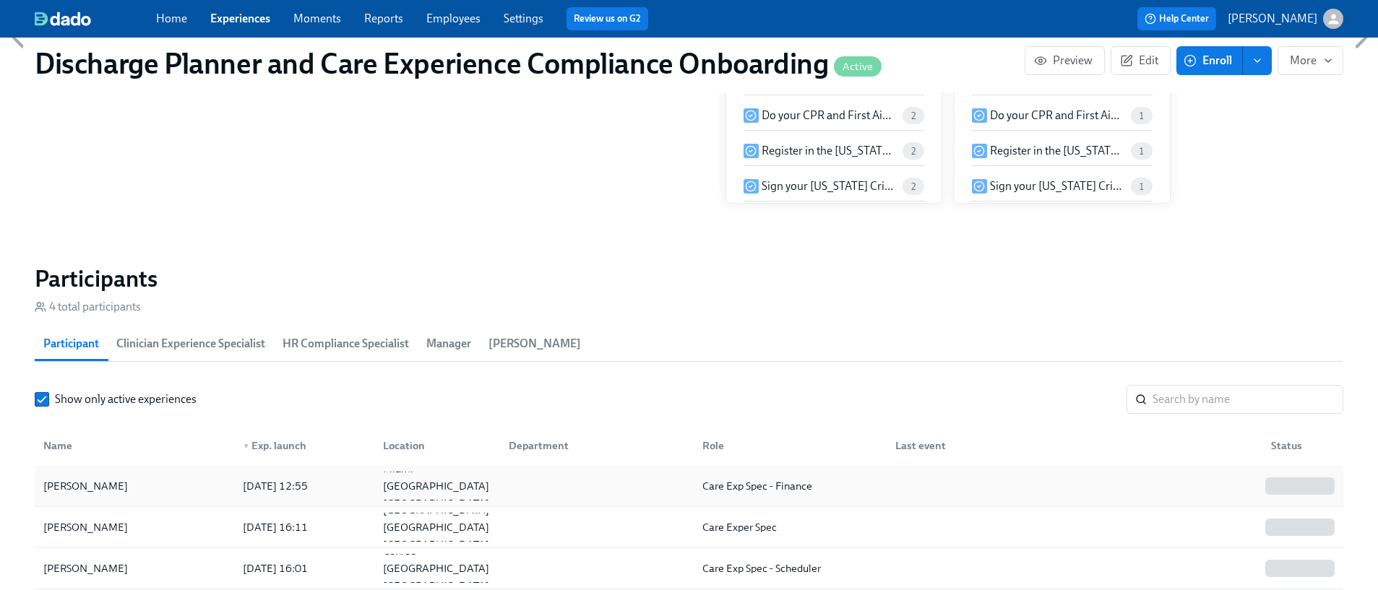
click at [307, 478] on div "2025/09/04 12:55" at bounding box center [275, 486] width 77 height 17
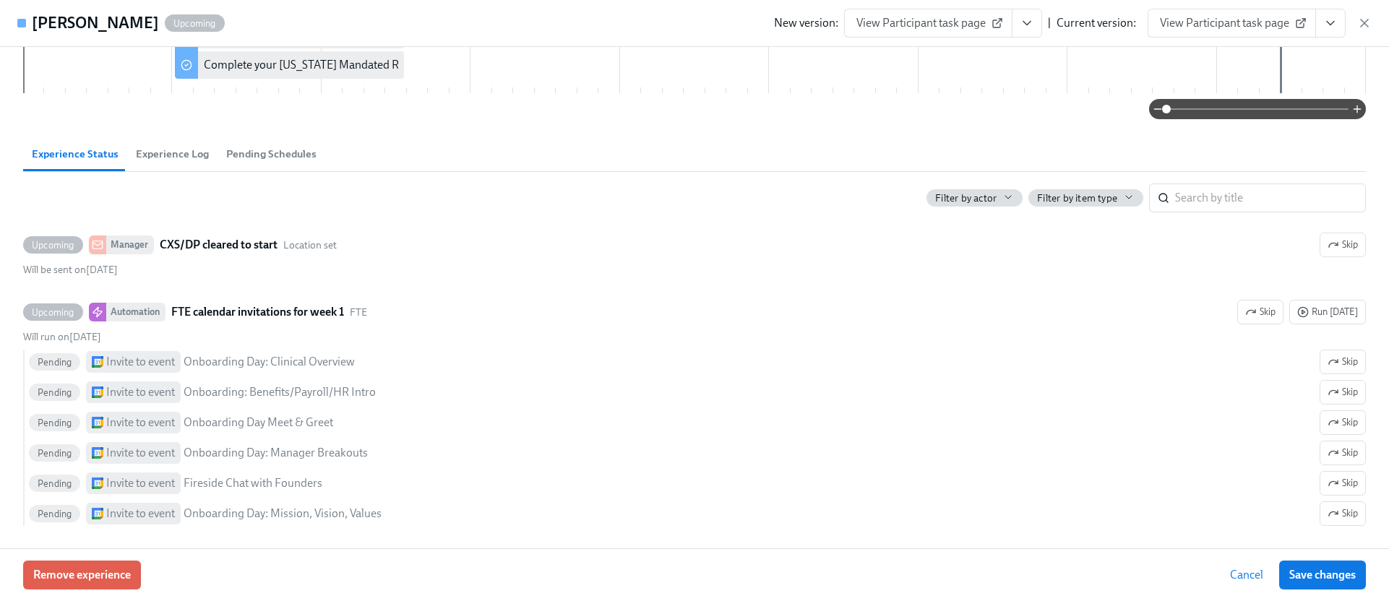
scroll to position [522, 0]
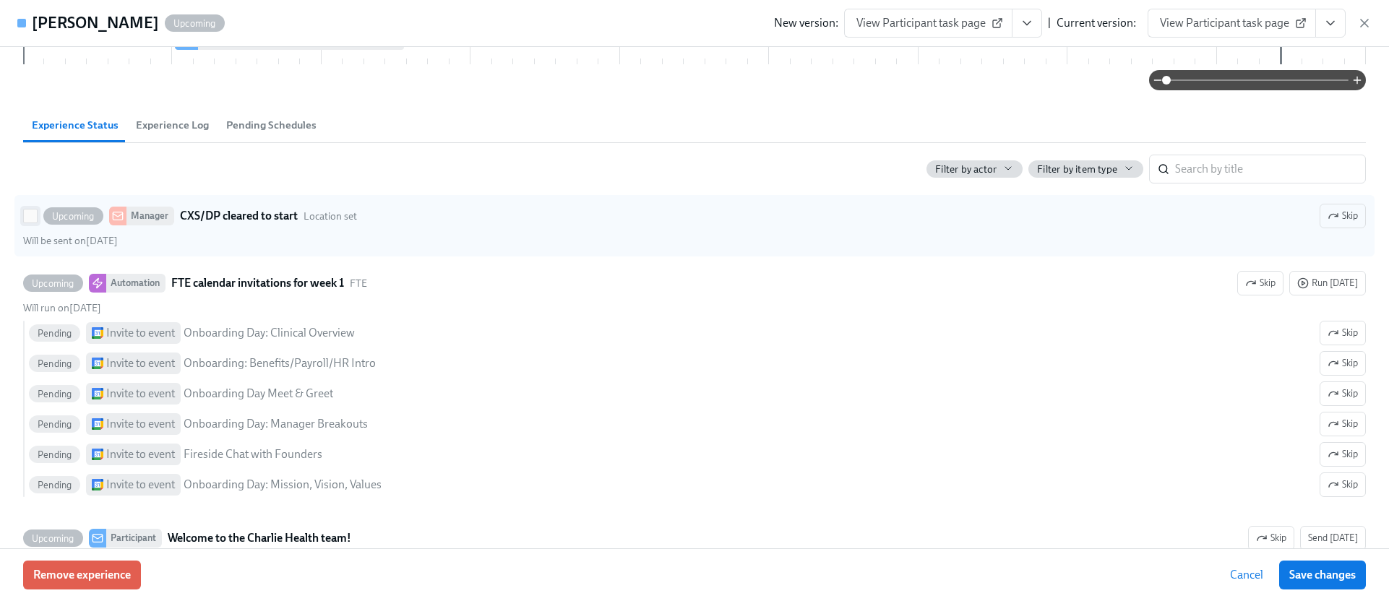
click at [31, 216] on input "Upcoming Manager CXS/DP cleared to start Location set Skip Will be sent on Sept…" at bounding box center [30, 216] width 13 height 13
checkbox input "true"
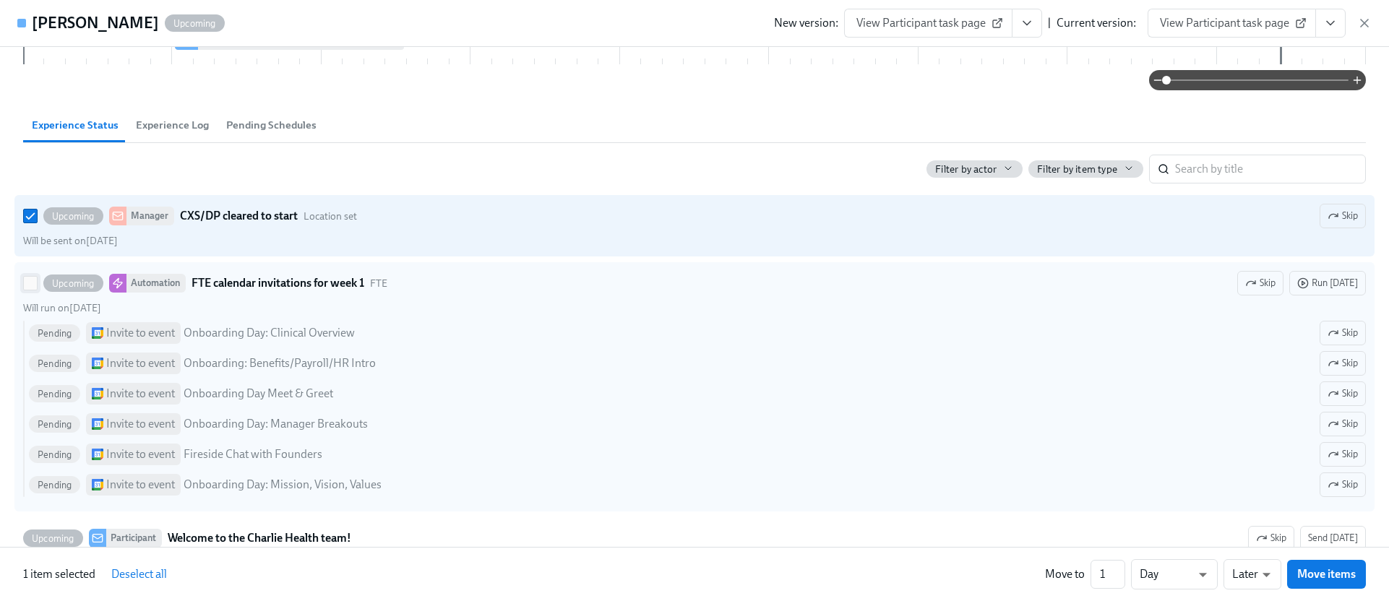
click at [30, 279] on input "Upcoming Automation FTE calendar invitations for week 1 FTE Skip Run today Will…" at bounding box center [30, 283] width 13 height 13
checkbox input "true"
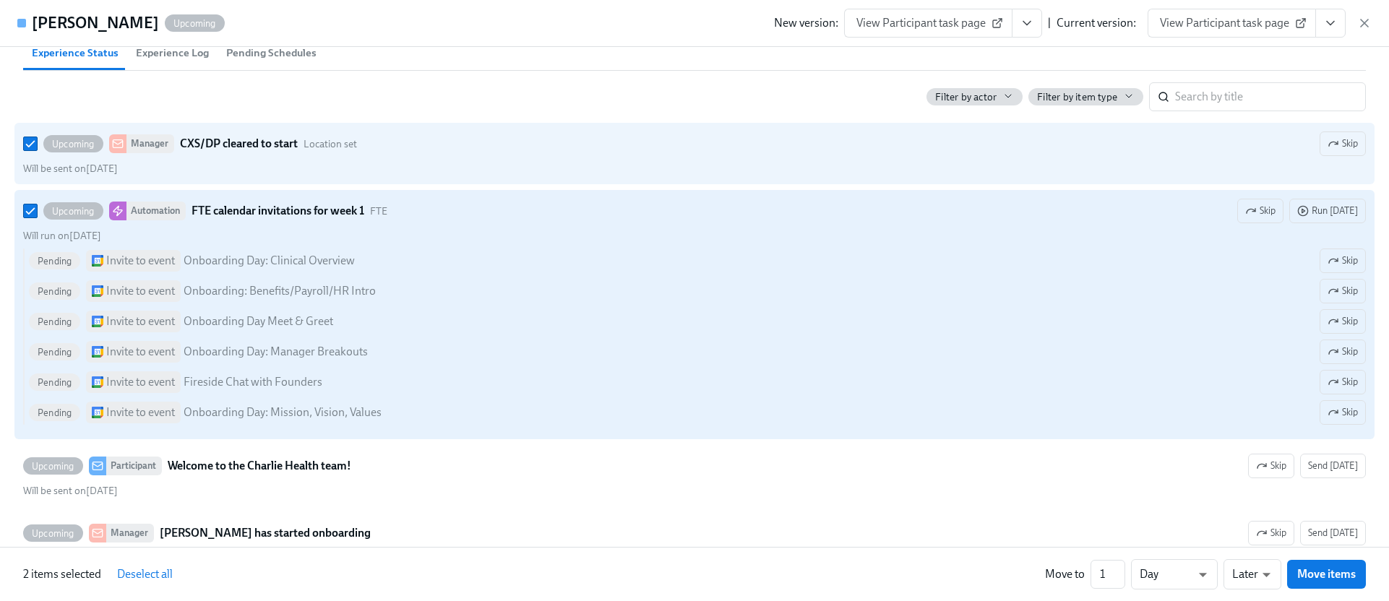
scroll to position [755, 0]
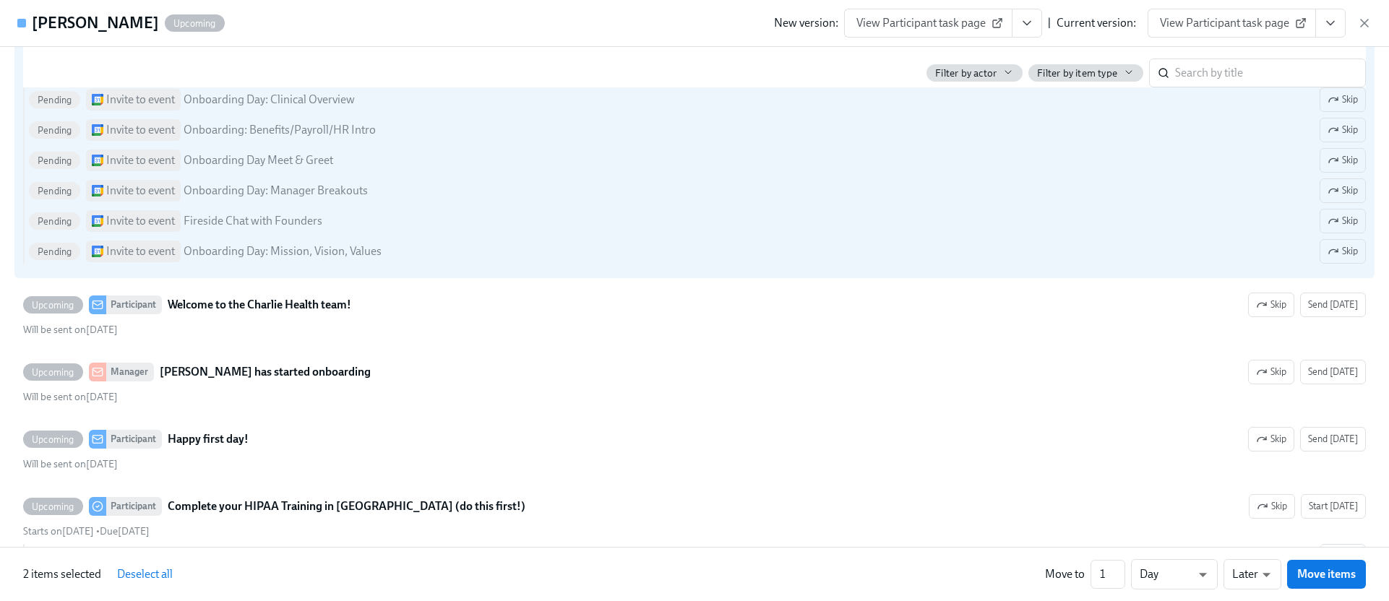
click at [144, 564] on button "Deselect all" at bounding box center [145, 574] width 76 height 29
checkbox input "false"
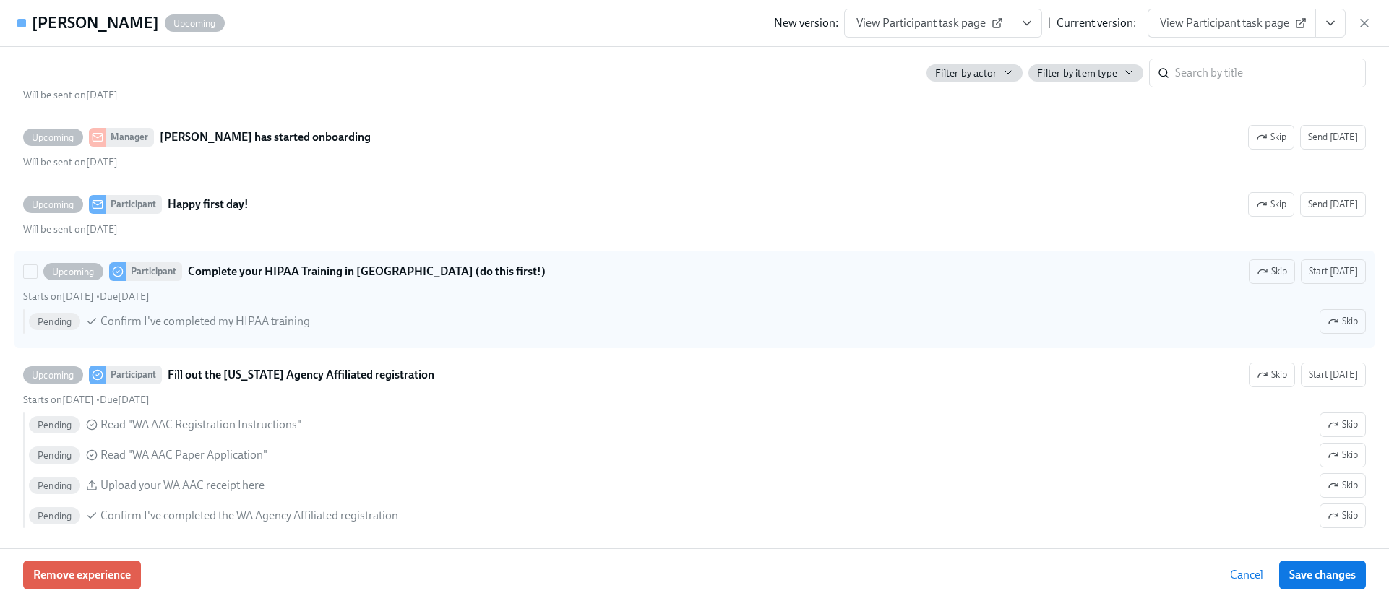
scroll to position [951, 0]
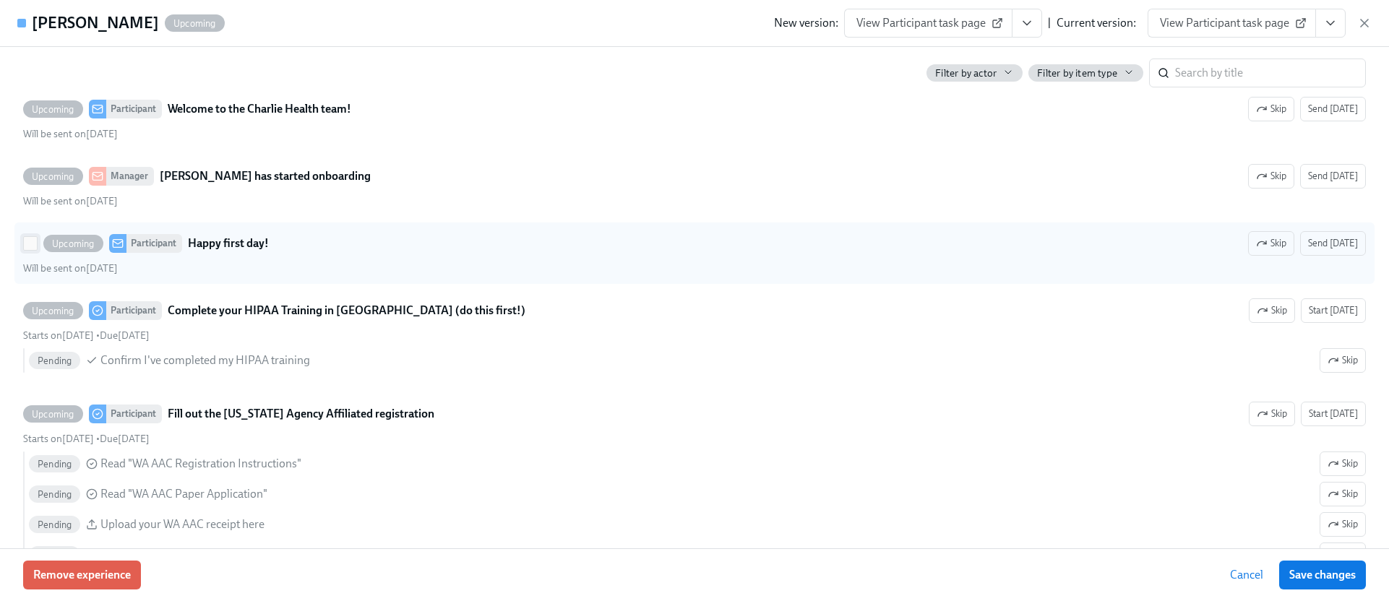
click at [30, 241] on input "Upcoming Participant Happy first day! Skip Send today Will be sent on September…" at bounding box center [30, 243] width 13 height 13
checkbox input "true"
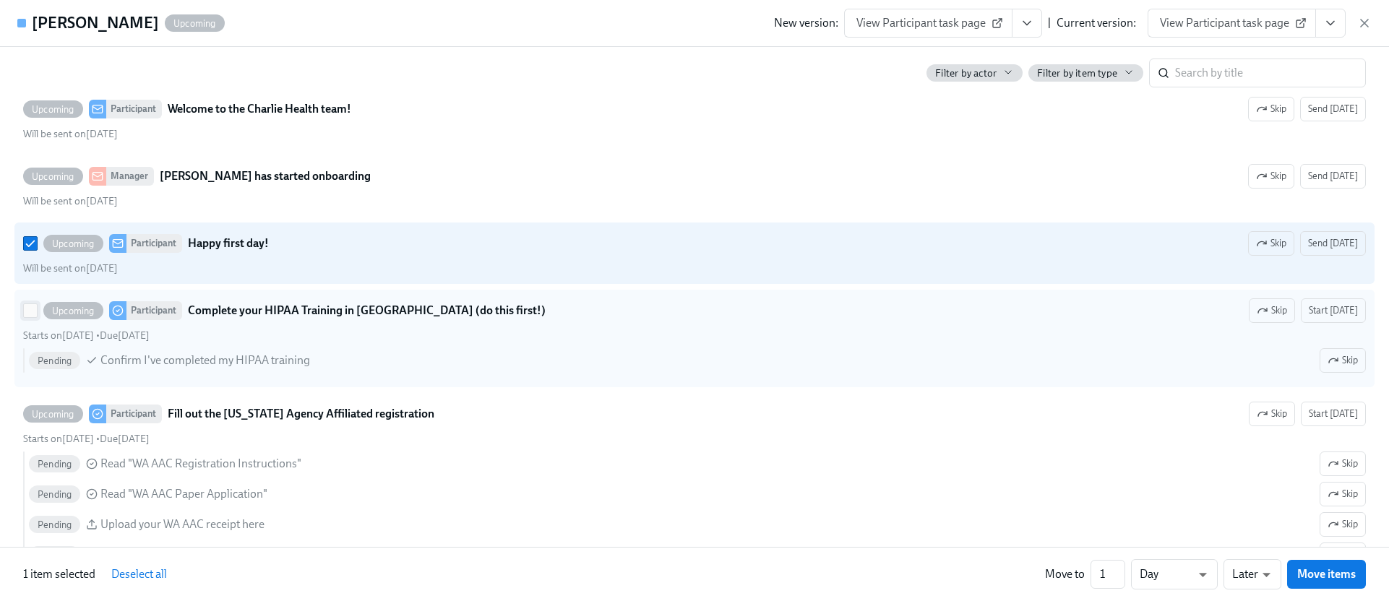
click at [27, 306] on input "Upcoming Participant Complete your HIPAA Training in Relias (do this first!) Sk…" at bounding box center [30, 310] width 13 height 13
checkbox input "true"
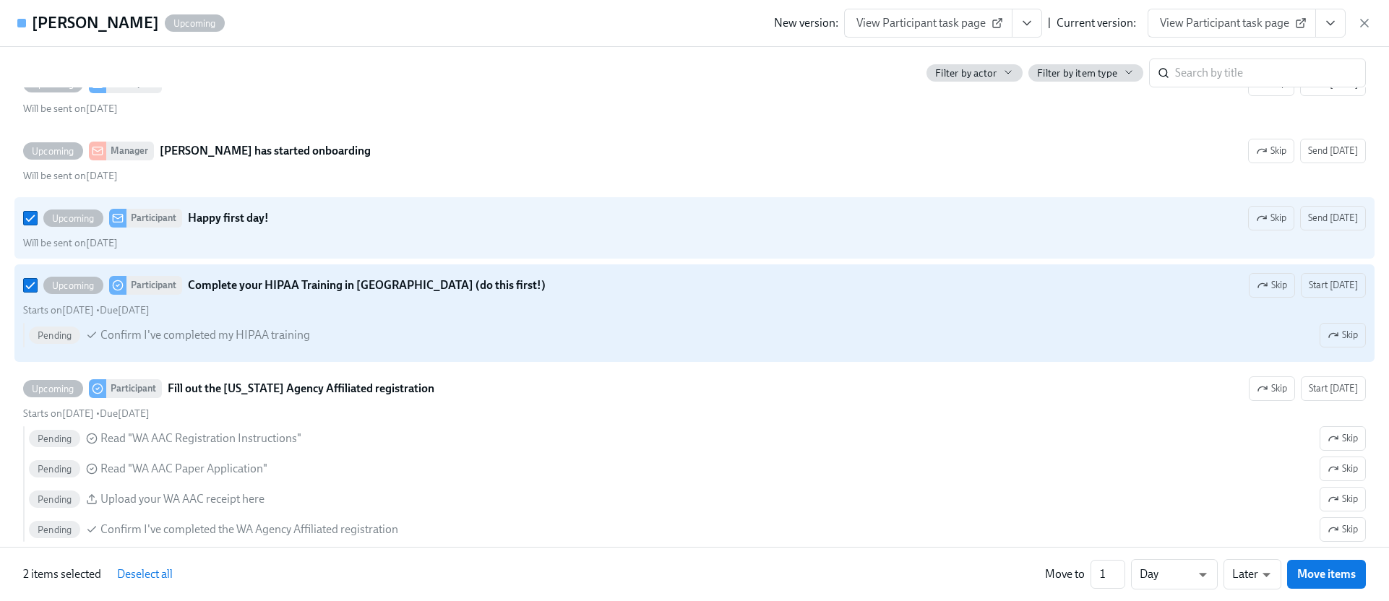
scroll to position [977, 0]
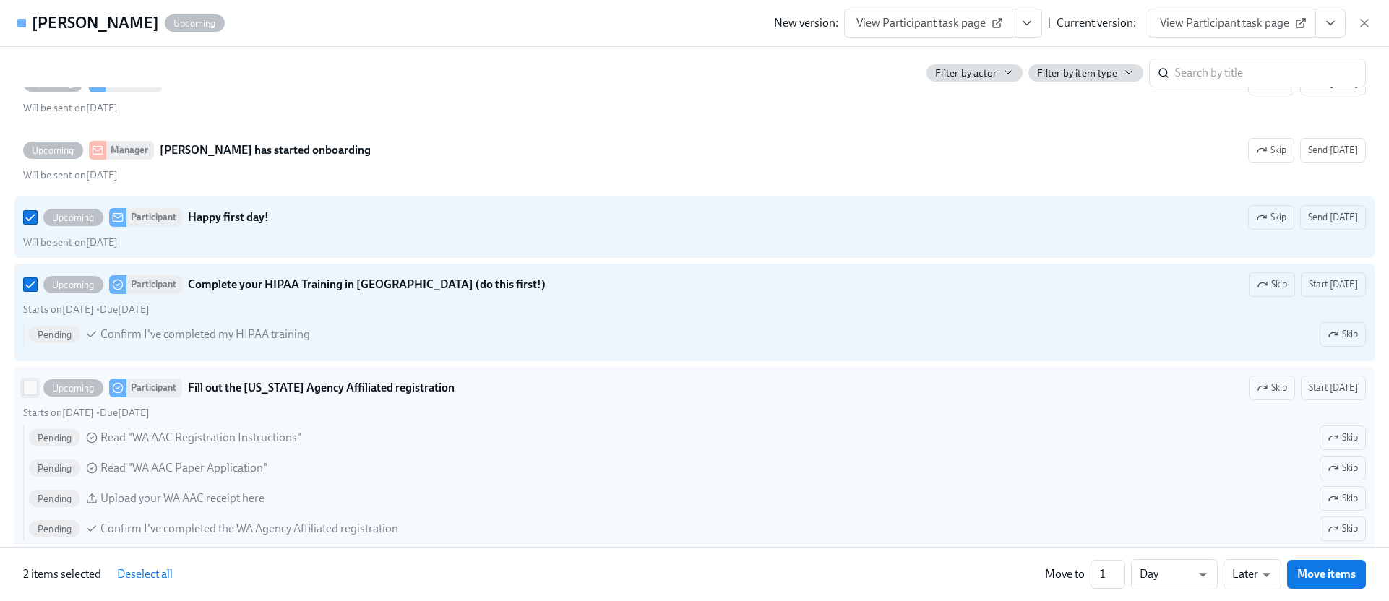
click at [23, 381] on span at bounding box center [30, 388] width 14 height 14
click at [24, 382] on input "Upcoming Participant Fill out the Washington Agency Affiliated registration Ski…" at bounding box center [30, 388] width 13 height 13
checkbox input "true"
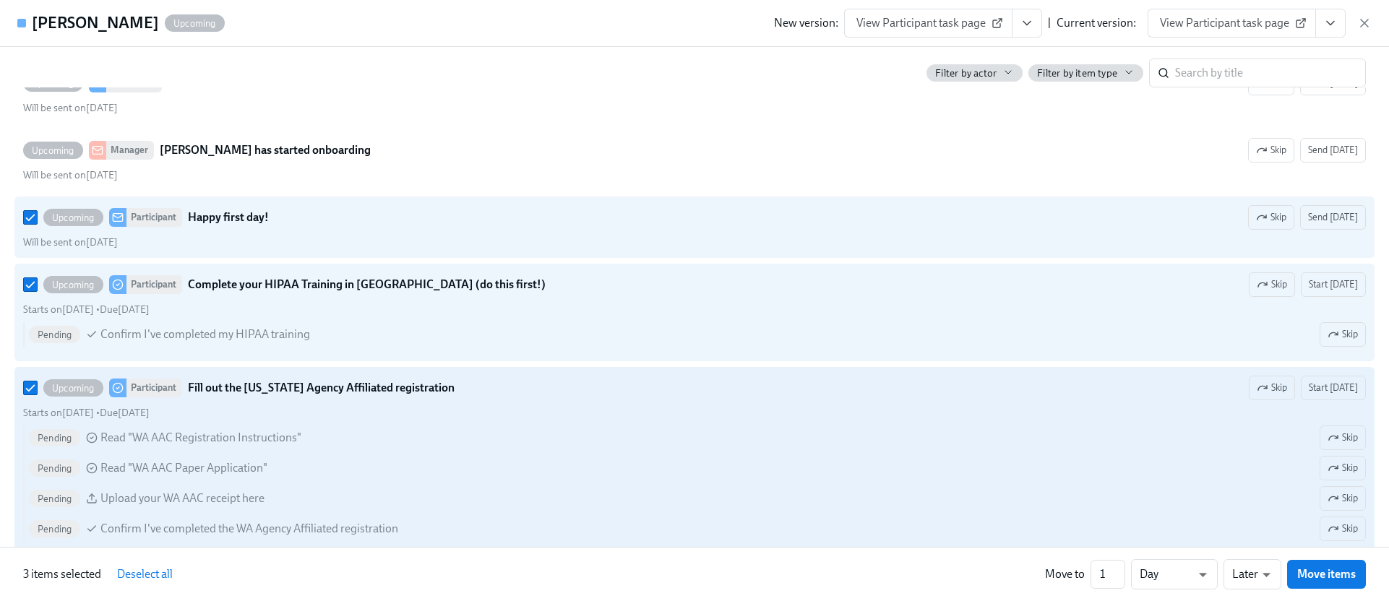
scroll to position [1250, 0]
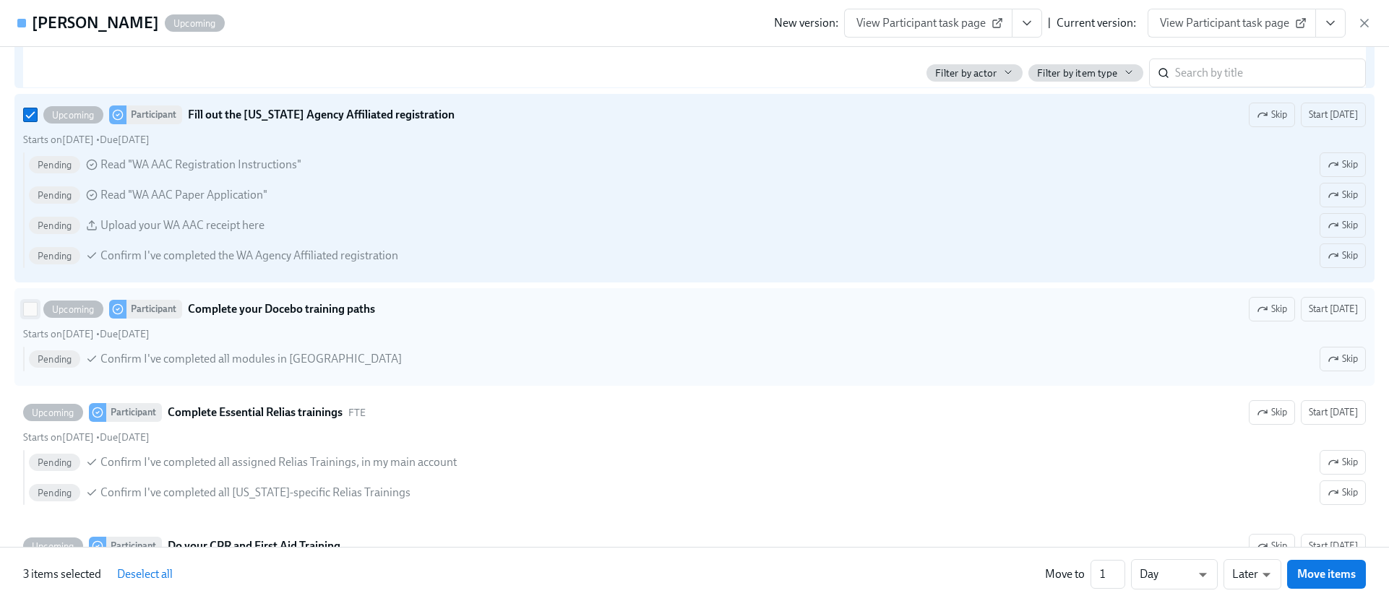
click at [24, 310] on input "Upcoming Participant Complete your Docebo training paths Skip Start today Start…" at bounding box center [30, 309] width 13 height 13
checkbox input "true"
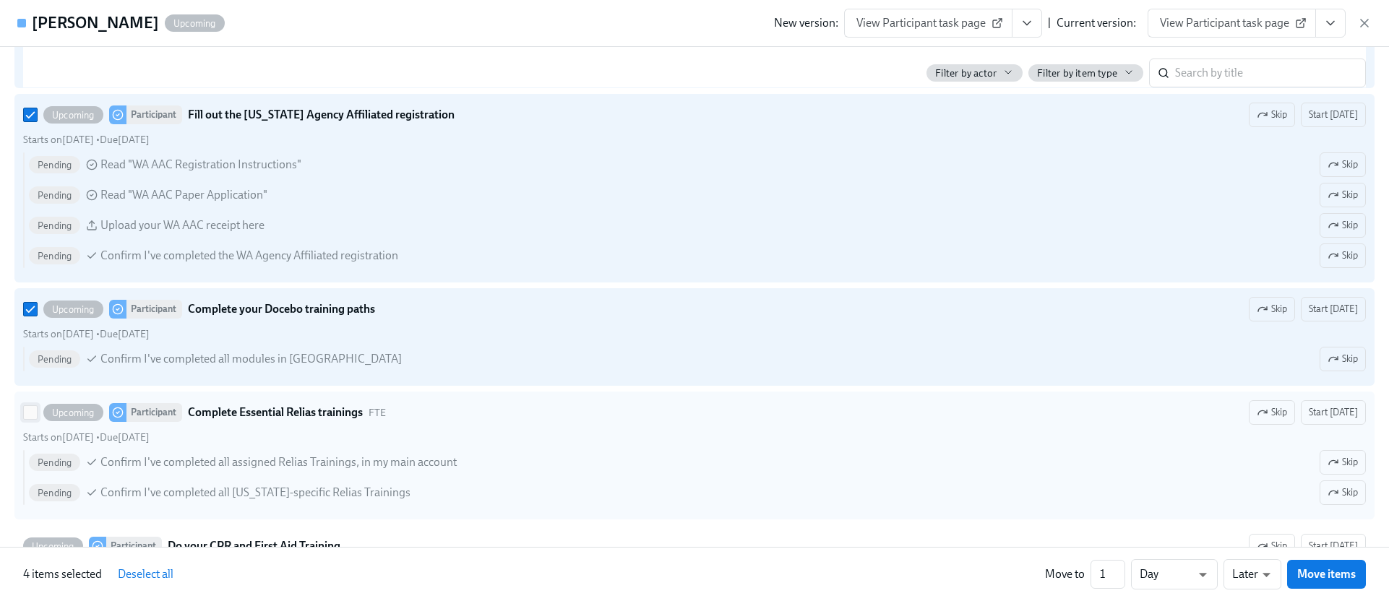
click at [24, 409] on input "Upcoming Participant Complete Essential Relias trainings FTE Skip Start today S…" at bounding box center [30, 412] width 13 height 13
checkbox input "true"
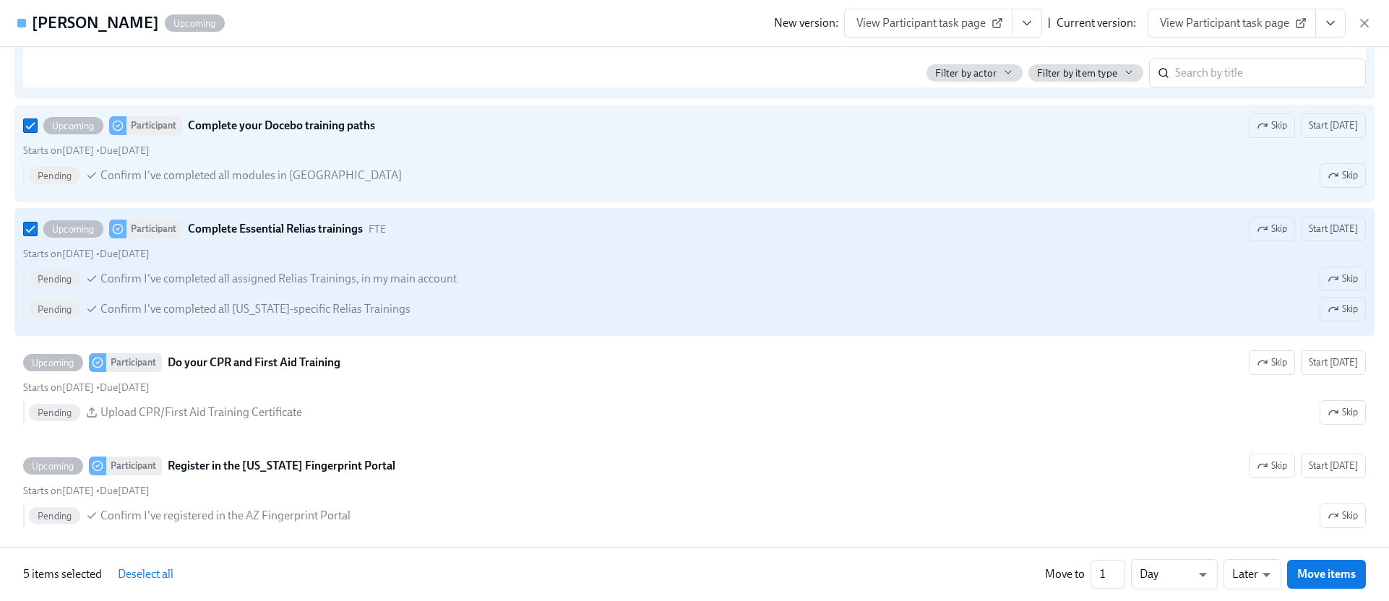
scroll to position [1497, 0]
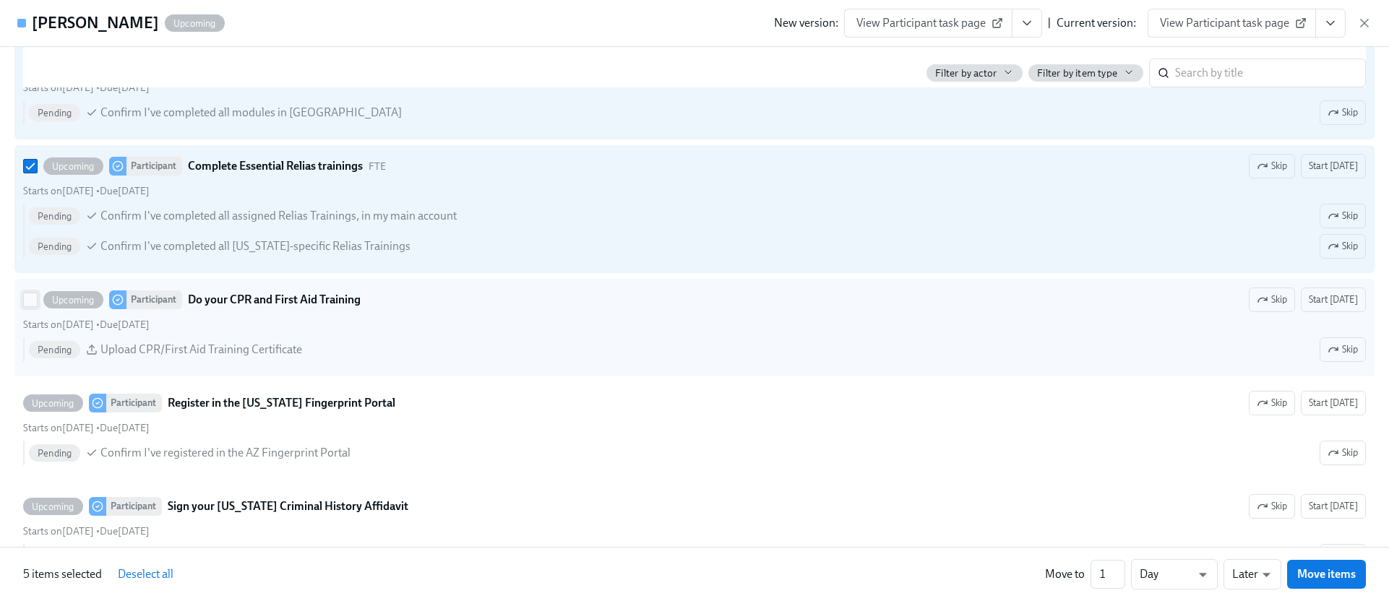
click at [26, 299] on input "Upcoming Participant Do your CPR and First Aid Training Skip Start today Starts…" at bounding box center [30, 299] width 13 height 13
checkbox input "true"
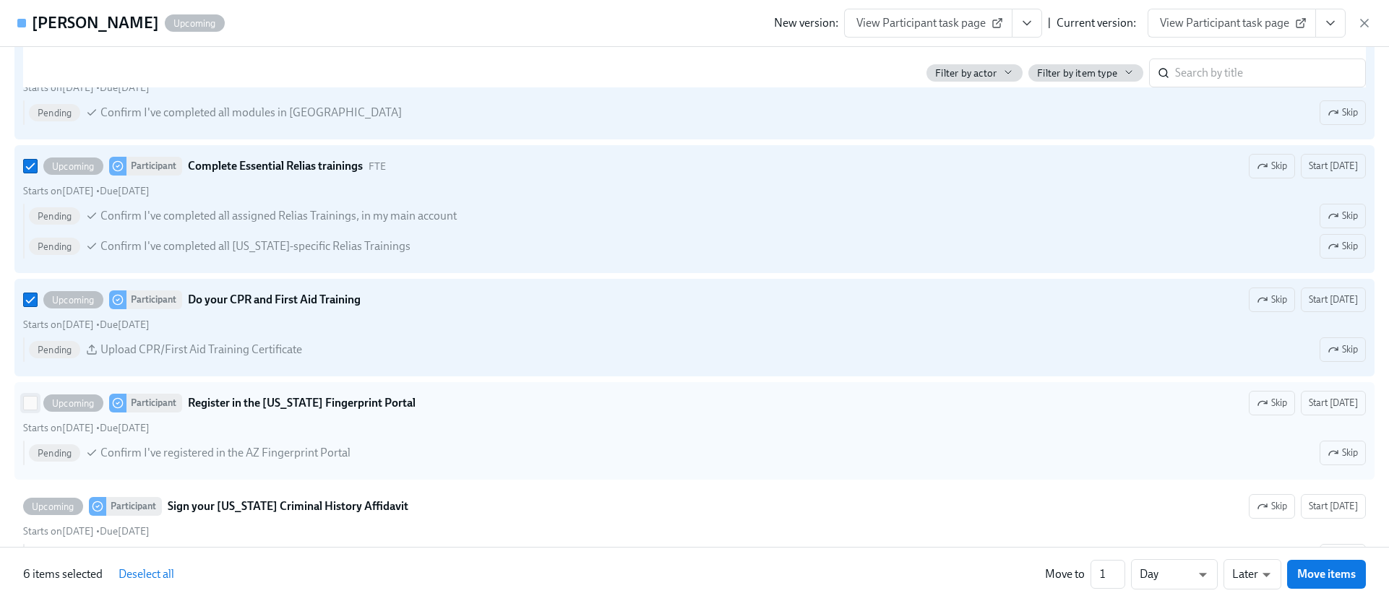
click at [30, 400] on input "Upcoming Participant Register in the Arizona Fingerprint Portal Skip Start toda…" at bounding box center [30, 403] width 13 height 13
checkbox input "true"
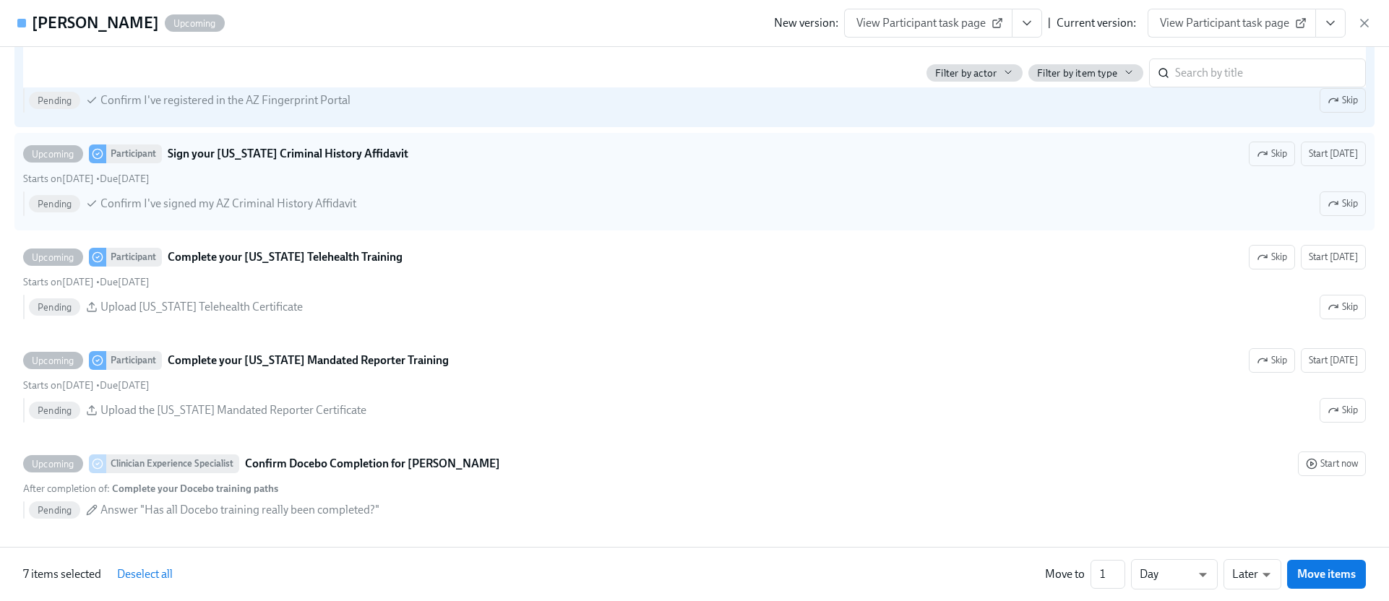
scroll to position [1835, 0]
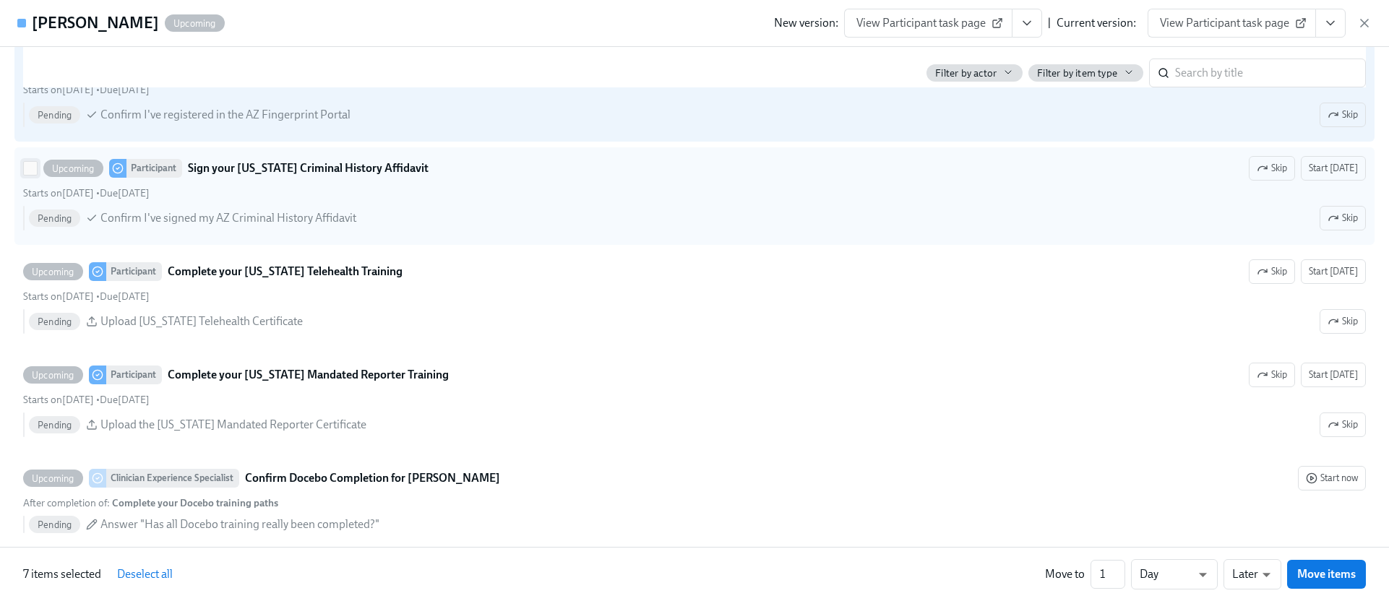
click at [27, 168] on input "Upcoming Participant Sign your Arizona Criminal History Affidavit Skip Start to…" at bounding box center [30, 168] width 13 height 13
checkbox input "true"
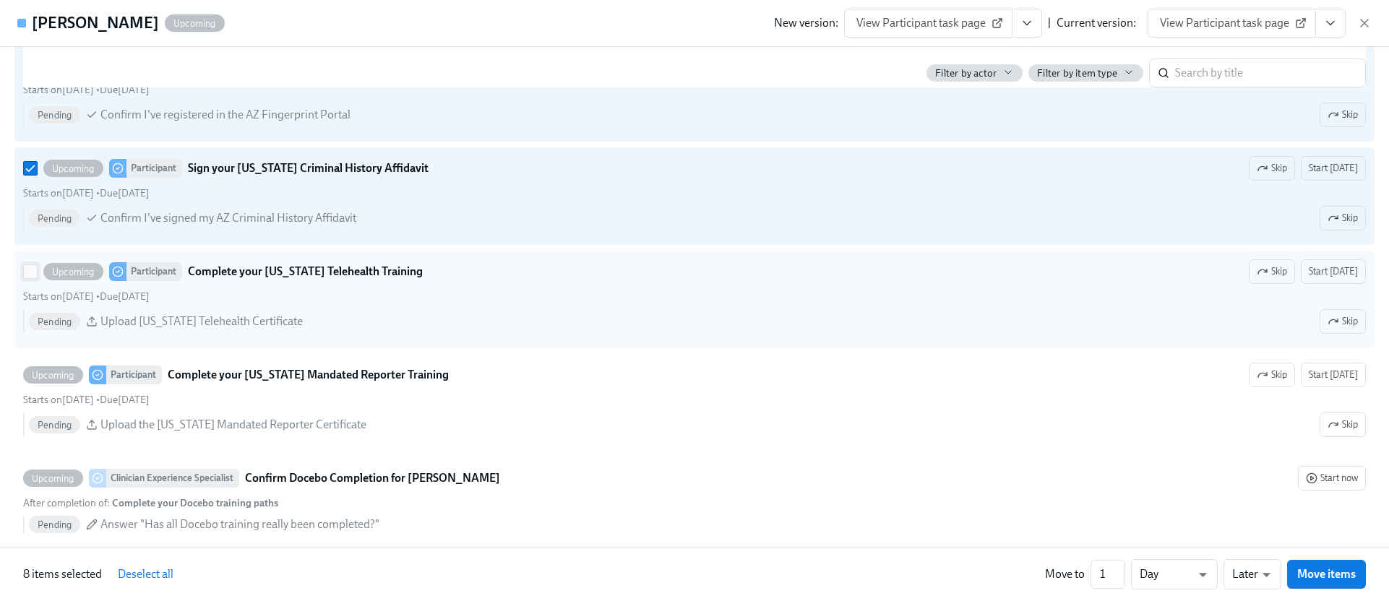
click at [27, 268] on input "Upcoming Participant Complete your Washington Telehealth Training Skip Start to…" at bounding box center [30, 271] width 13 height 13
checkbox input "true"
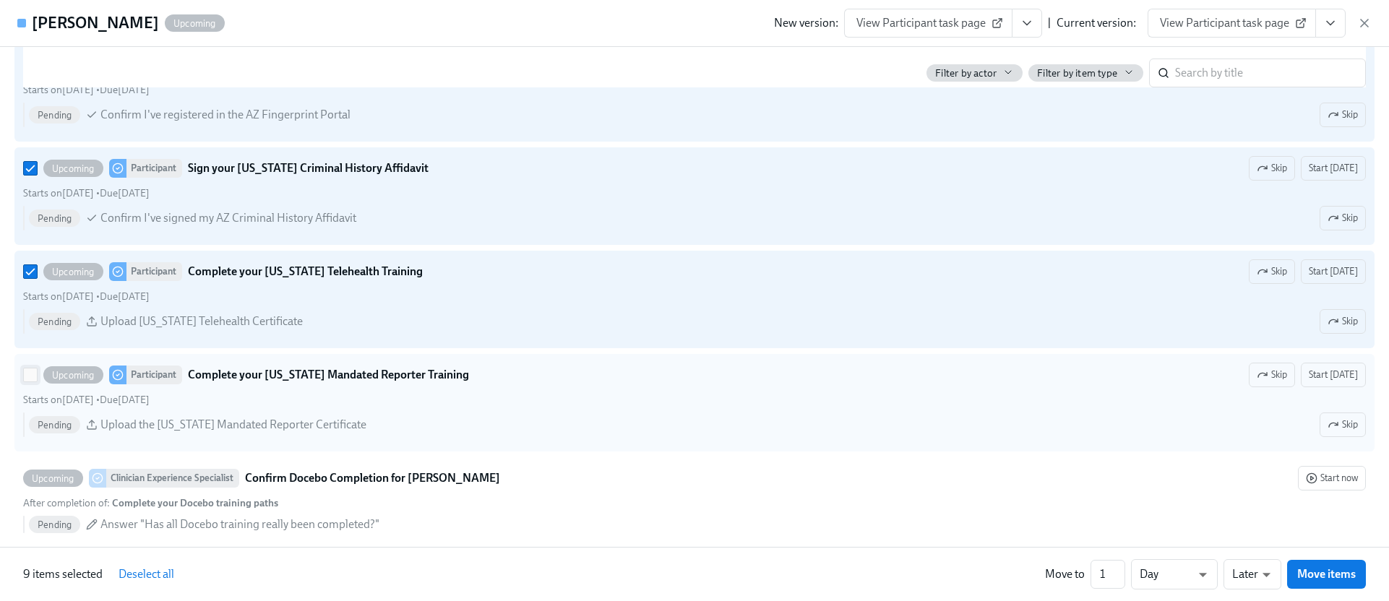
click at [25, 378] on input "Upcoming Participant Complete your Pennsylvania Mandated Reporter Training Skip…" at bounding box center [30, 375] width 13 height 13
checkbox input "true"
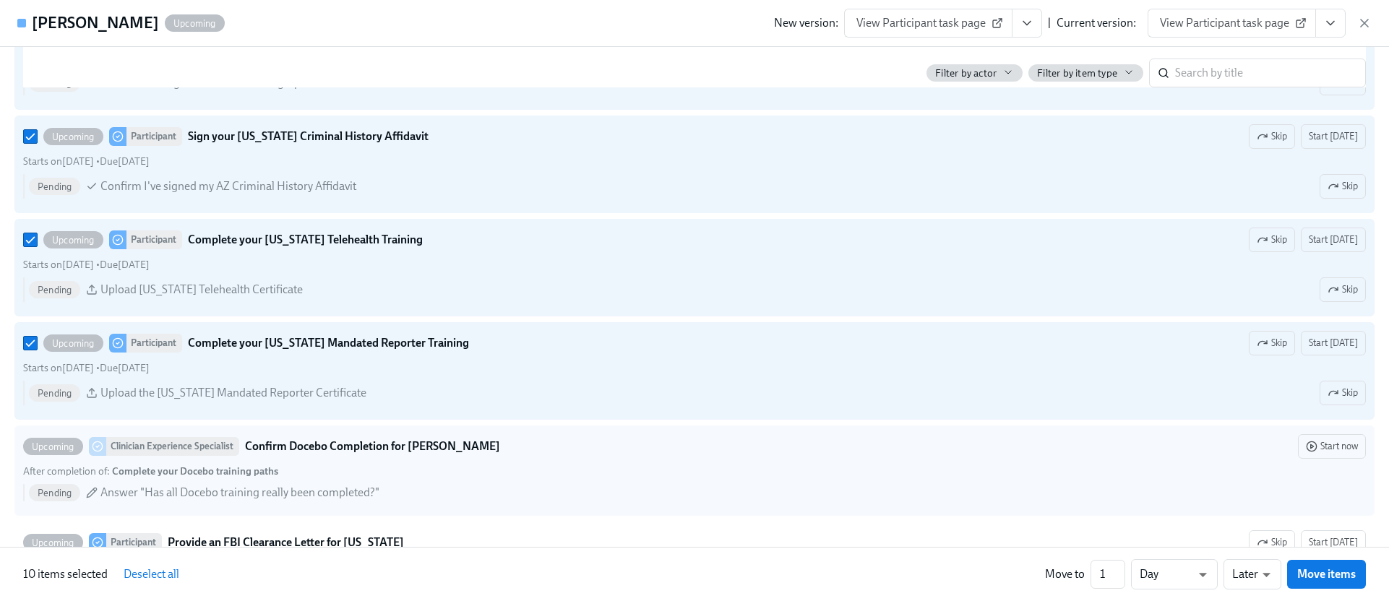
scroll to position [1866, 0]
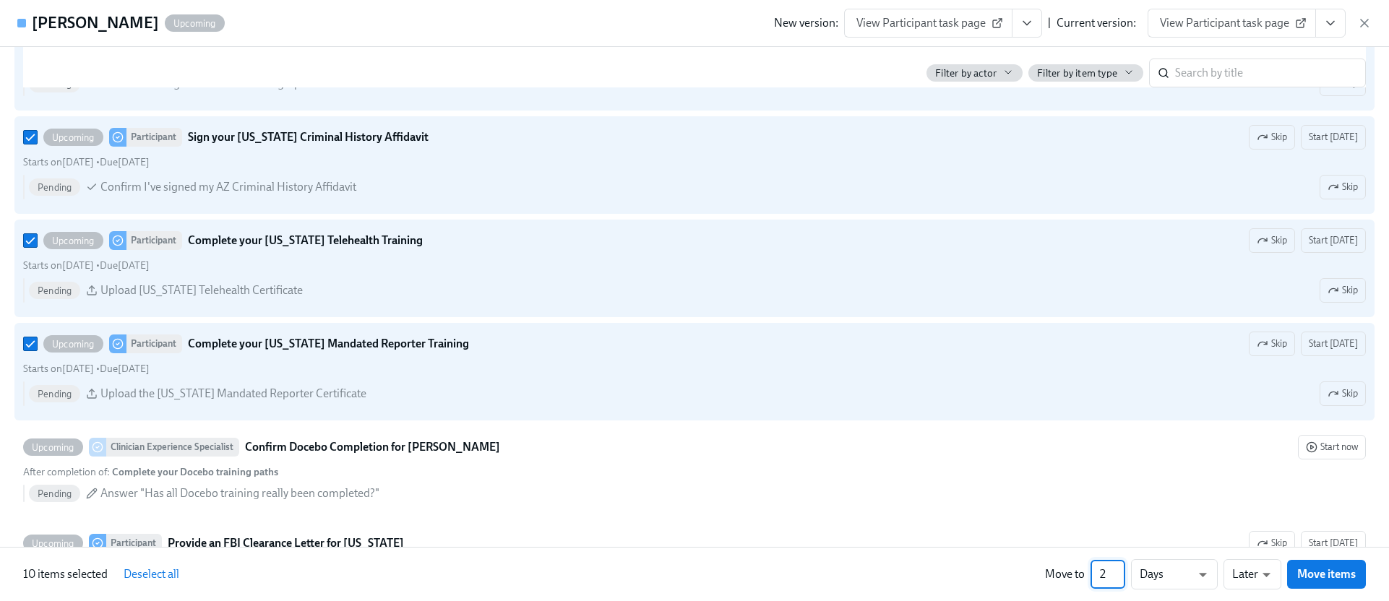
click at [1120, 570] on input "2" at bounding box center [1107, 574] width 35 height 29
type input "3"
click at [1120, 570] on input "3" at bounding box center [1107, 574] width 35 height 29
click at [1250, 551] on li "Earlier" at bounding box center [1252, 547] width 58 height 25
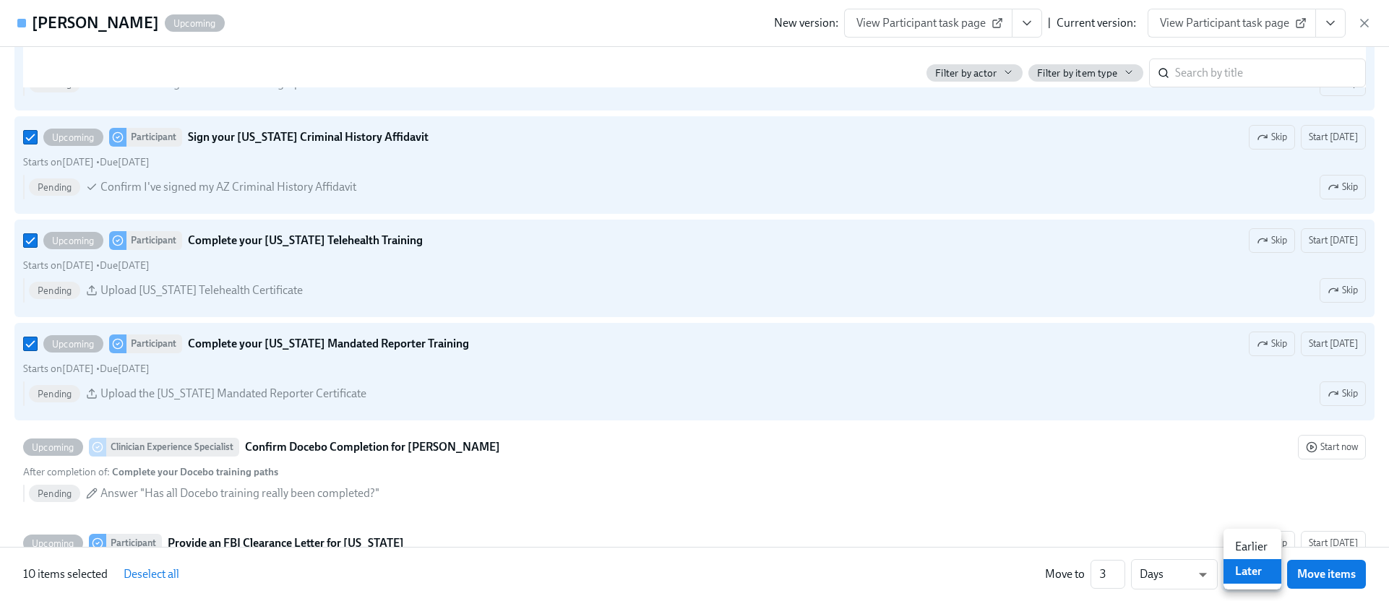
type input "earlier"
click at [1303, 583] on button "Move items" at bounding box center [1326, 574] width 79 height 29
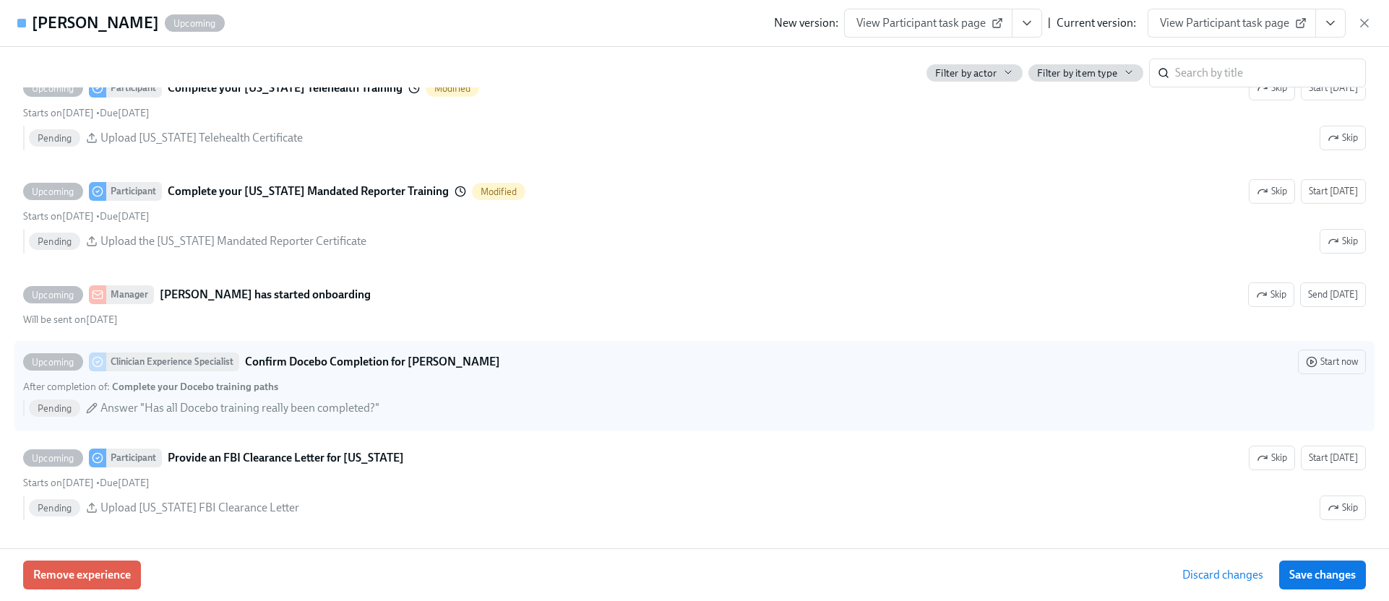
scroll to position [1984, 0]
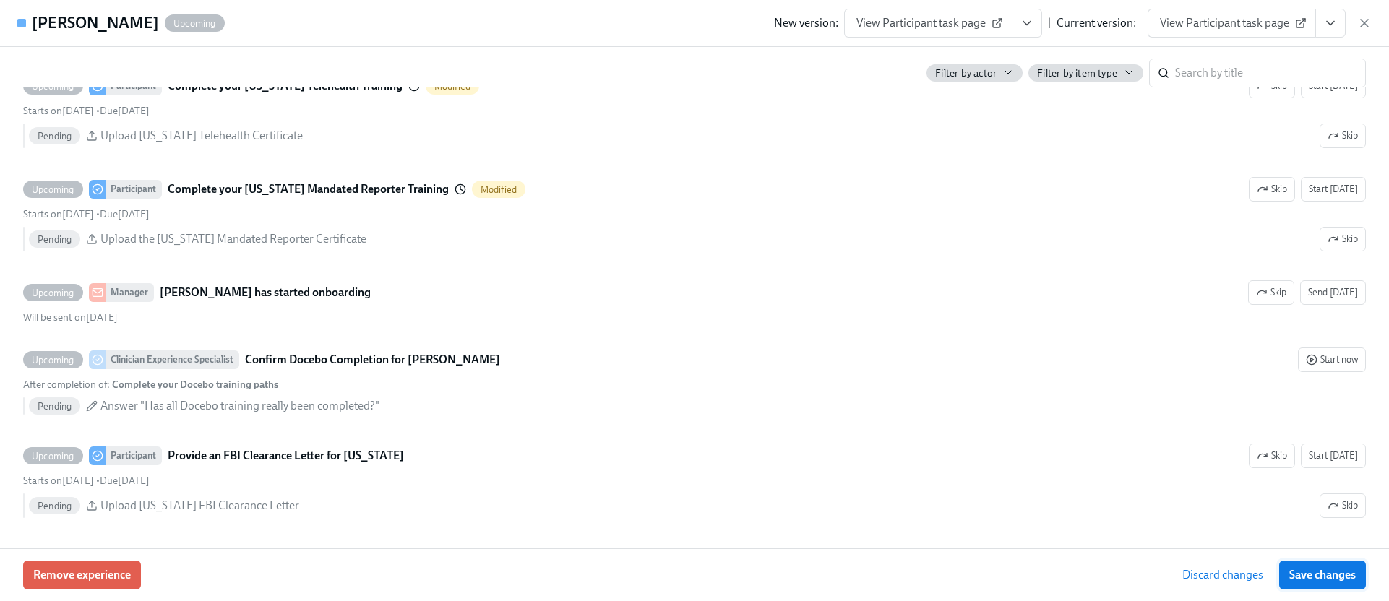
click at [1298, 571] on span "Save changes" at bounding box center [1322, 575] width 66 height 14
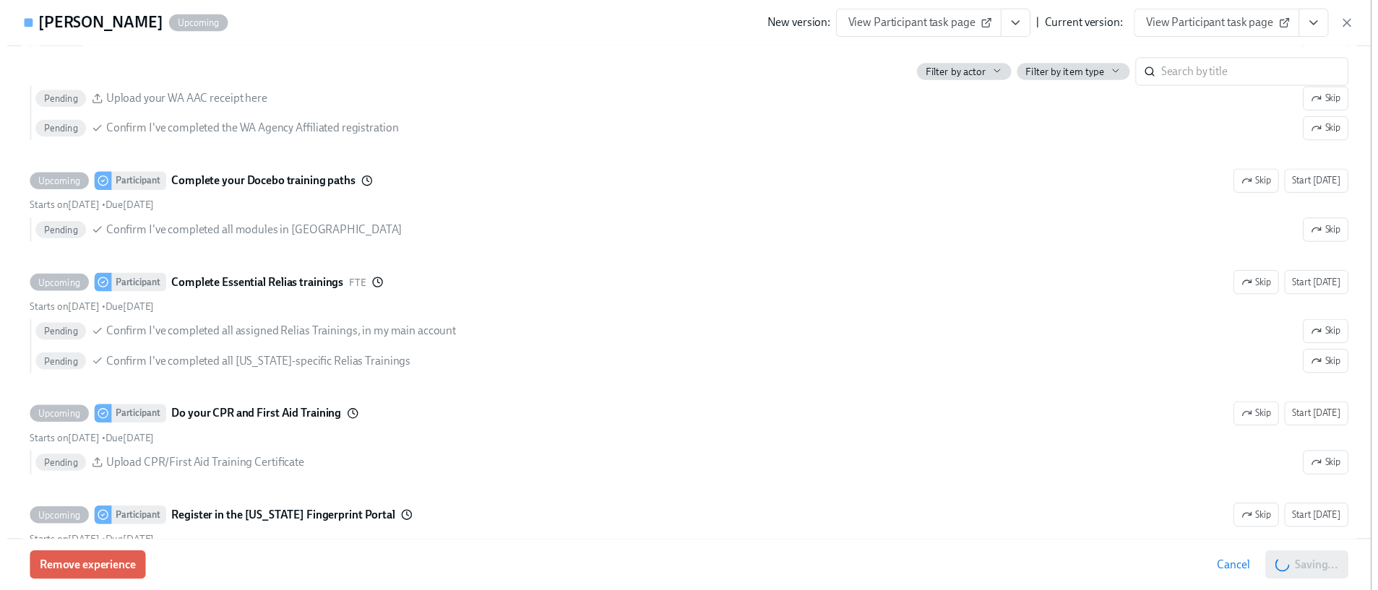
scroll to position [1334, 0]
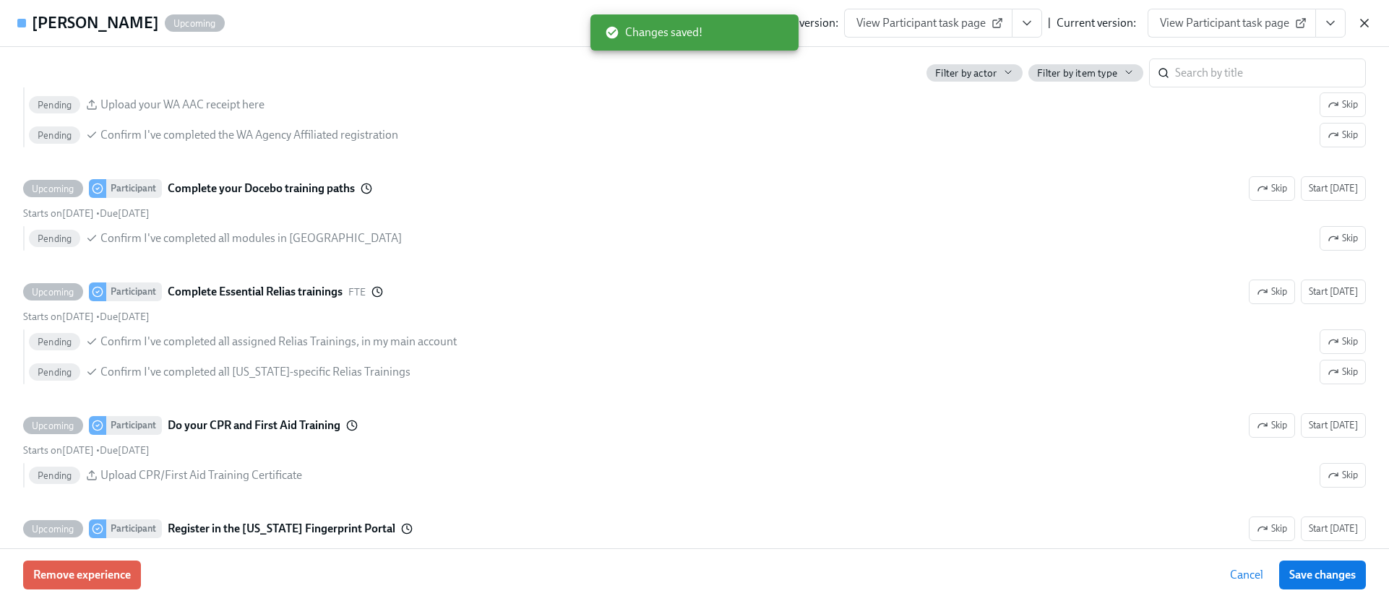
click at [1364, 25] on icon "button" at bounding box center [1364, 23] width 14 height 14
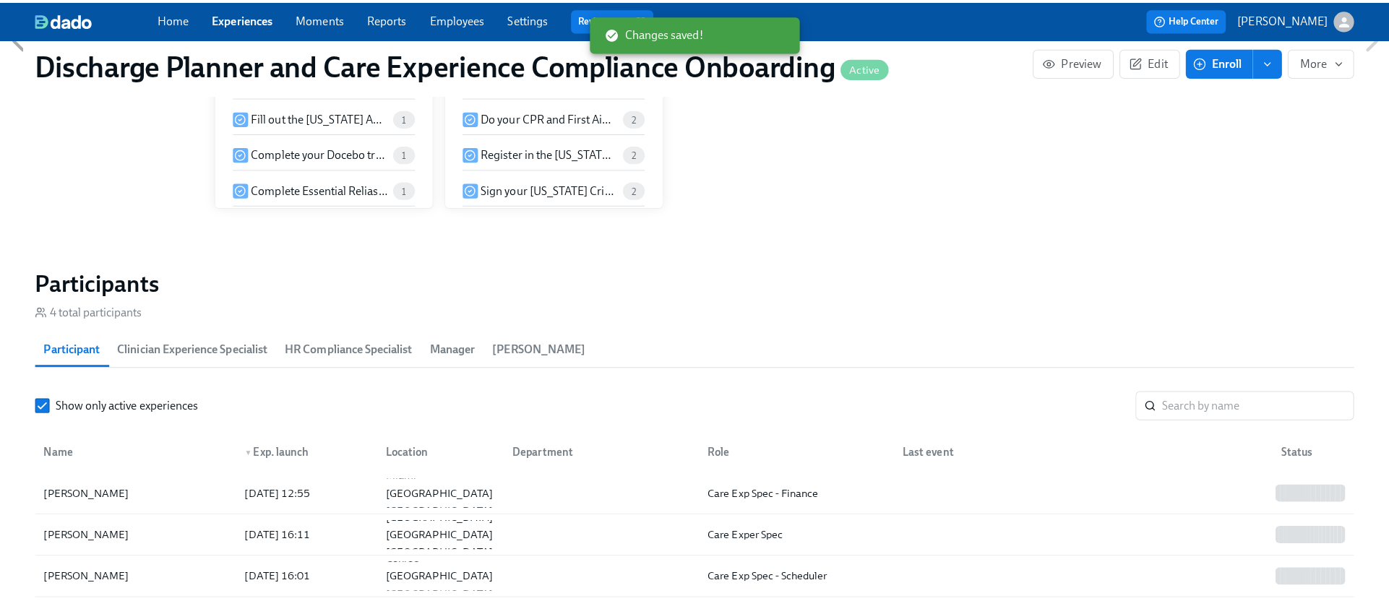
scroll to position [0, 1638]
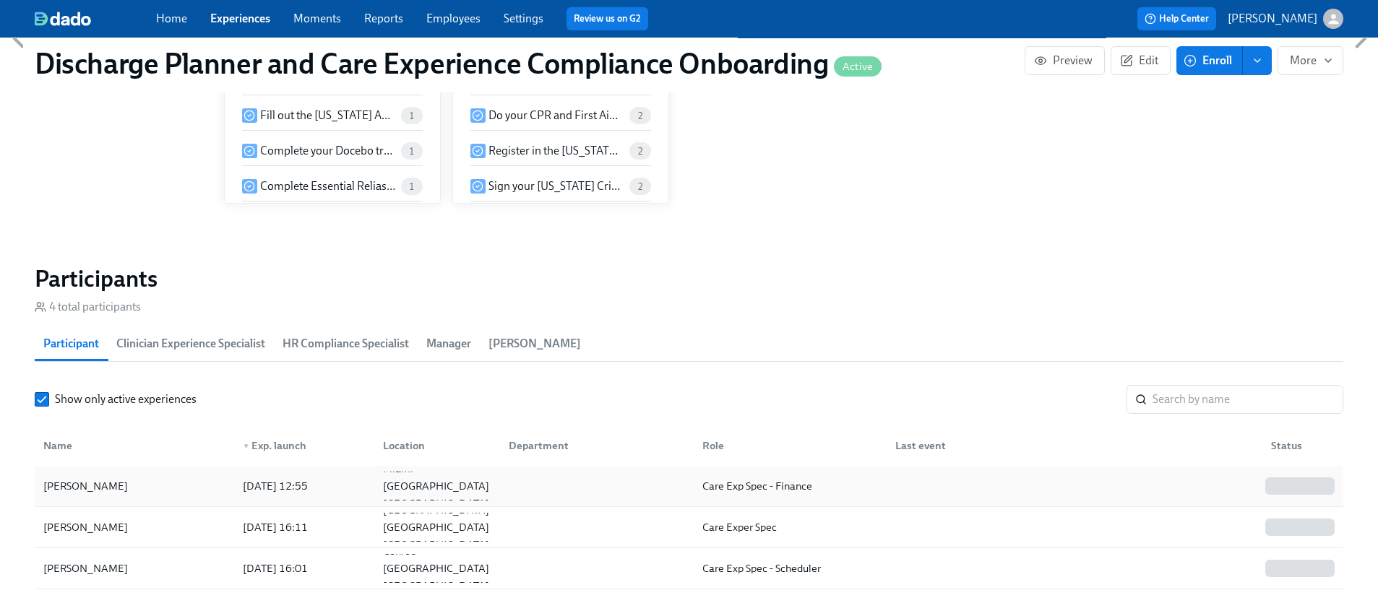
click at [507, 472] on div at bounding box center [594, 486] width 194 height 29
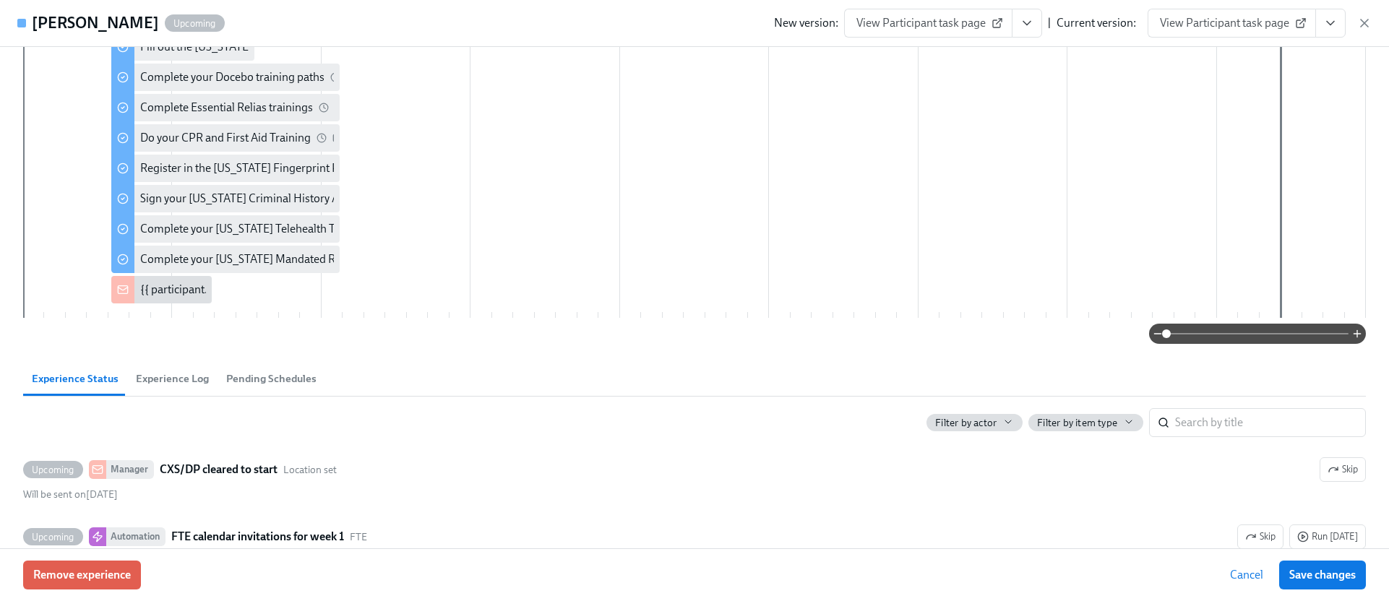
scroll to position [610, 0]
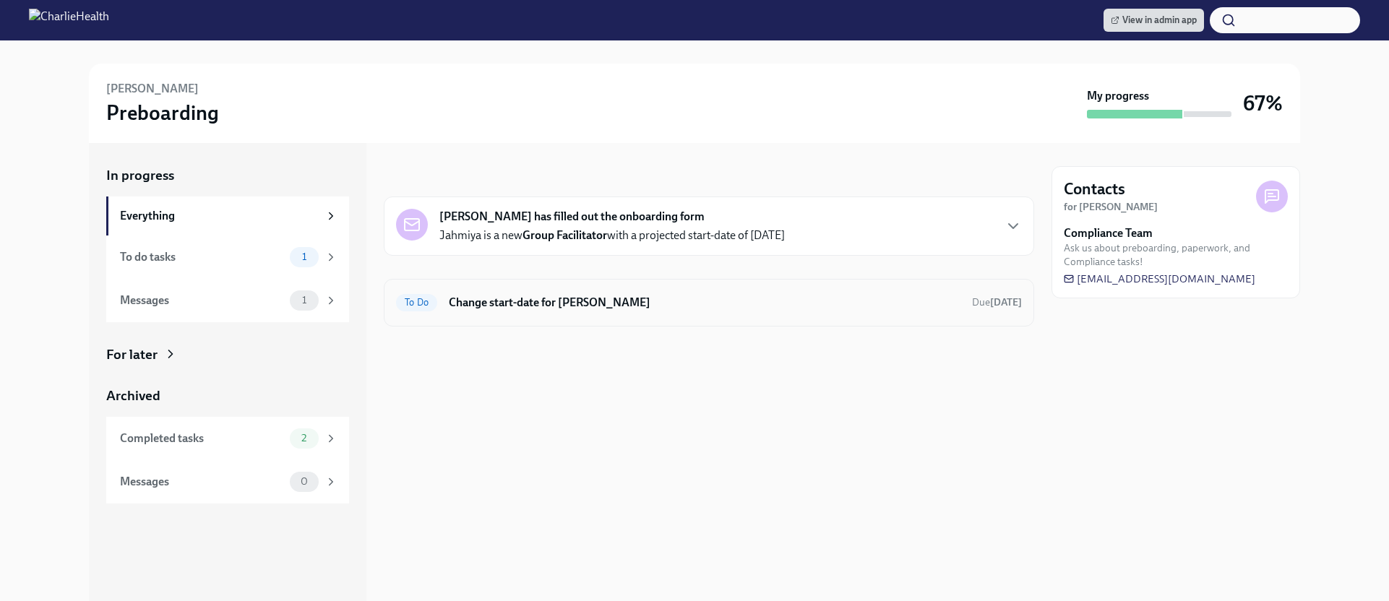
click at [554, 299] on h6 "Change start-date for Jahmiya Sturdivant" at bounding box center [705, 303] width 512 height 16
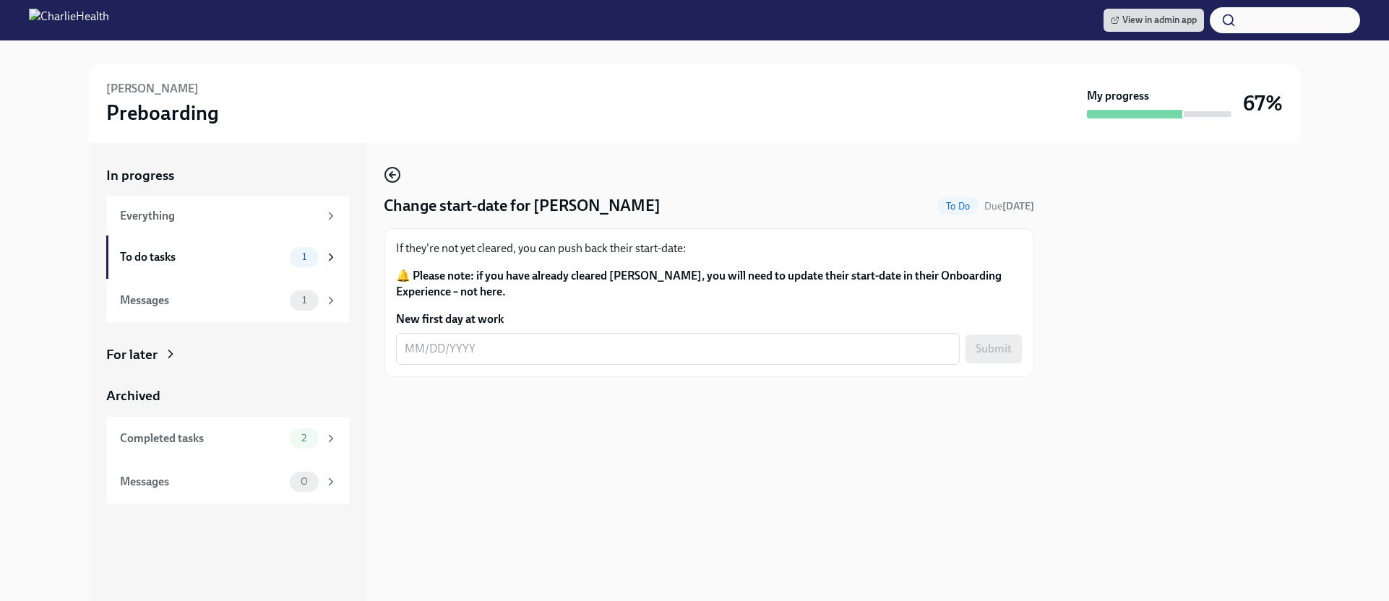
click at [393, 180] on icon "button" at bounding box center [392, 174] width 17 height 17
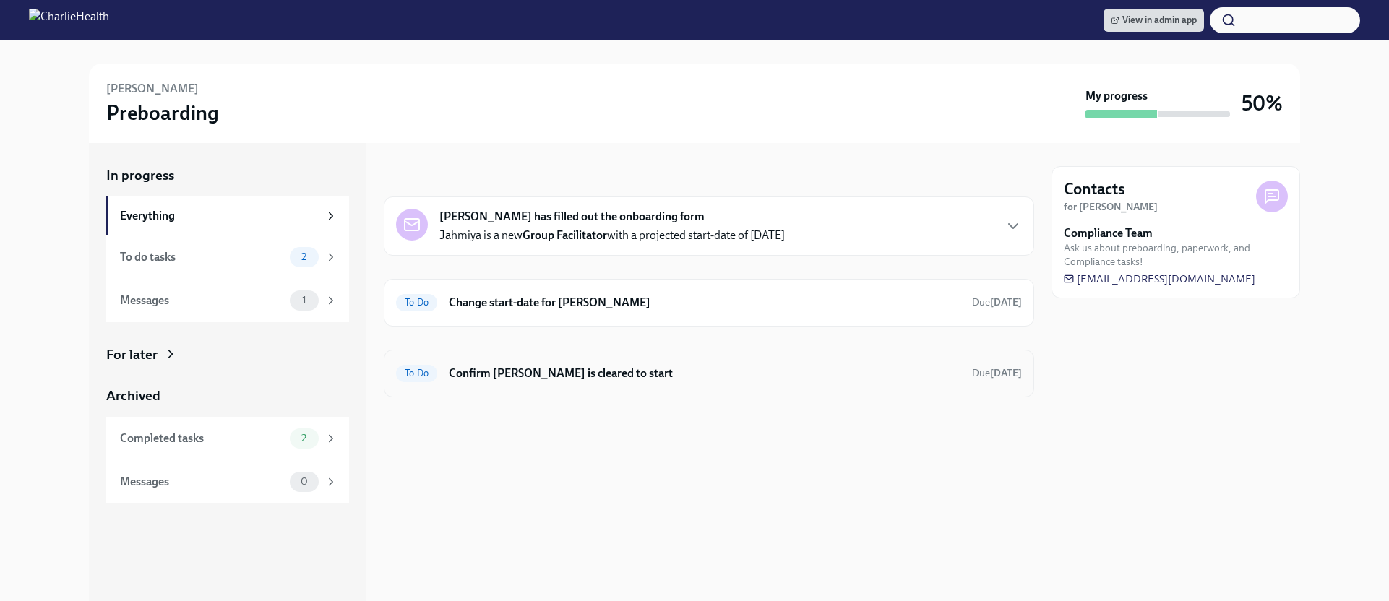
click at [684, 384] on div "To Do Confirm Jahmiya Sturdivant is cleared to start Due Sep 25th" at bounding box center [709, 373] width 626 height 23
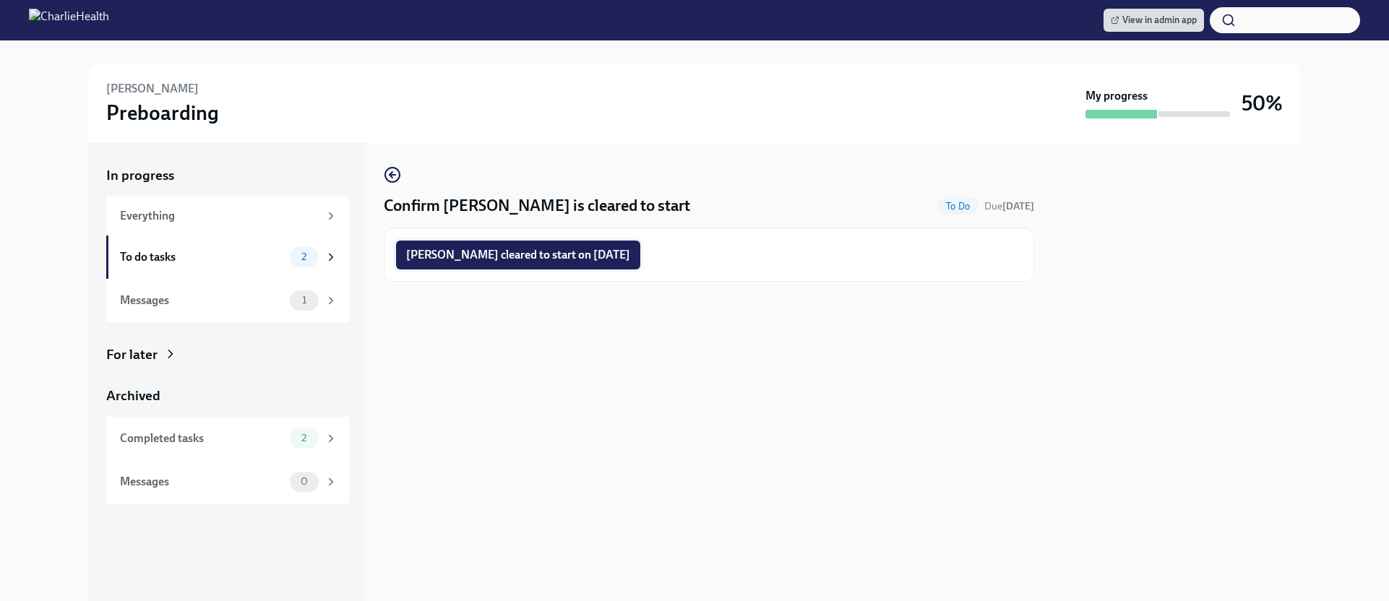
click at [630, 256] on span "Jahmiya Sturdivant cleared to start on 09/08/2025" at bounding box center [518, 255] width 224 height 14
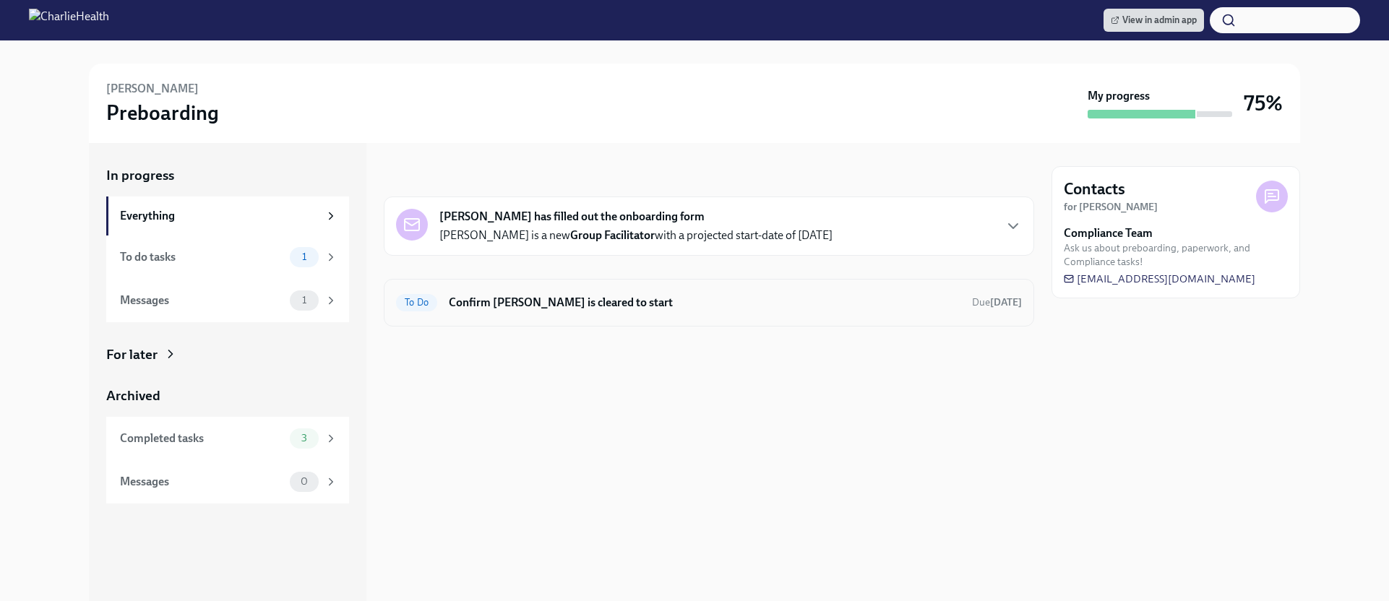
click at [586, 302] on h6 "Confirm [PERSON_NAME] is cleared to start" at bounding box center [705, 303] width 512 height 16
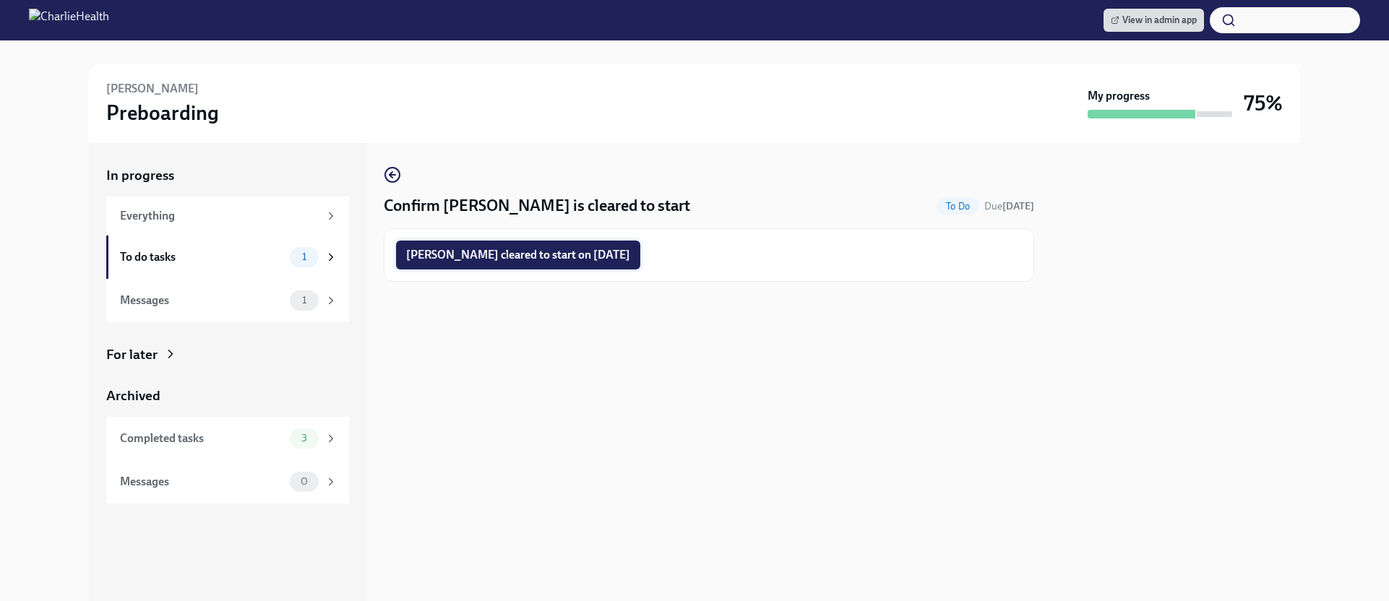
click at [576, 262] on span "[PERSON_NAME] cleared to start on [DATE]" at bounding box center [518, 255] width 224 height 14
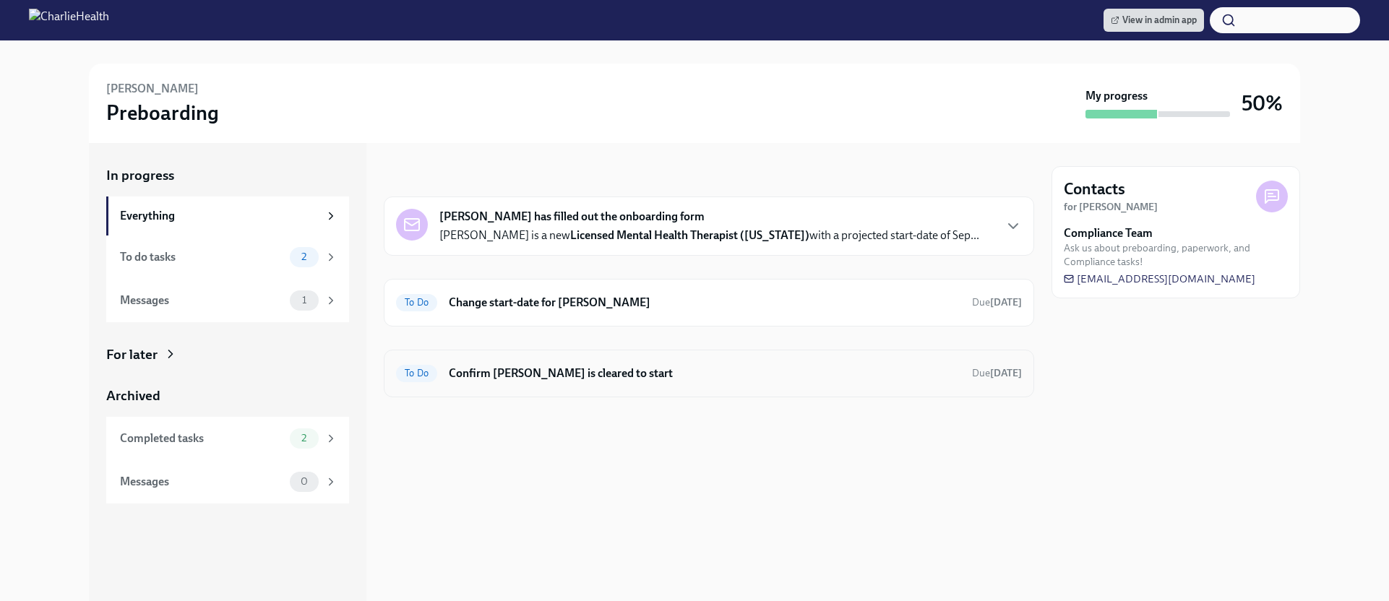
click at [533, 384] on div "To Do Confirm [PERSON_NAME] is cleared to start Due [DATE]" at bounding box center [709, 374] width 650 height 48
click at [532, 380] on h6 "Confirm Jaclyn Connelly is cleared to start" at bounding box center [705, 374] width 512 height 16
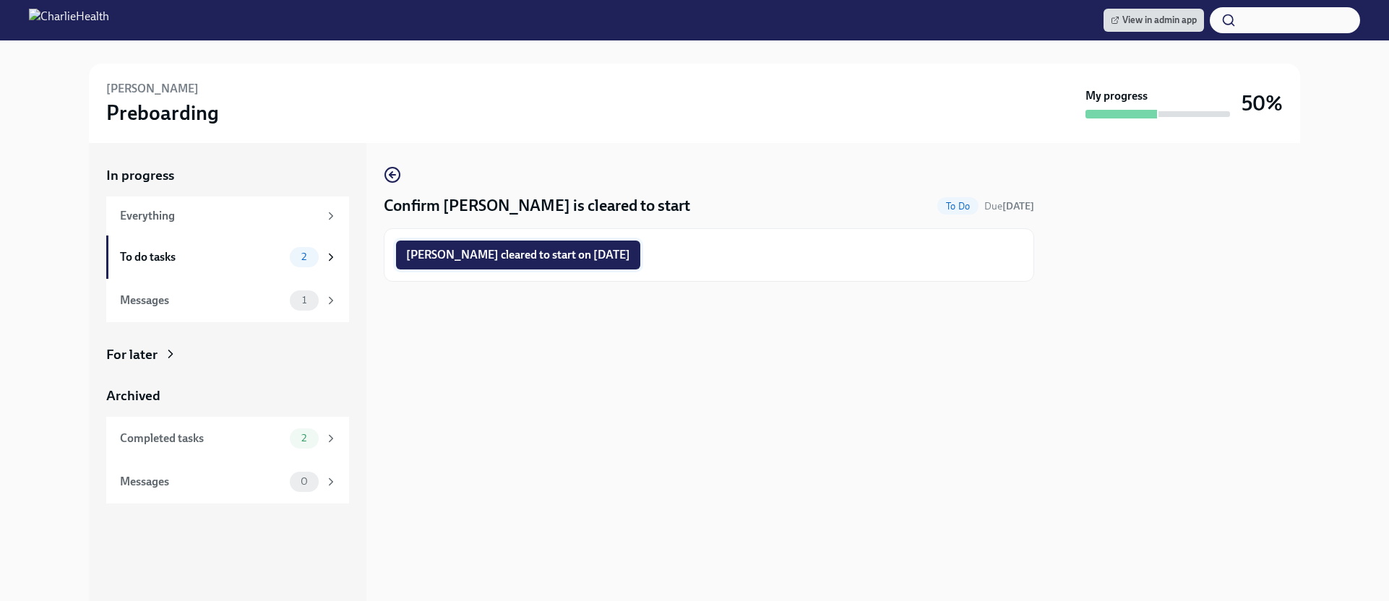
click at [536, 253] on span "Jaclyn Connelly cleared to start on 09/08/2025" at bounding box center [518, 255] width 224 height 14
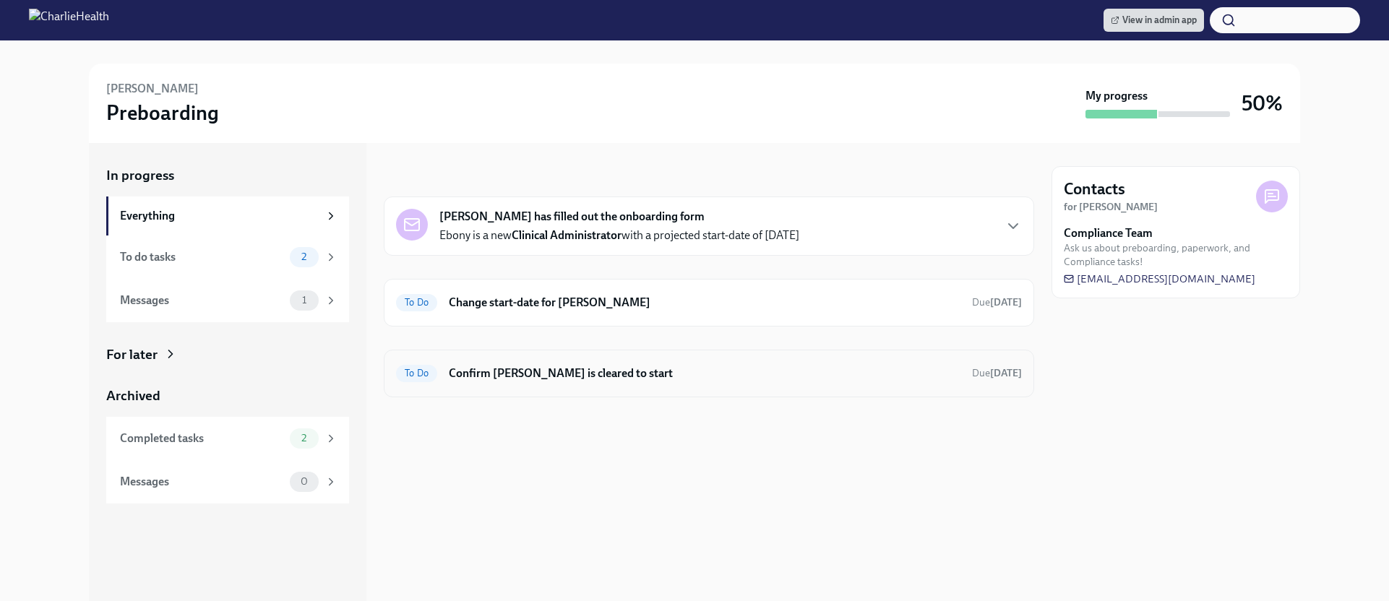
click at [610, 378] on h6 "Confirm Ebony Murphy is cleared to start" at bounding box center [705, 374] width 512 height 16
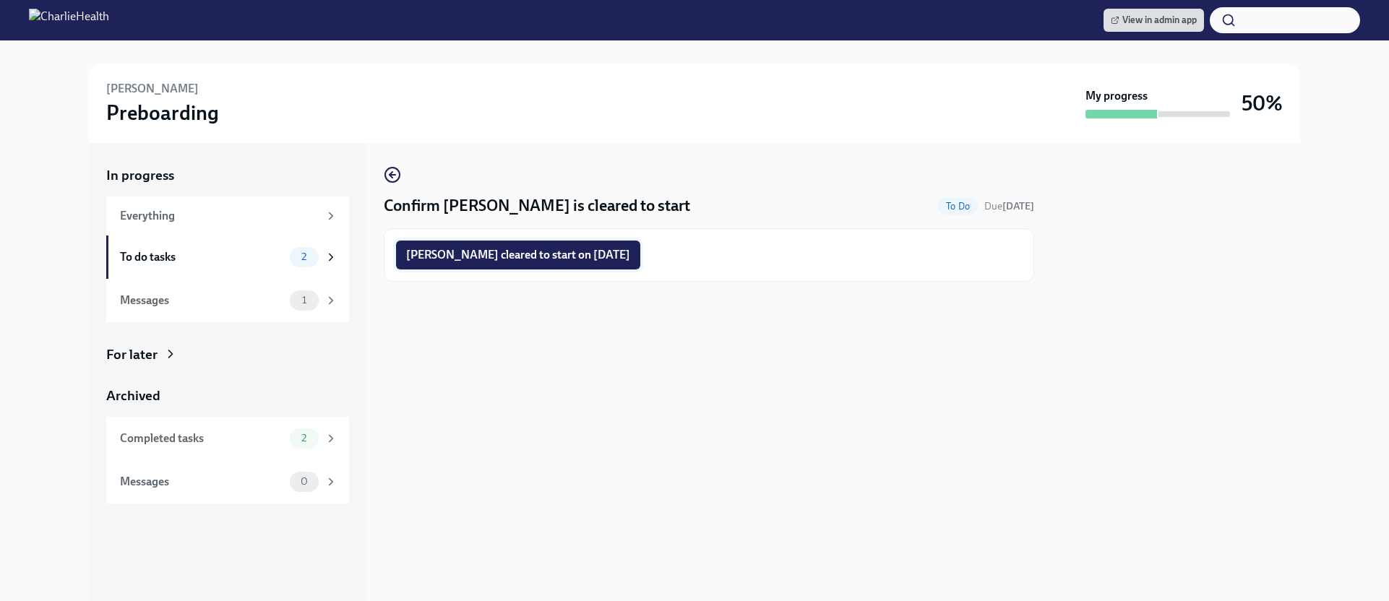
click at [591, 257] on span "Ebony Murphy cleared to start on 09/08/2025" at bounding box center [518, 255] width 224 height 14
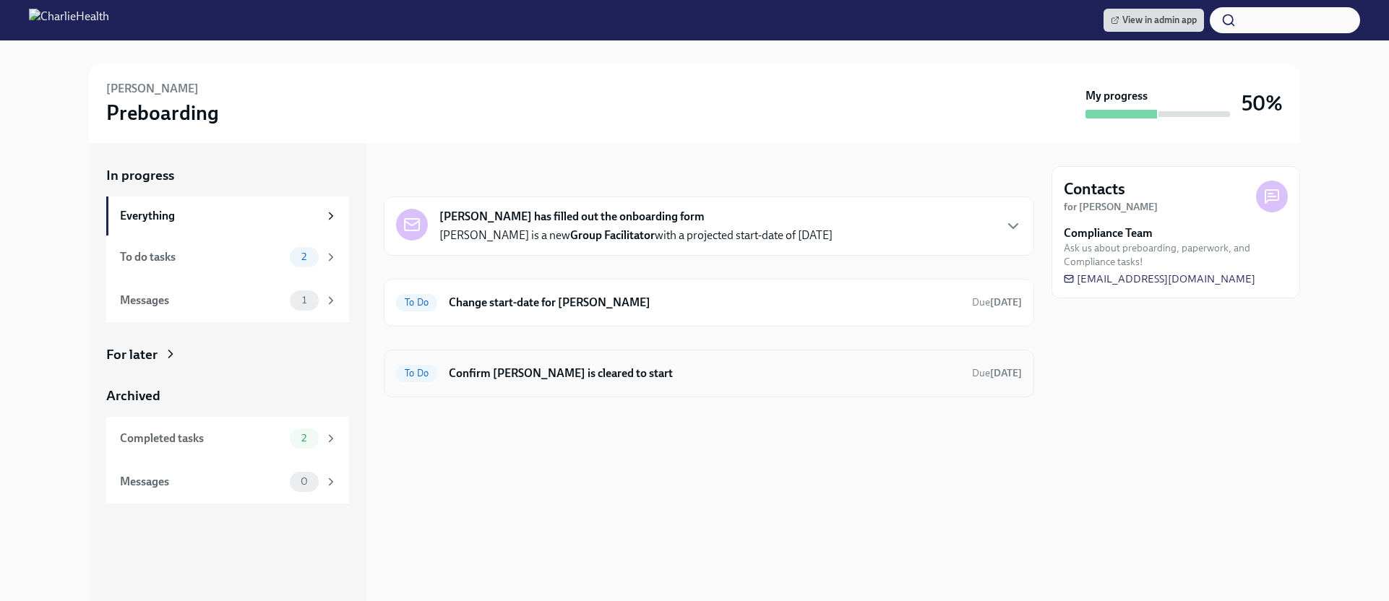
click at [588, 382] on div "To Do Confirm [PERSON_NAME] is cleared to start Due [DATE]" at bounding box center [709, 373] width 626 height 23
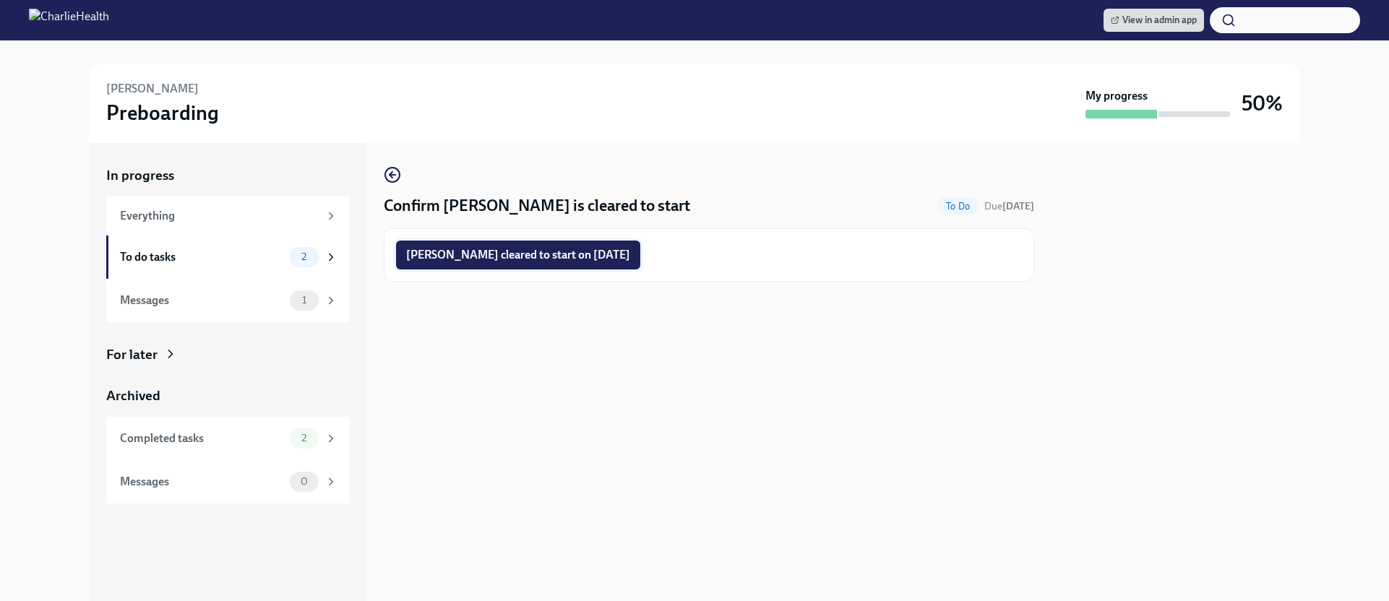
click at [627, 268] on button "[PERSON_NAME] cleared to start on [DATE]" at bounding box center [518, 255] width 244 height 29
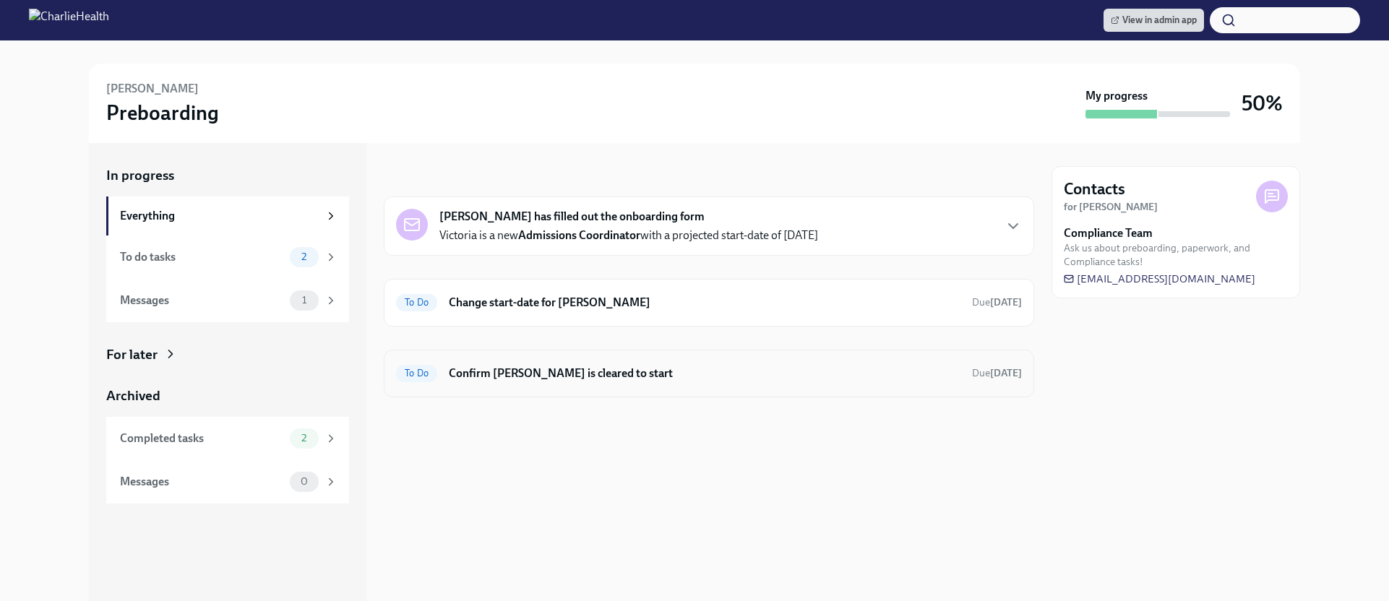
click at [488, 377] on h6 "Confirm Victoria Martin is cleared to start" at bounding box center [705, 374] width 512 height 16
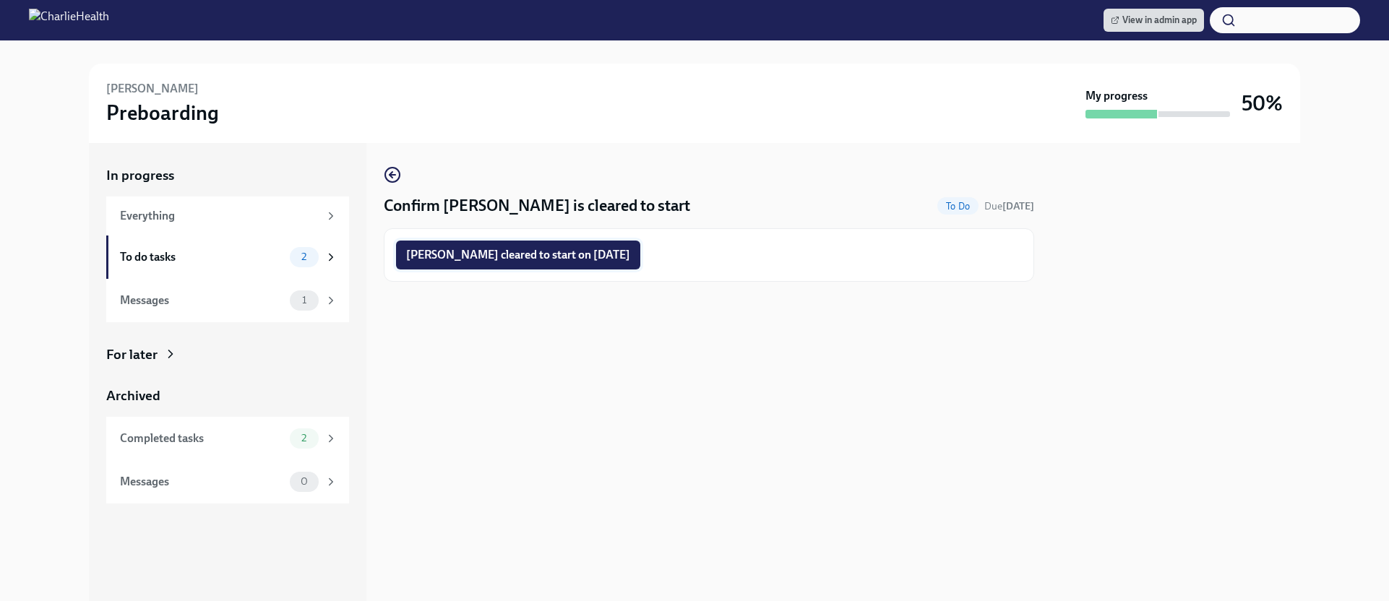
click at [512, 259] on span "Victoria Martin cleared to start on 09/08/2025" at bounding box center [518, 255] width 224 height 14
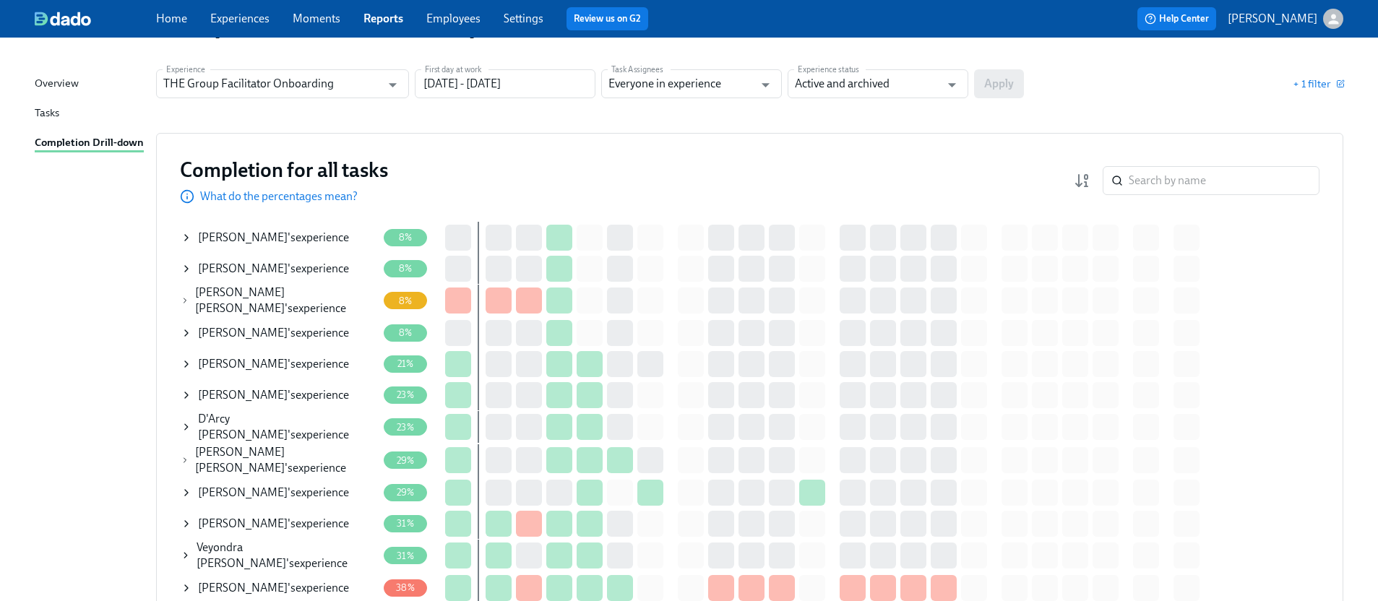
scroll to position [60, 0]
